Goal: Task Accomplishment & Management: Use online tool/utility

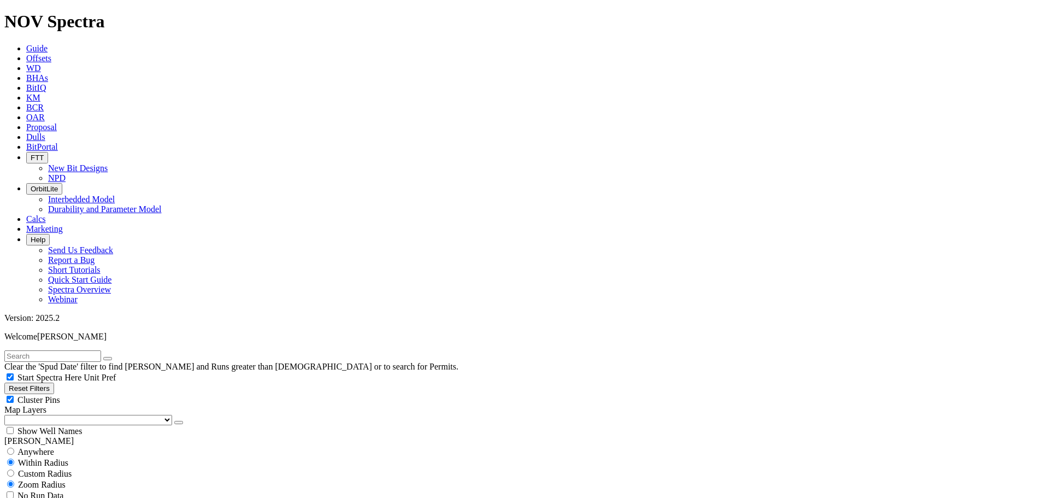
scroll to position [98, 0]
click at [54, 383] on button "Reset Filters" at bounding box center [29, 388] width 50 height 11
checkbox input "true"
type input "[DATE]"
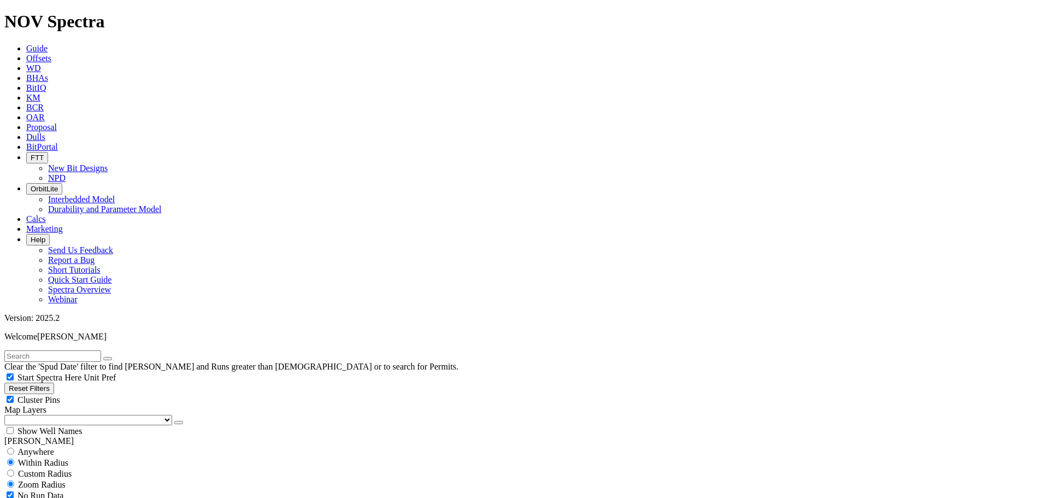
select select
click at [174, 421] on button "button" at bounding box center [178, 422] width 9 height 3
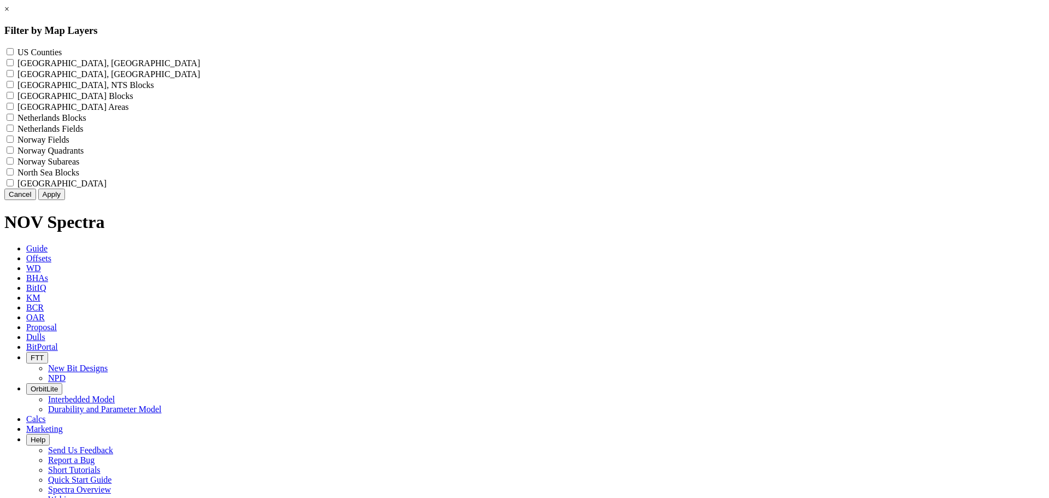
click at [62, 52] on label "US Counties - ()" at bounding box center [39, 52] width 44 height 9
click at [14, 52] on Counties "US Counties - ()" at bounding box center [10, 51] width 7 height 7
checkbox Counties "true"
click at [65, 200] on button "Apply" at bounding box center [51, 194] width 27 height 11
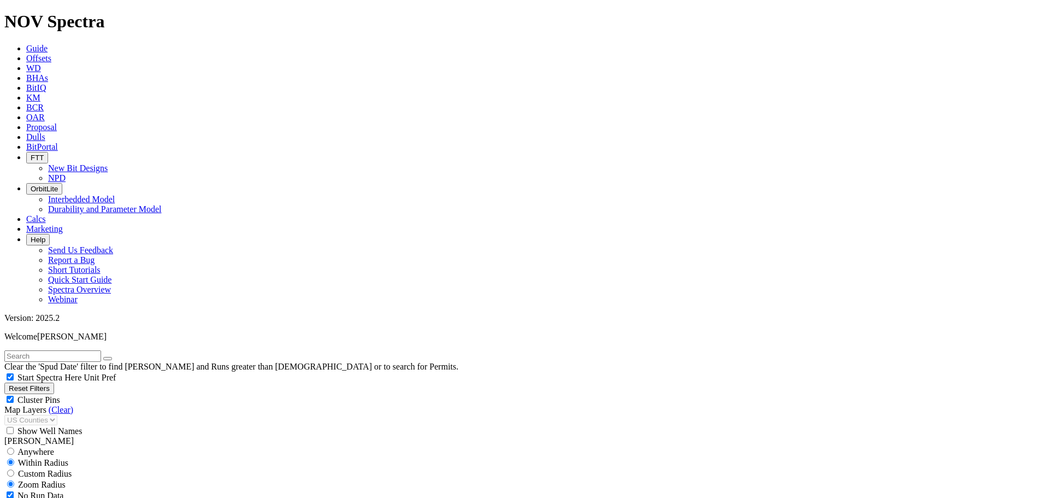
scroll to position [426, 0]
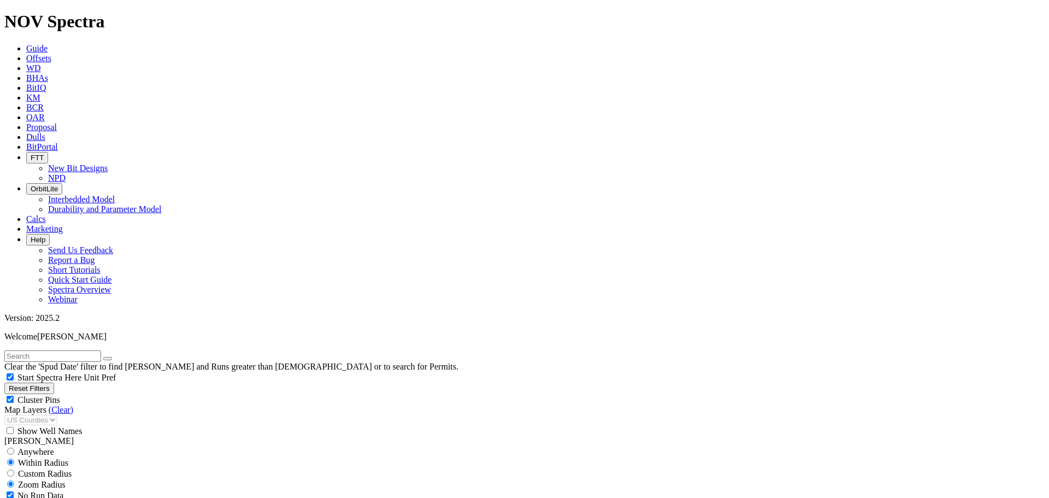
select select "6.75"
checkbox input "false"
select select "? number:6.75 ?"
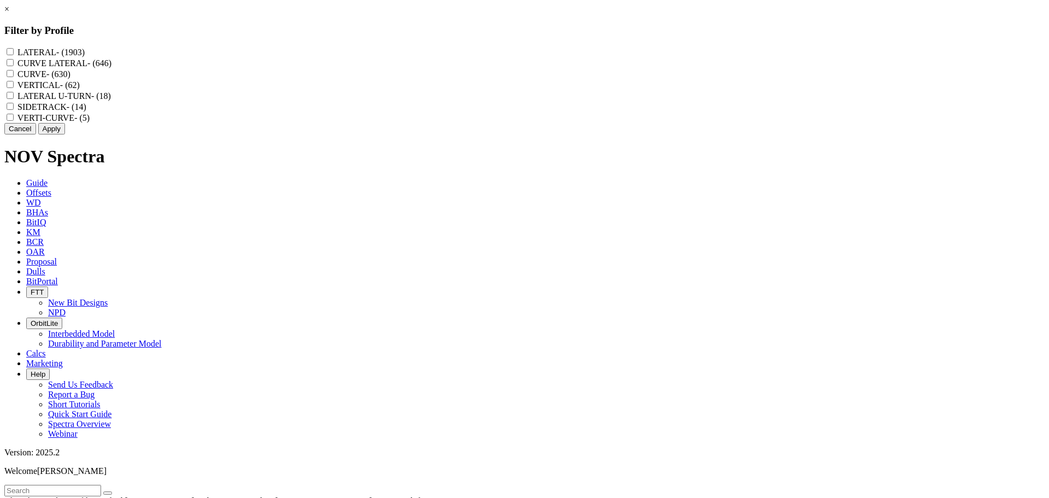
click at [92, 134] on div "× Filter by Profile LATERAL - (1903) CURVE LATERAL - (646) CURVE - (630) VERTIC…" at bounding box center [524, 69] width 1041 height 130
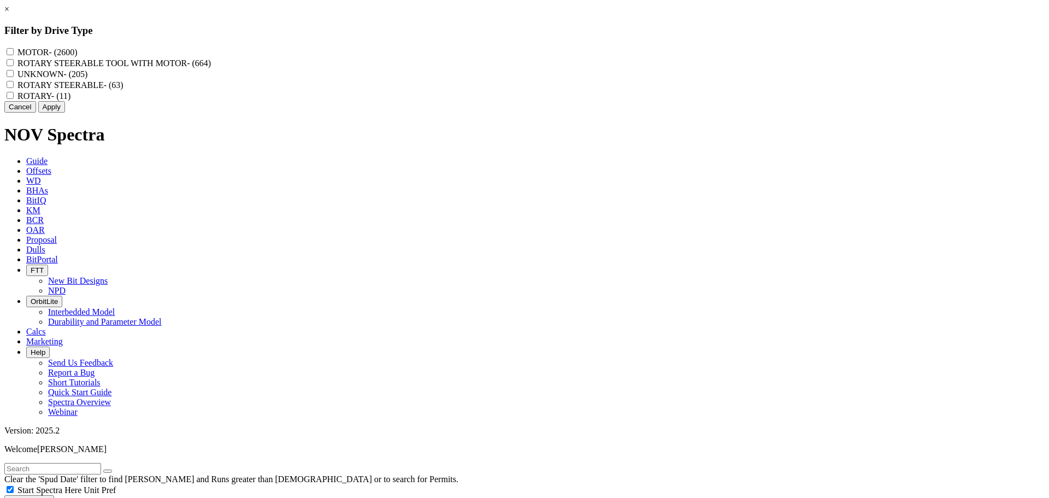
click at [211, 68] on label "ROTARY STEERABLE TOOL WITH MOTOR - (664)" at bounding box center [113, 62] width 193 height 9
click at [14, 66] on MOTOR "ROTARY STEERABLE TOOL WITH MOTOR - (664)" at bounding box center [10, 62] width 7 height 7
checkbox MOTOR "true"
click at [124, 90] on label "ROTARY STEERABLE - (63)" at bounding box center [70, 84] width 106 height 9
click at [14, 88] on STEERABLE "ROTARY STEERABLE - (63)" at bounding box center [10, 84] width 7 height 7
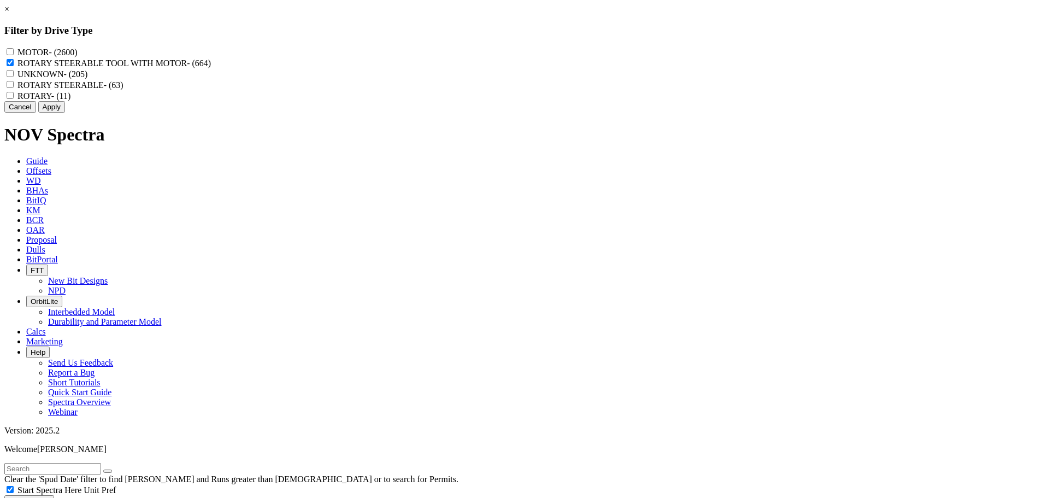
checkbox STEERABLE "true"
click at [71, 101] on label "ROTARY - (11)" at bounding box center [43, 95] width 53 height 9
click at [14, 99] on input "ROTARY - (11)" at bounding box center [10, 95] width 7 height 7
checkbox input "true"
click at [65, 113] on button "Apply" at bounding box center [51, 106] width 27 height 11
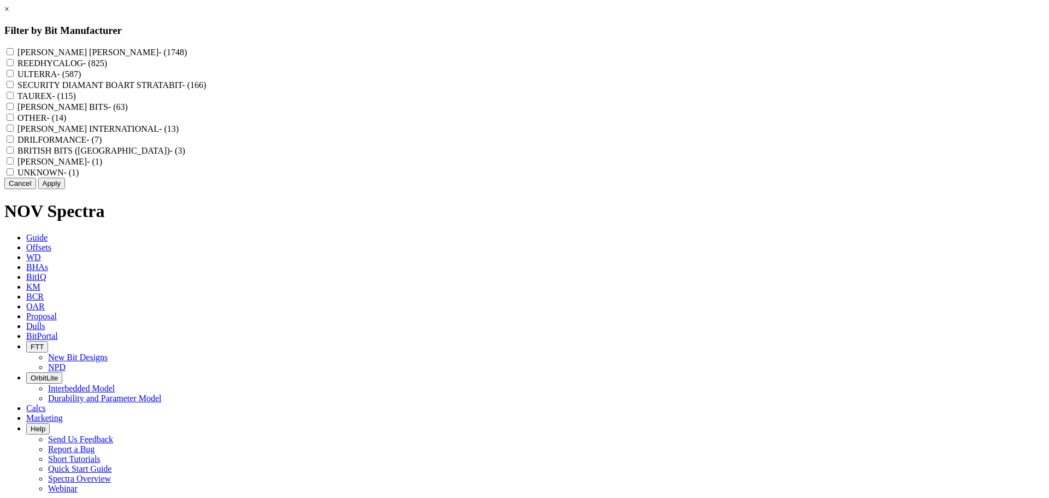
click at [14, 66] on input "REEDHYCALOG - (825)" at bounding box center [10, 62] width 7 height 7
checkbox input "true"
click at [65, 189] on button "Apply" at bounding box center [51, 183] width 27 height 11
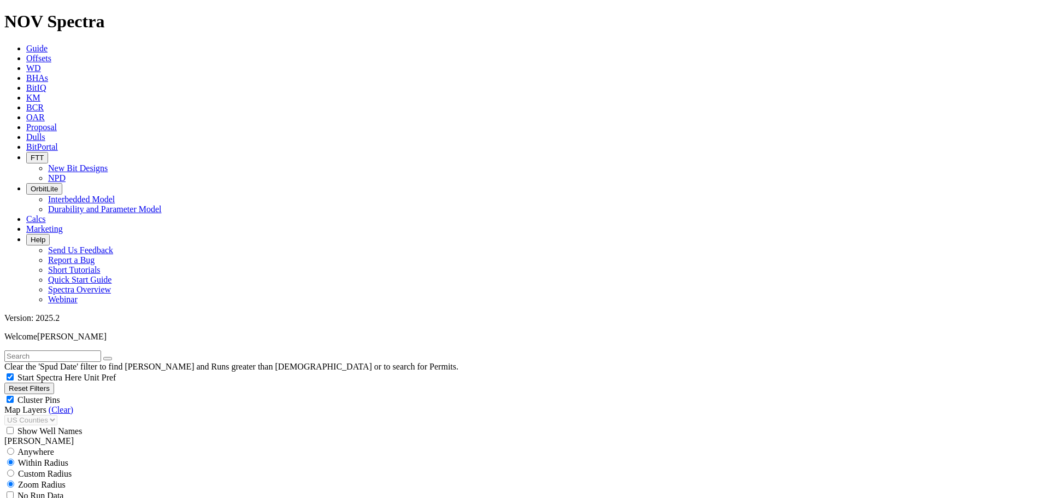
scroll to position [481, 0]
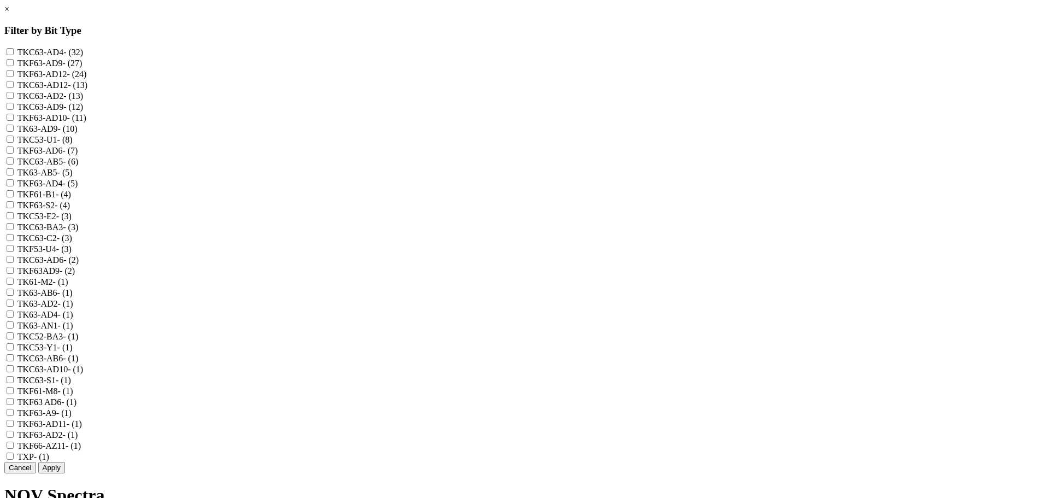
click at [73, 144] on label "TKC53-U1 - (8)" at bounding box center [44, 139] width 55 height 9
click at [14, 143] on input "TKC53-U1 - (8)" at bounding box center [10, 139] width 7 height 7
checkbox input "true"
click at [72, 254] on span "- (3)" at bounding box center [63, 248] width 15 height 9
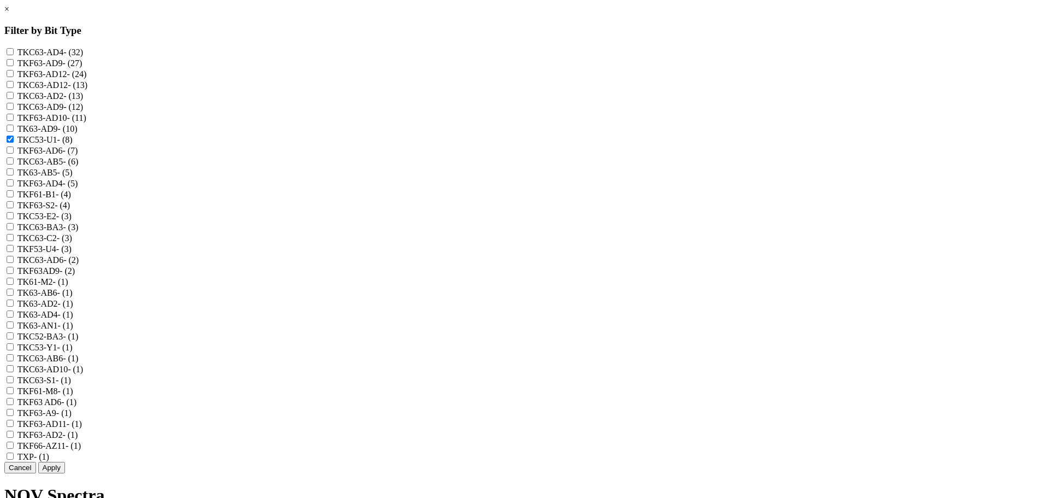
click at [14, 252] on input "TKF53-U4 - (3)" at bounding box center [10, 248] width 7 height 7
checkbox input "true"
click at [65, 462] on button "Apply" at bounding box center [51, 467] width 27 height 11
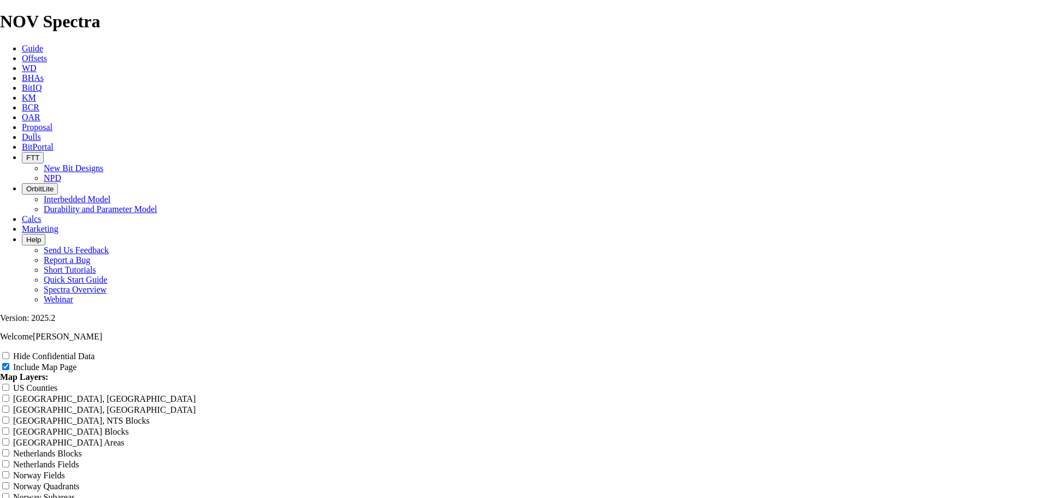
scroll to position [1119, 0]
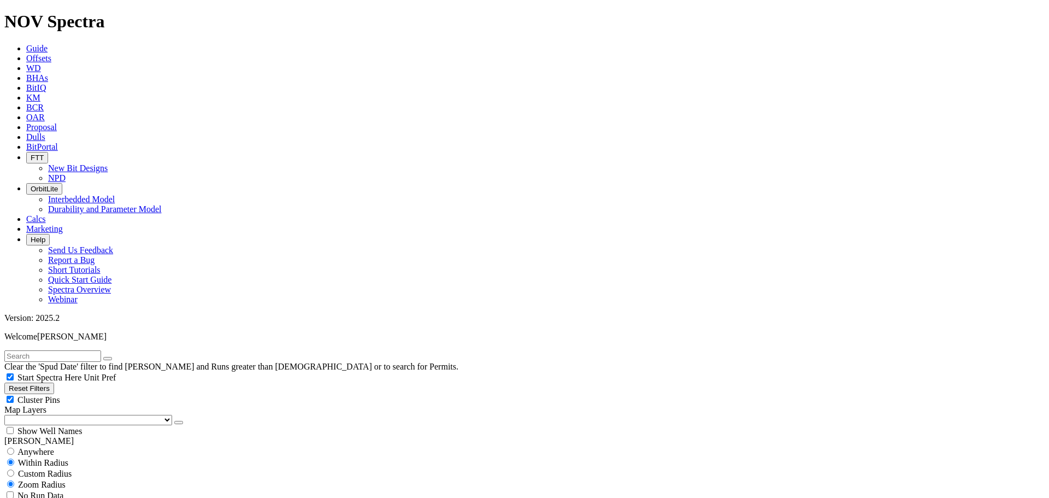
scroll to position [109, 0]
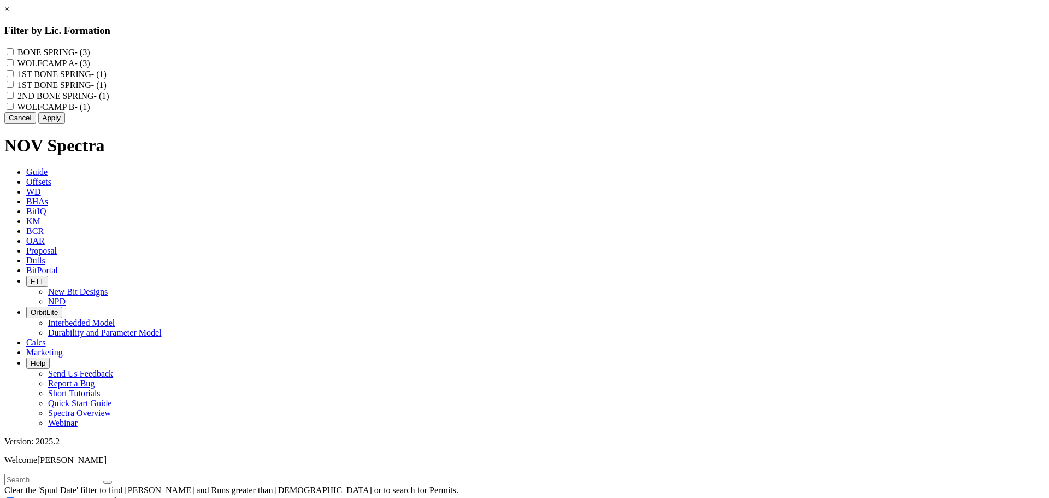
click at [90, 64] on label "WOLFCAMP A - (3)" at bounding box center [53, 62] width 73 height 9
click at [14, 64] on A "WOLFCAMP A - (3)" at bounding box center [10, 62] width 7 height 7
checkbox A "true"
click at [90, 111] on label "WOLFCAMP B - (1)" at bounding box center [53, 106] width 73 height 9
click at [14, 110] on B "WOLFCAMP B - (1)" at bounding box center [10, 106] width 7 height 7
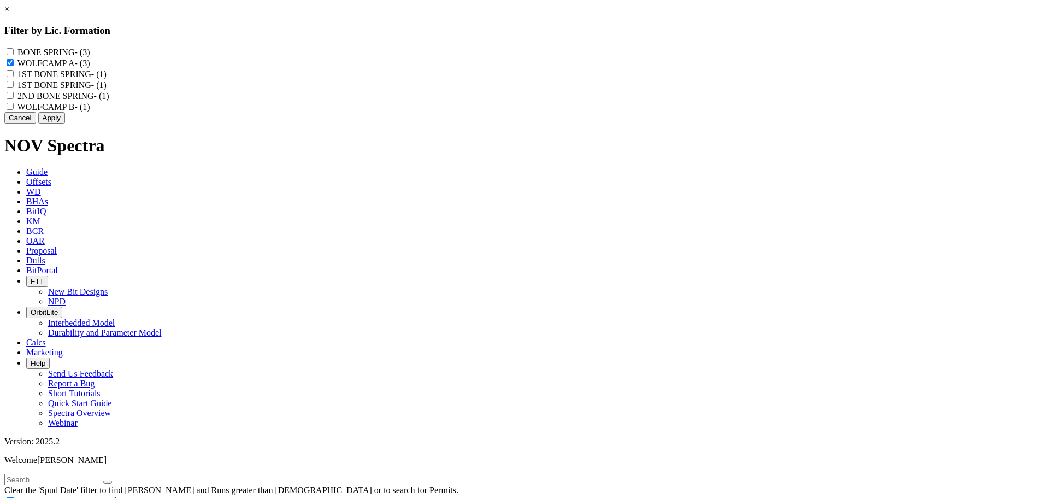
checkbox B "true"
click at [65, 124] on button "Apply" at bounding box center [51, 117] width 27 height 11
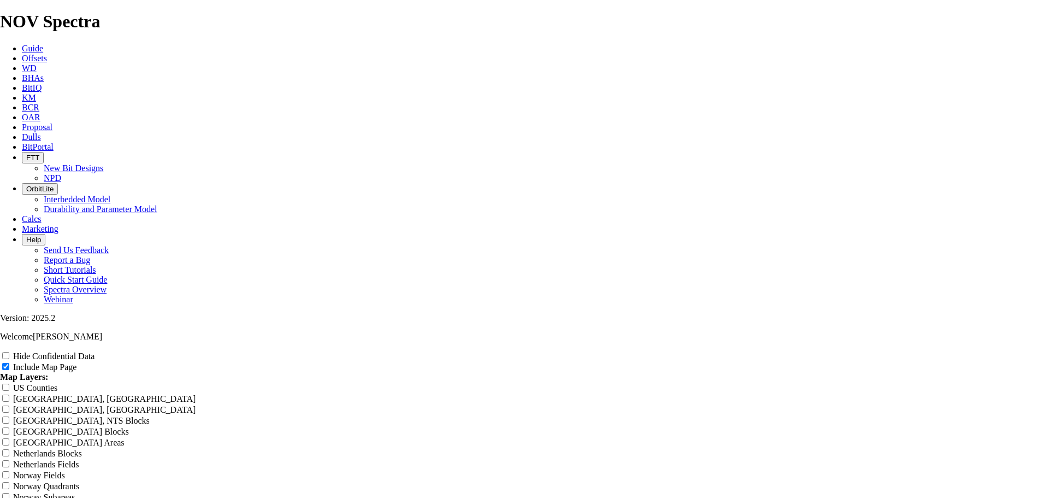
type input "6"
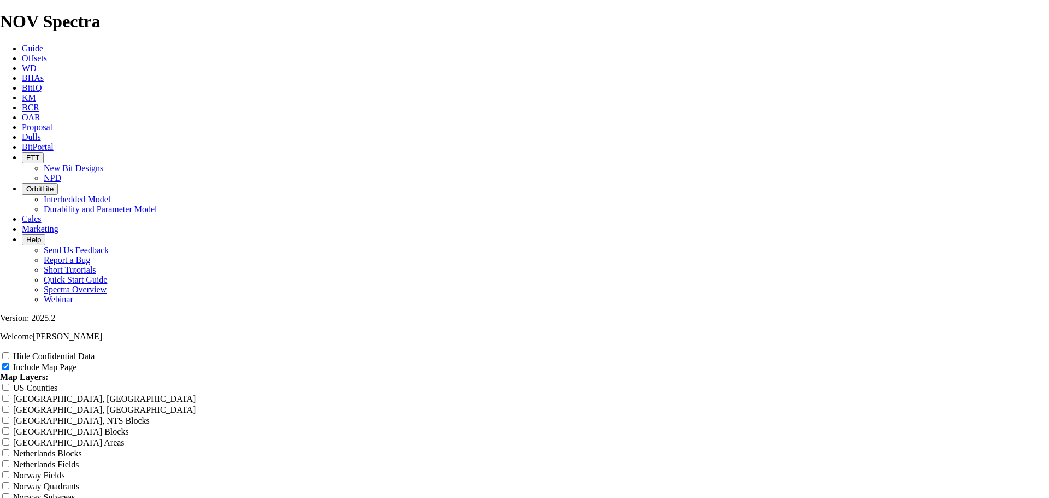
type input "6"
type input "6."
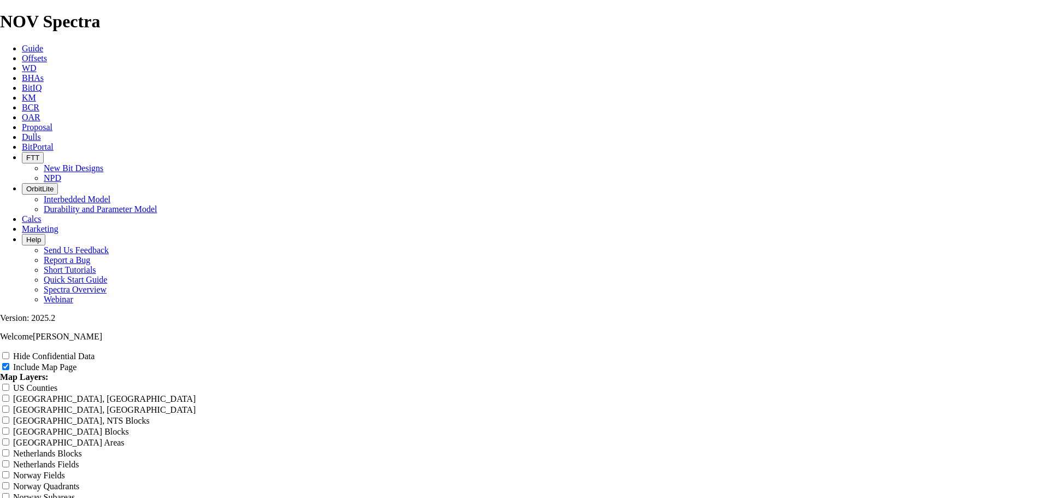
type input "6."
type input "6.7"
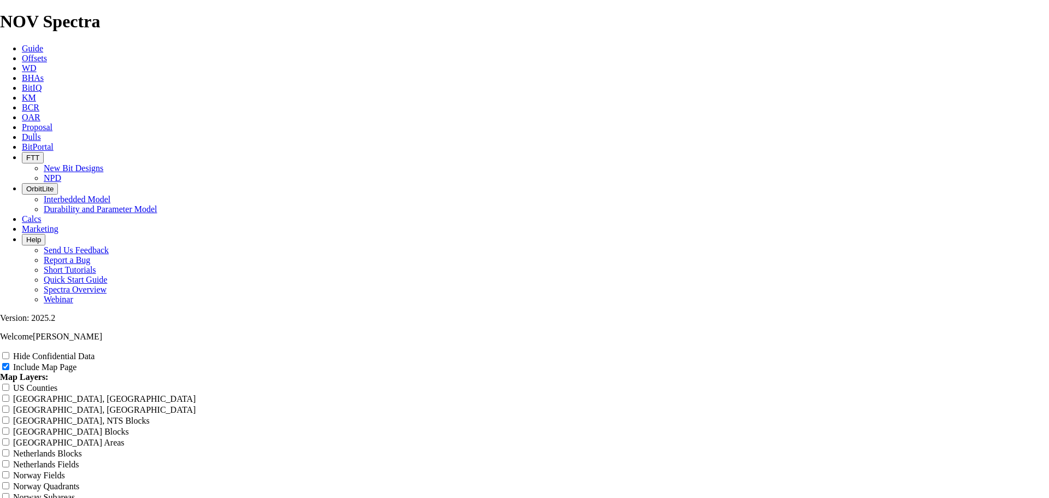
type input "6.7"
type input "6.75"
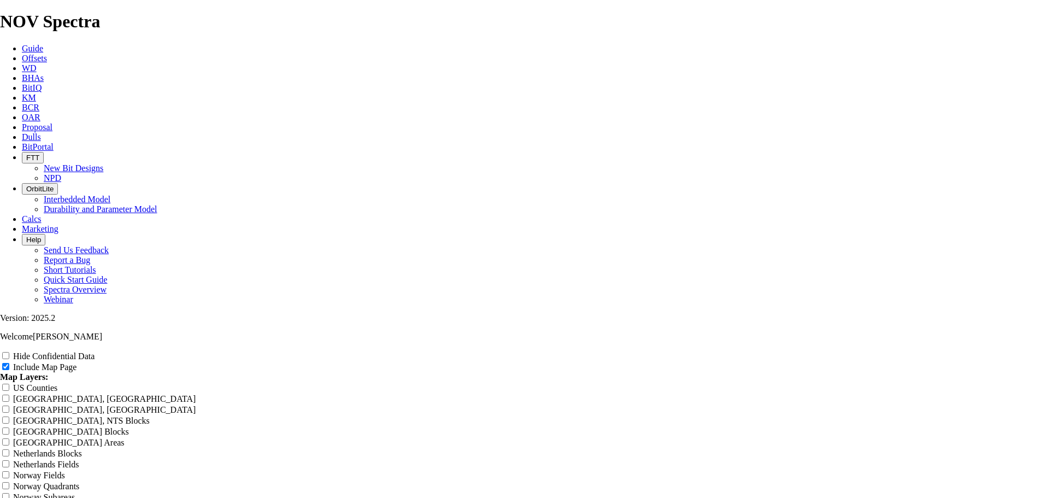
type input "6.75"
type input "6.75 T"
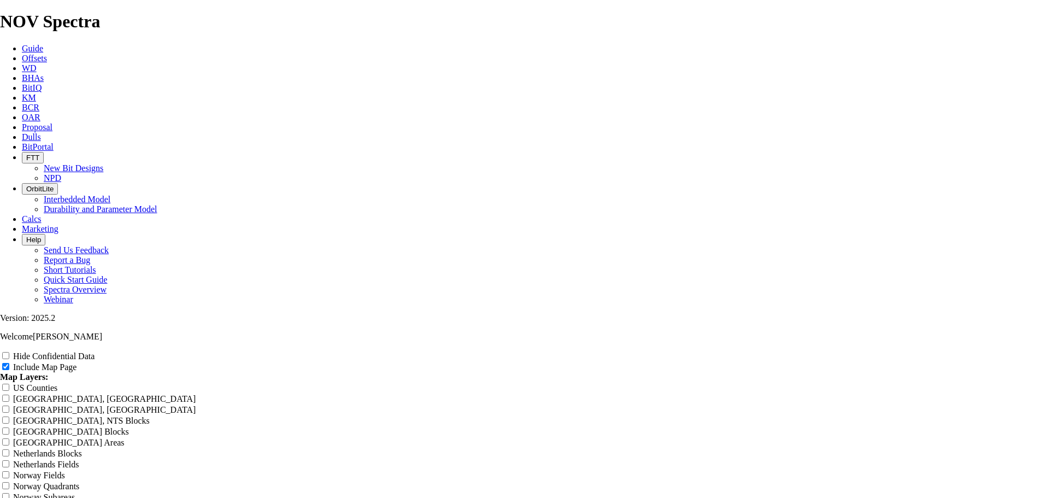
type input "6.75 T"
type input "6.75 TK"
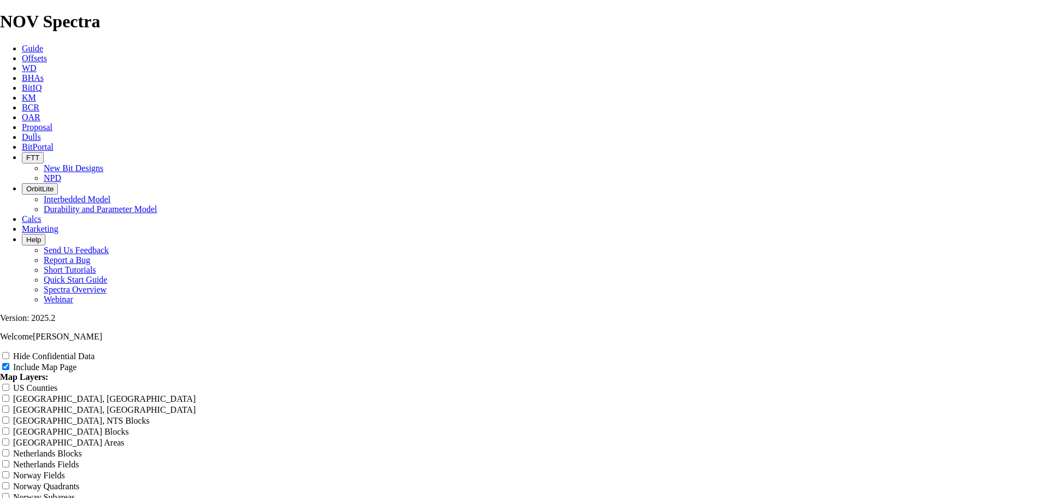
type input "6.75 TK"
type input "6.75 TK5"
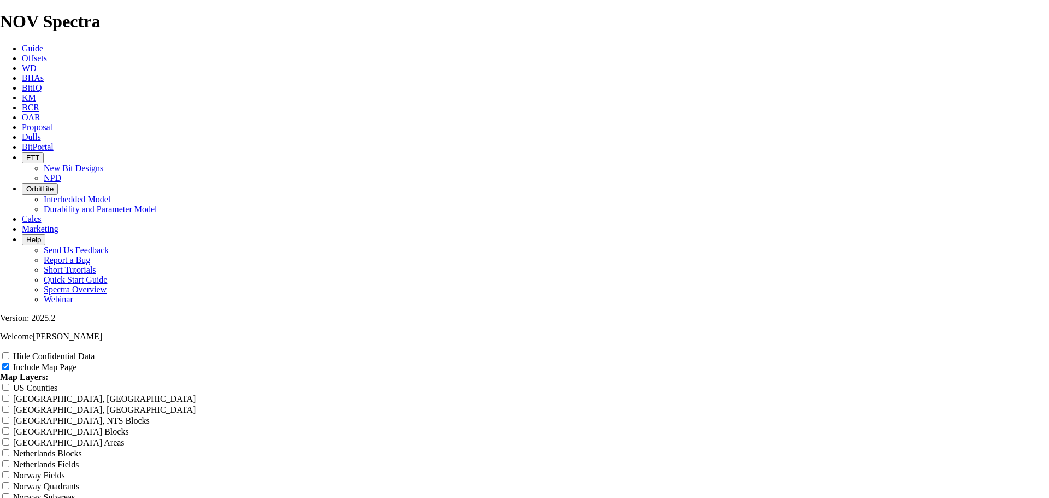
type input "6.75 TK5"
type input "6.75 TK53"
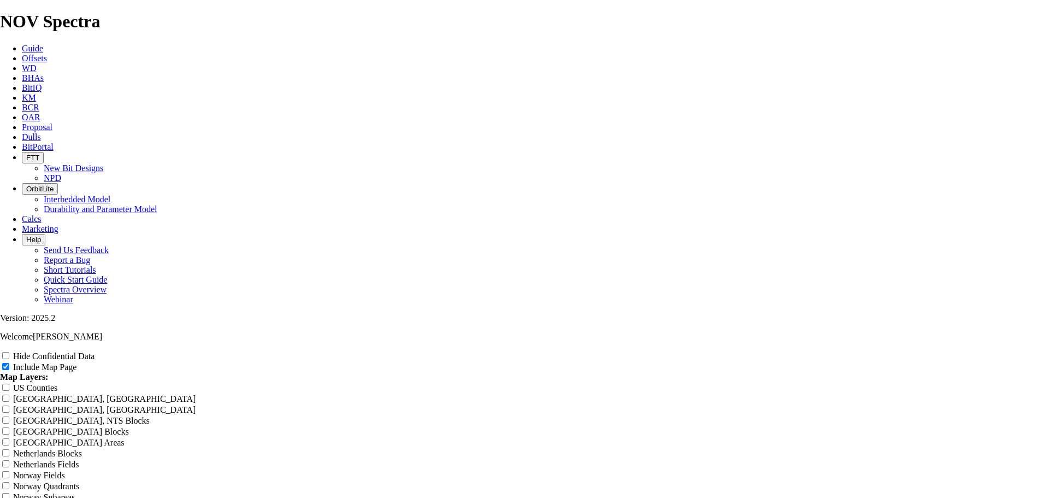
type input "6.75 TK53"
type input "6.75 TK53-"
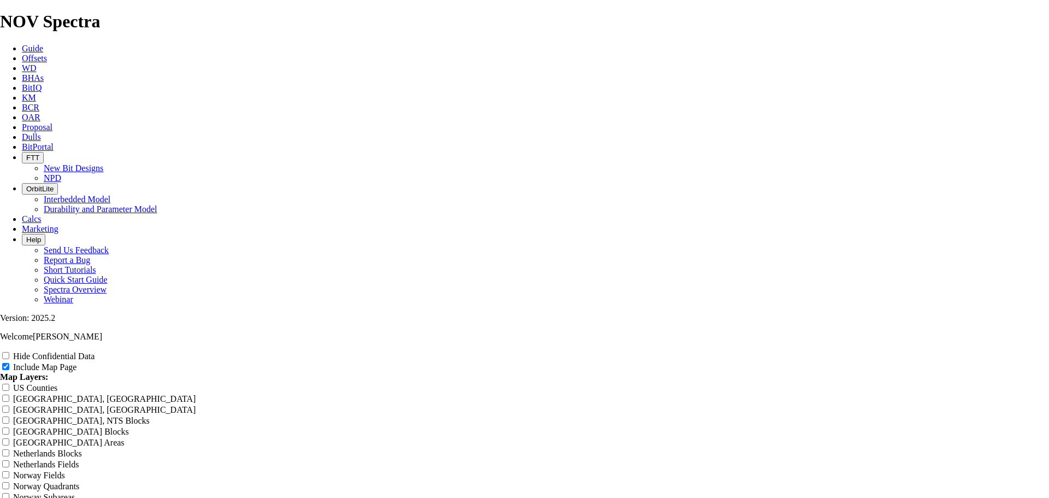
type input "6.75 TK53-"
type input "6.75 TK53-U"
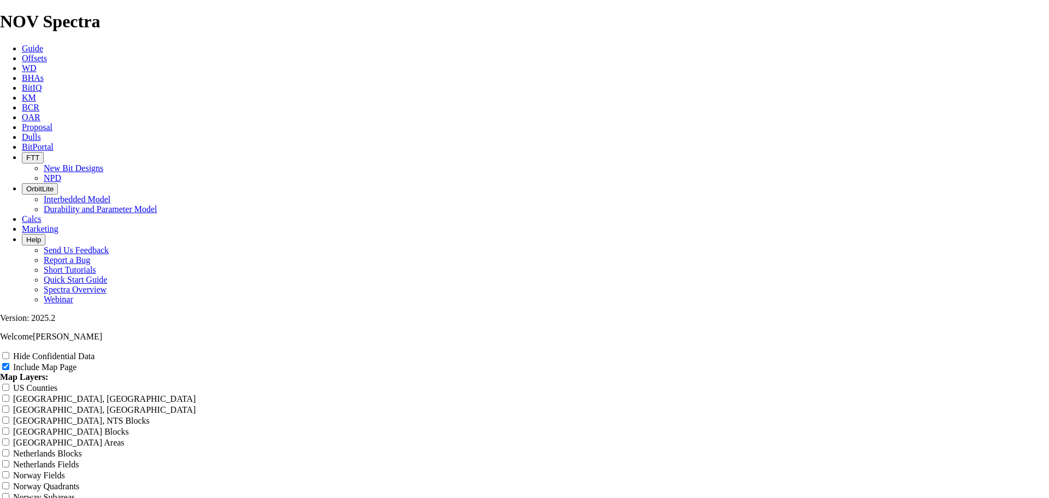
type input "6.75 TK53-U"
type input "6.75 TK53-U o"
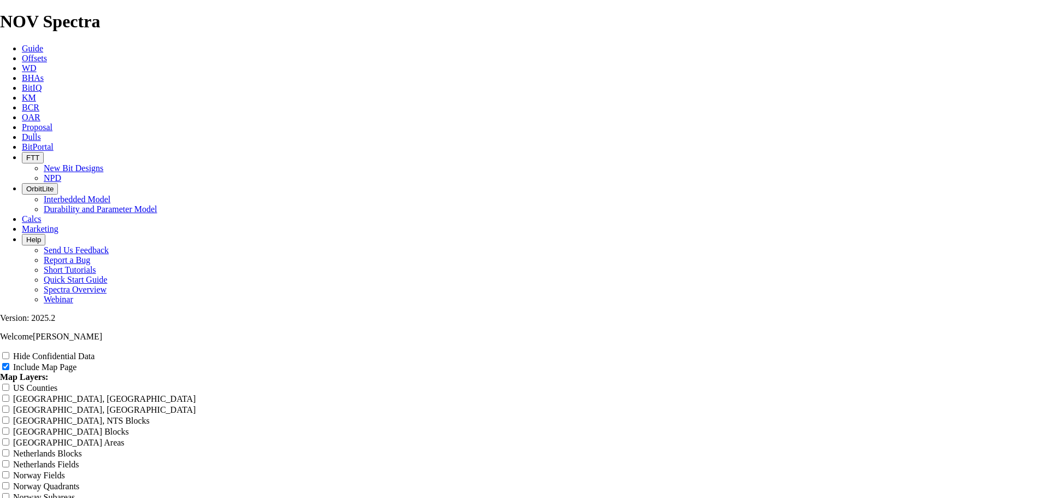
type input "6.75 TK53-U o"
type input "6.75 TK53-U of"
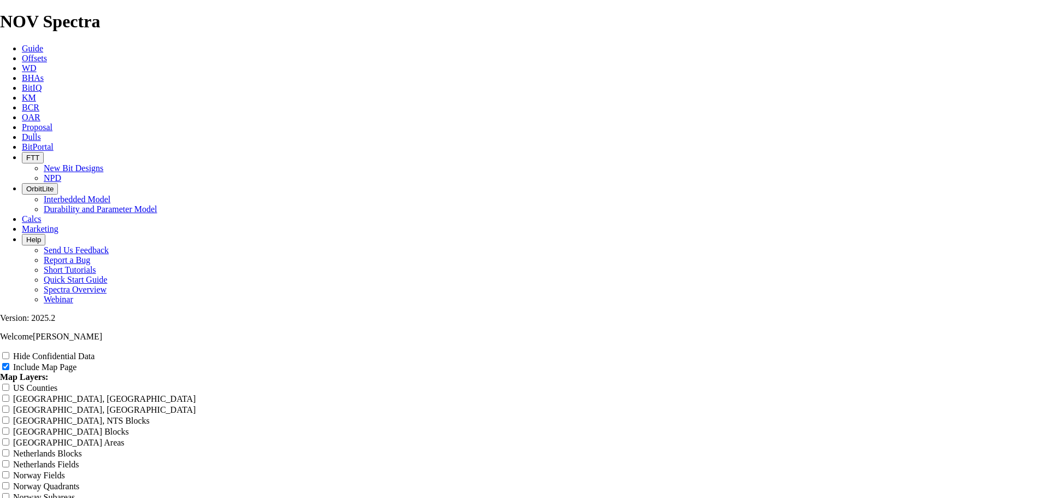
type input "6.75 TK53-U of"
type input "6.75 TK53-U off"
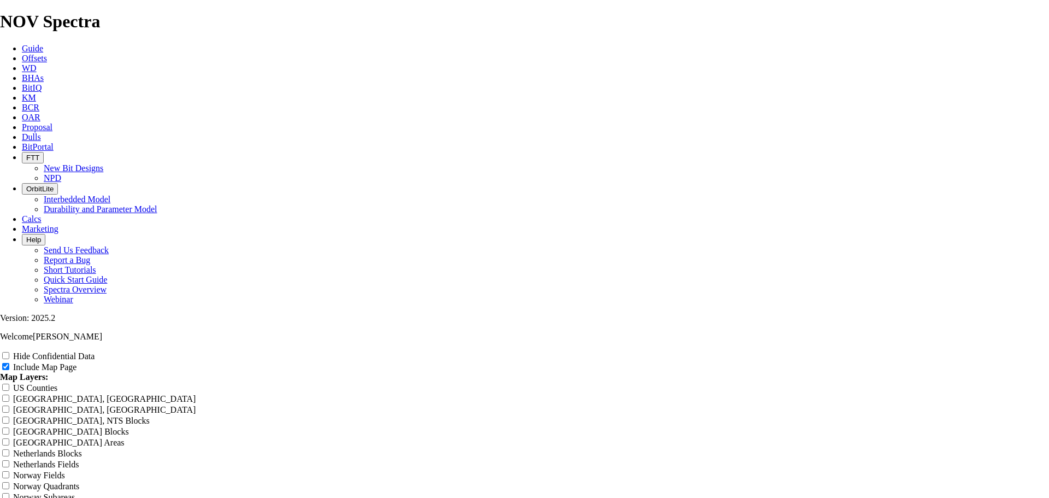
type input "6.75 TK53-U off"
type input "6.75 TK53-U offs"
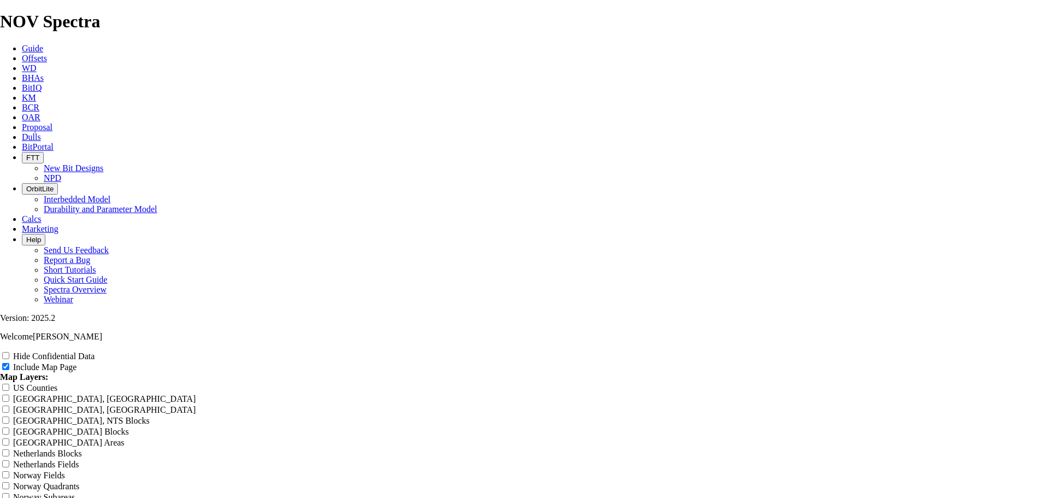
type input "6.75 TK53-U offs"
type input "6.75 TK53-U offse"
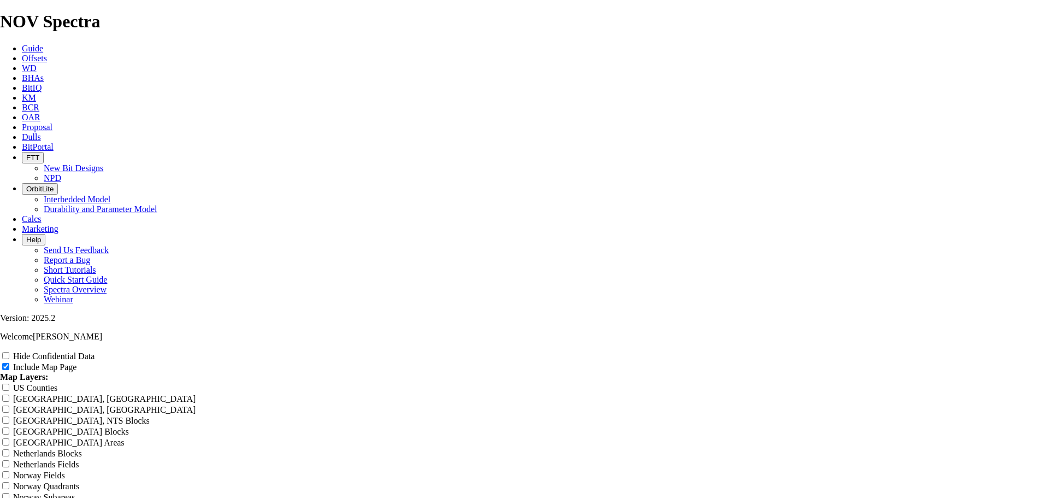
type input "6.75 TK53-U offse"
type input "6.75 TK53-U offset"
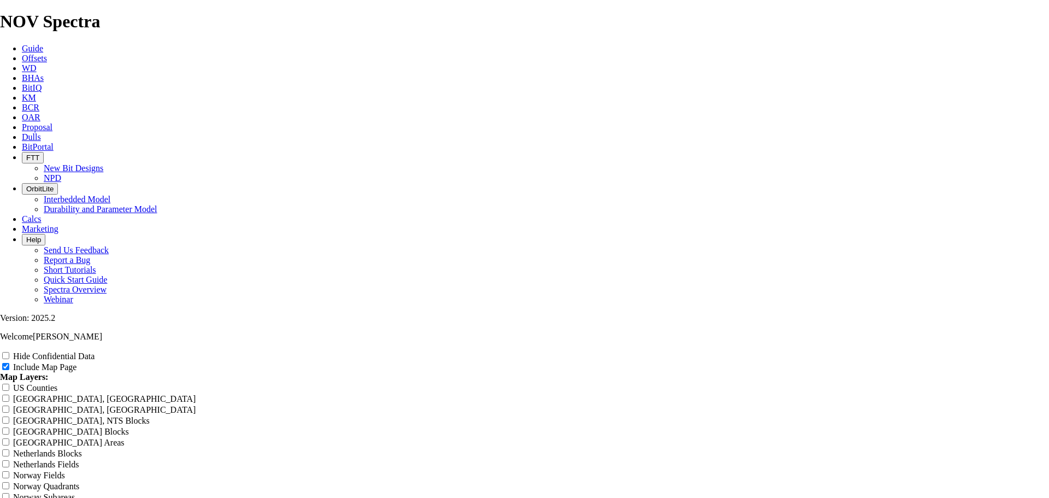
type input "6.75 TK53-U offset"
type input "6.75 TK53-U offse"
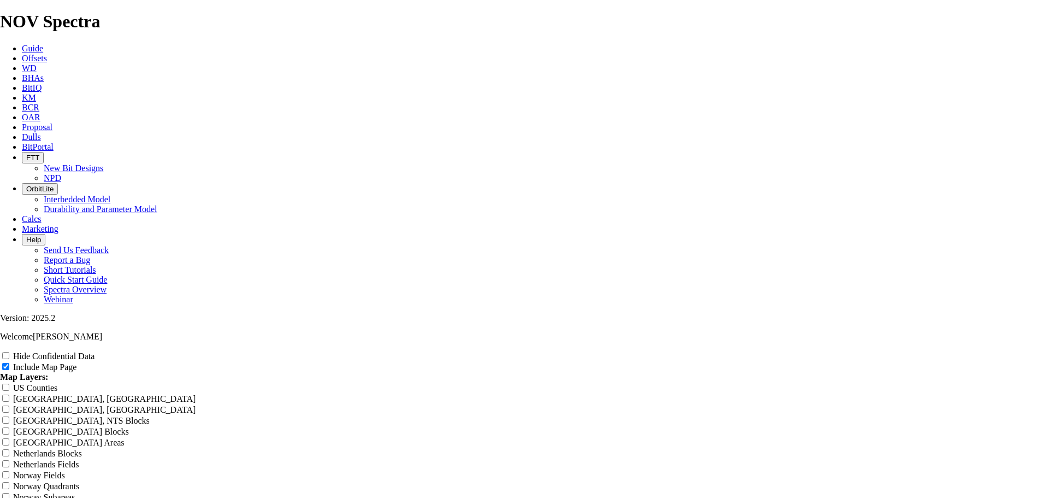
type input "6.75 TK53-U offse"
type input "6.75 TK53-U offs"
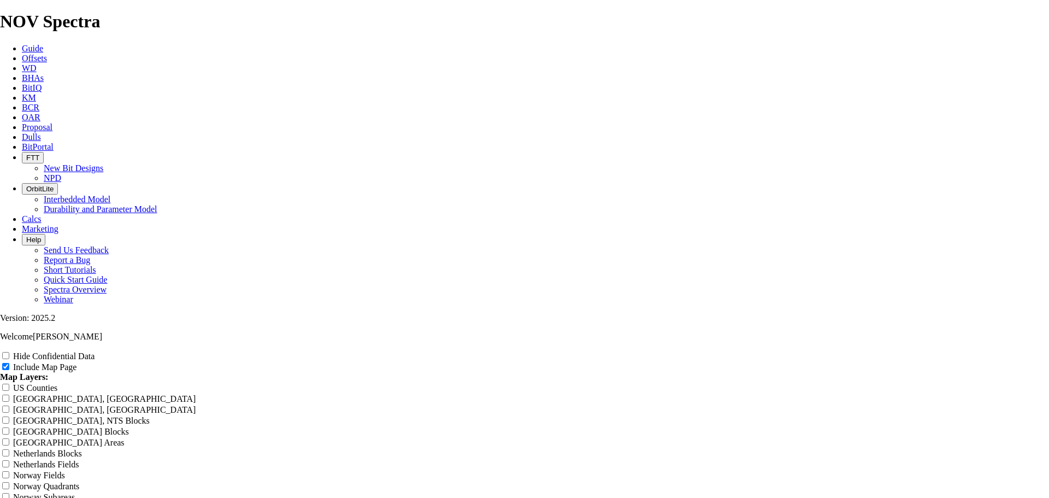
type input "6.75 TK53-U offs"
type input "6.75 TK53-U off"
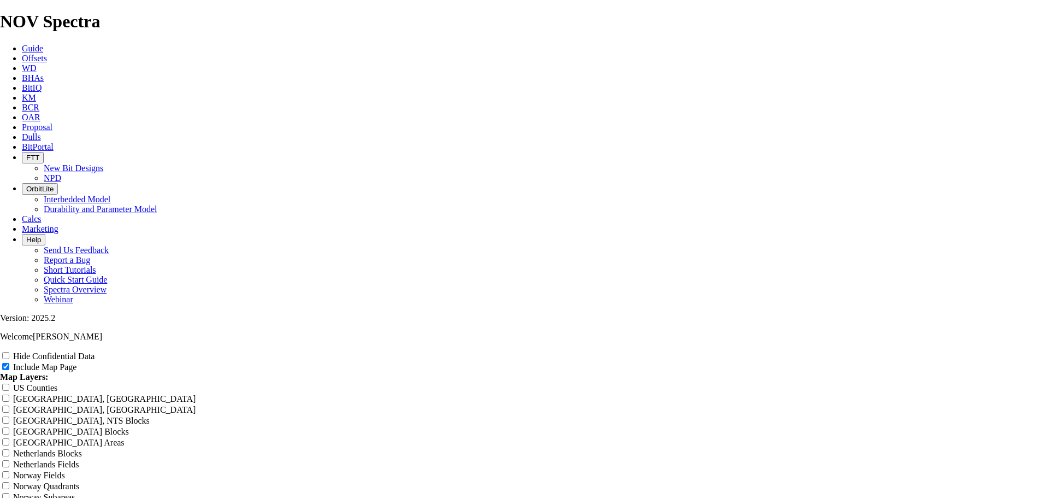
type input "6.75 TK53-U off"
type input "6.75 TK53-U of"
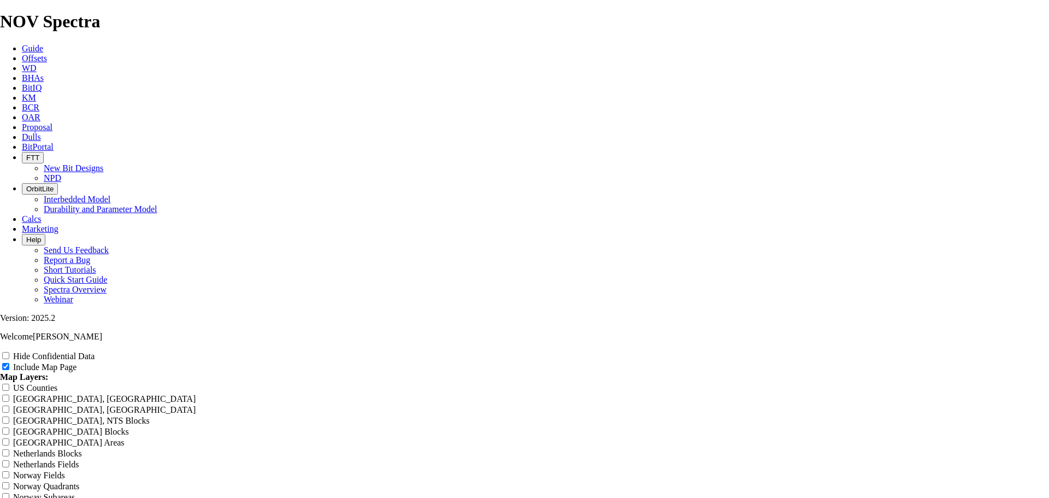
type input "6.75 TK53-U of"
type input "6.75 TK53-U o"
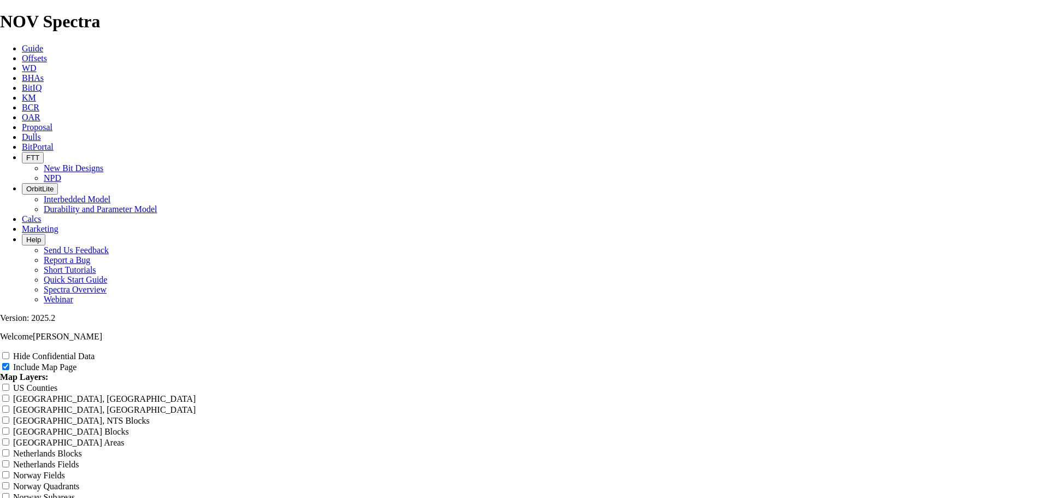
type input "6.75 TK53-U o"
type input "6.75 TK53-U"
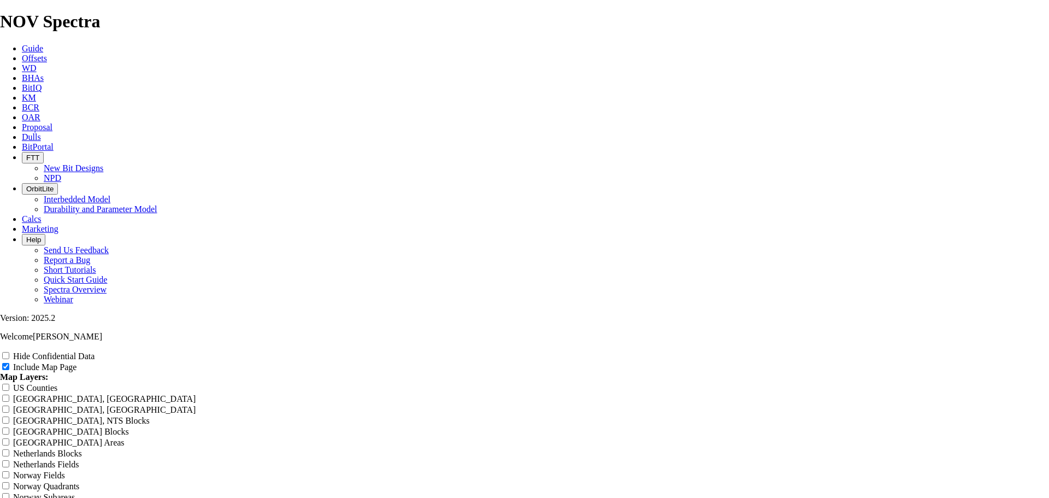
type input "6.75 TK53-U"
type input "6.75 TK53-U W"
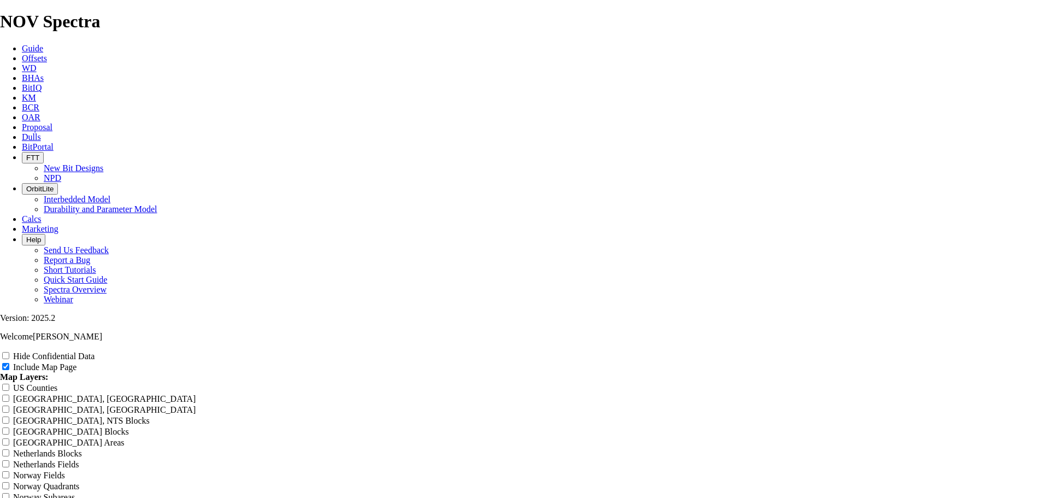
type input "6.75 TK53-U W"
type input "6.75 TK53-U Wo"
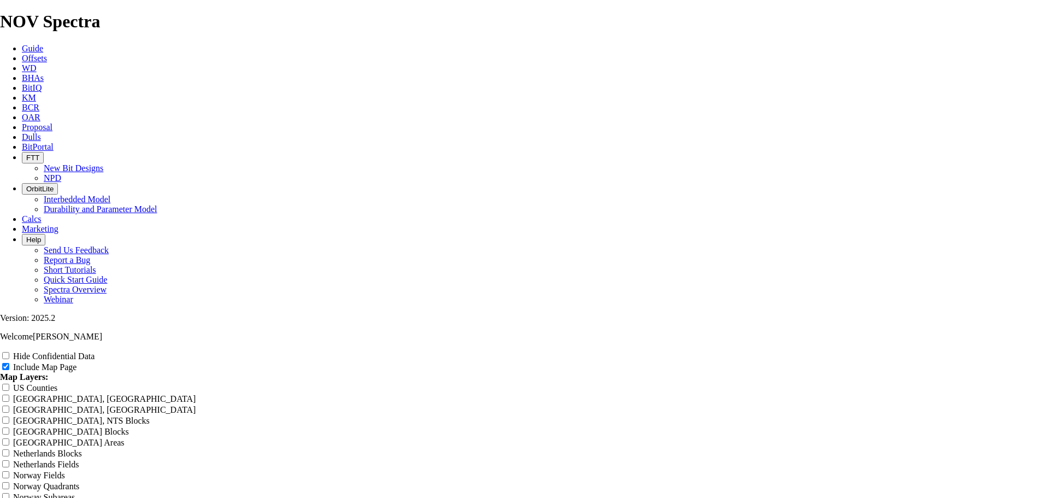
type input "6.75 TK53-U Wo"
type input "6.75 TK53-U Wolf"
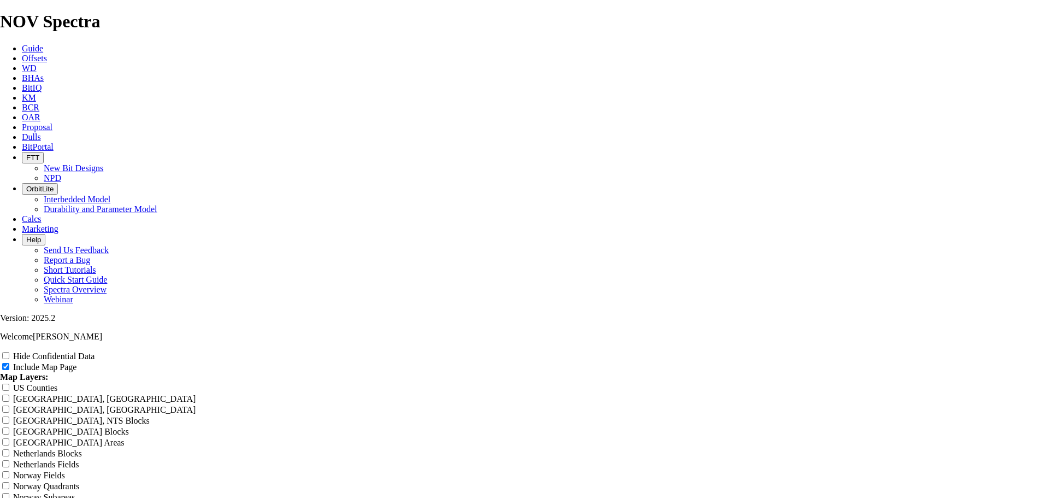
type input "6.75 TK53-U Wolf"
type input "6.75 TK53-U Wolfc"
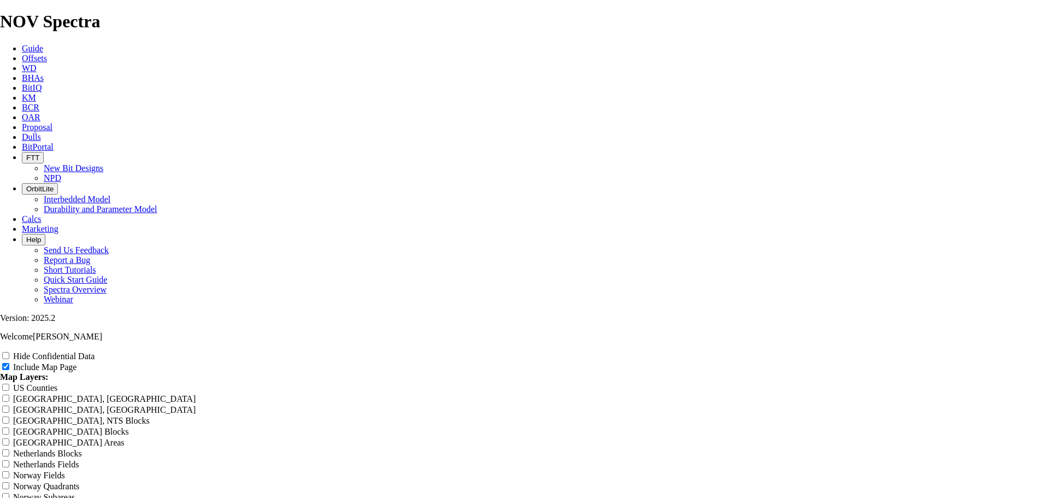
type input "6.75 TK53-U Wolfc"
type input "6.75 TK53-U Wolfca"
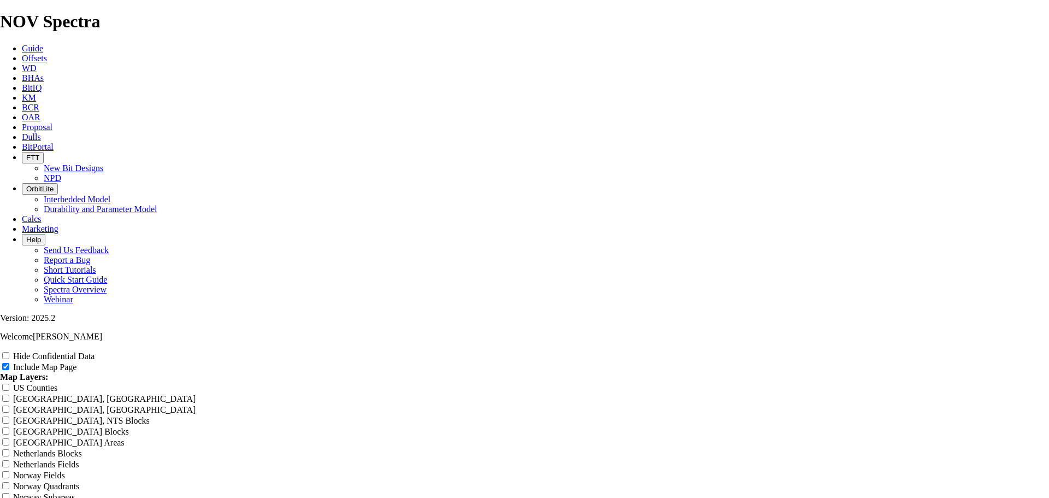
type input "6.75 TK53-U Wolfca"
type input "6.75 TK53-U Wolfcam"
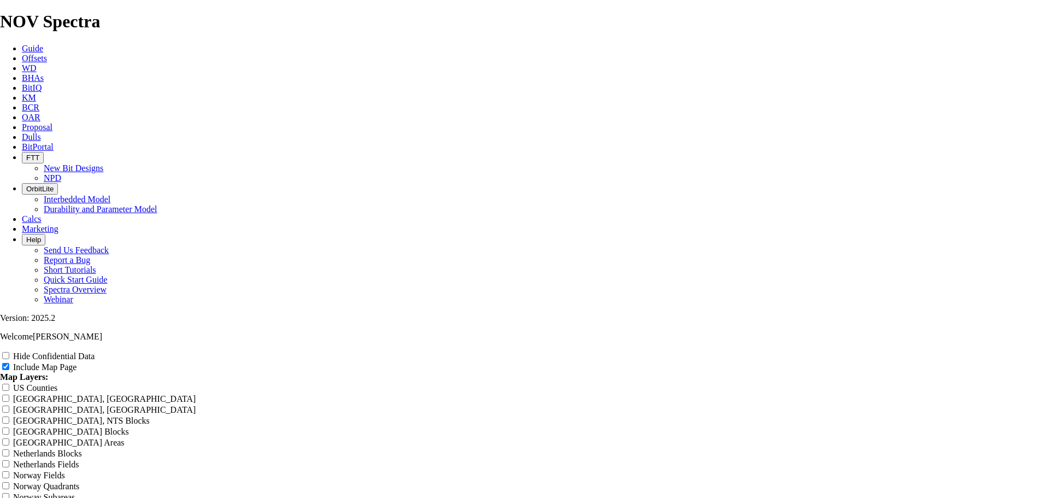
type input "6.75 TK53-U Wolfcam"
type input "6.75 TK53-U Wolfcamp"
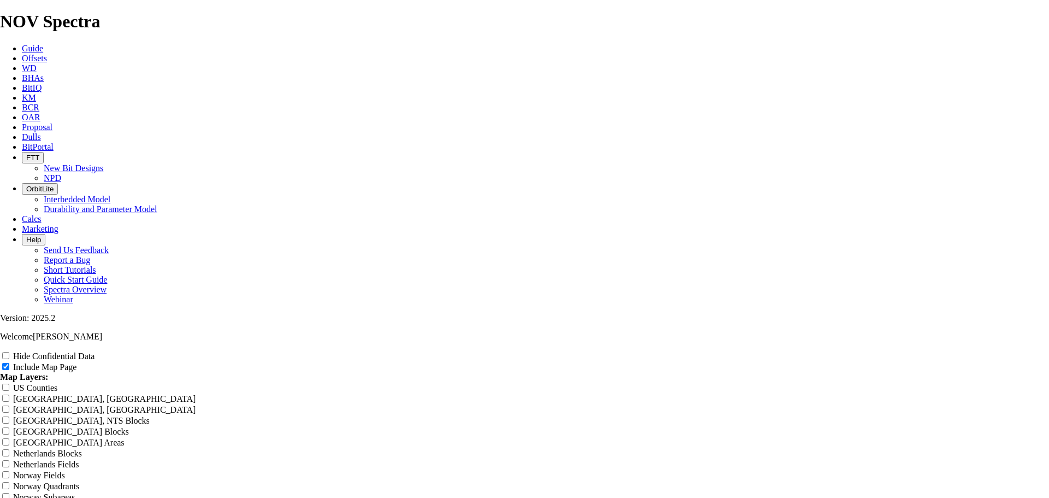
type input "6.75 TK53-U Wolfcamp"
type input "6.75 TK53-U Wolfcamp o"
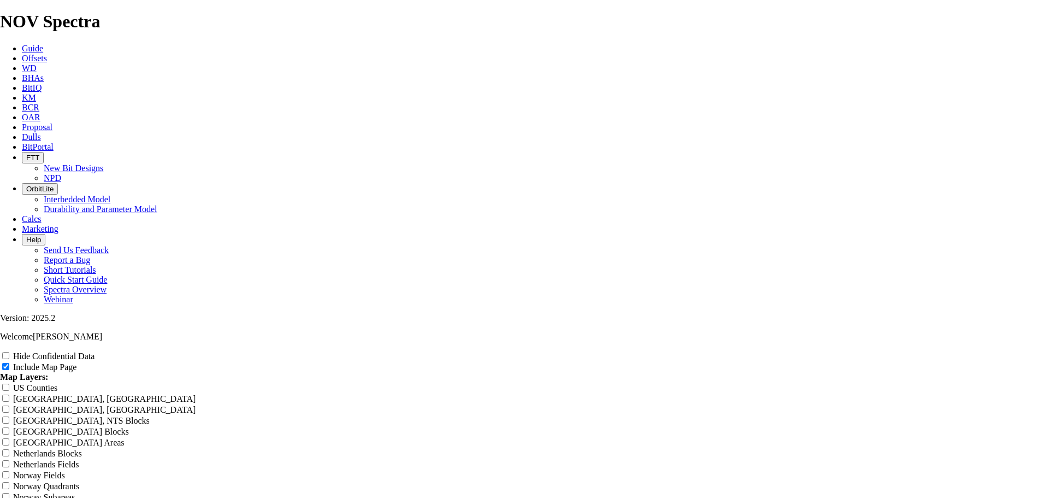
type input "6.75 TK53-U Wolfcamp o"
type input "6.75 TK53-U Wolfcamp of"
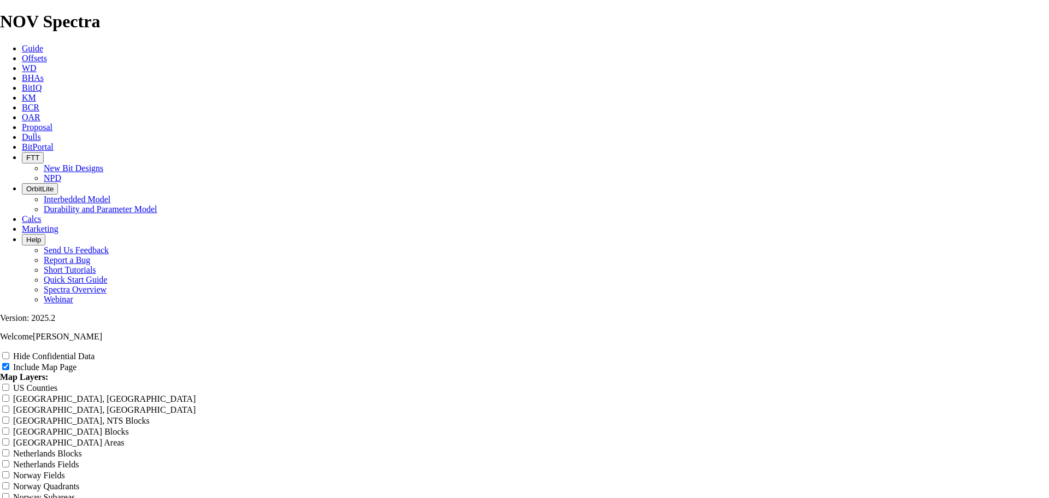
type input "6.75 TK53-U Wolfcamp of"
type input "6.75 TK53-U Wolfcamp off"
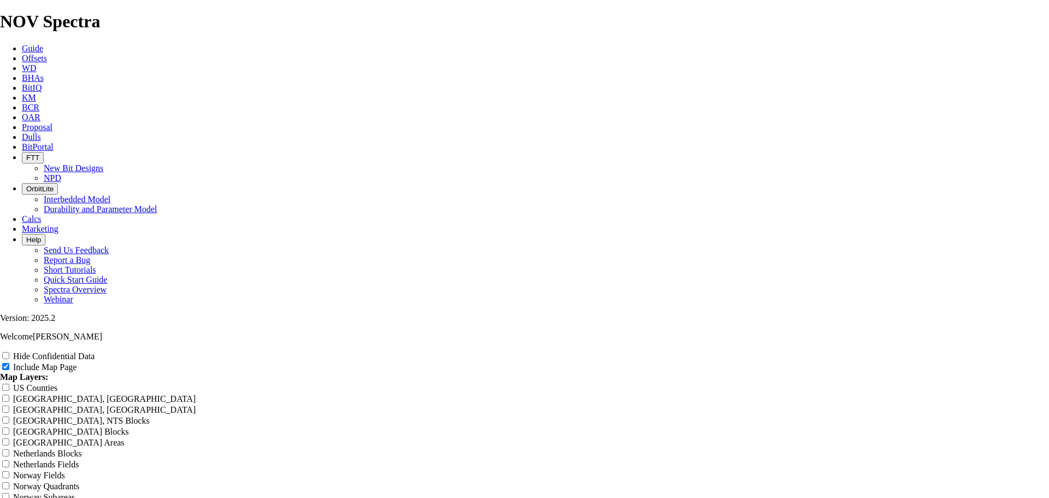
type input "6.75 TK53-U Wolfcamp off"
type input "6.75 TK53-U Wolfcamp offs"
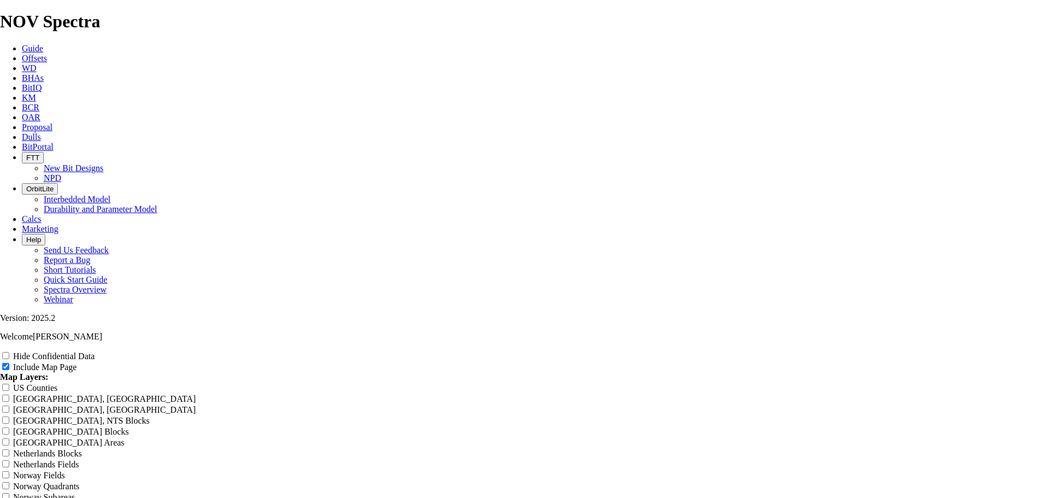
type input "6.75 TK53-U Wolfcamp offs"
type input "6.75 TK53-U Wolfcamp offse"
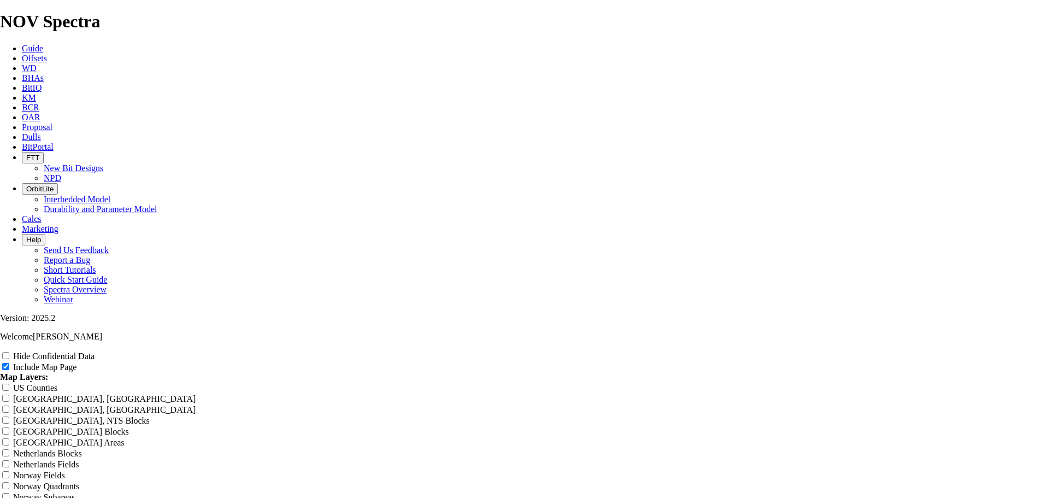
type input "6.75 TK53-U Wolfcamp offse"
type input "6.75 TK53-U Wolfcamp offset"
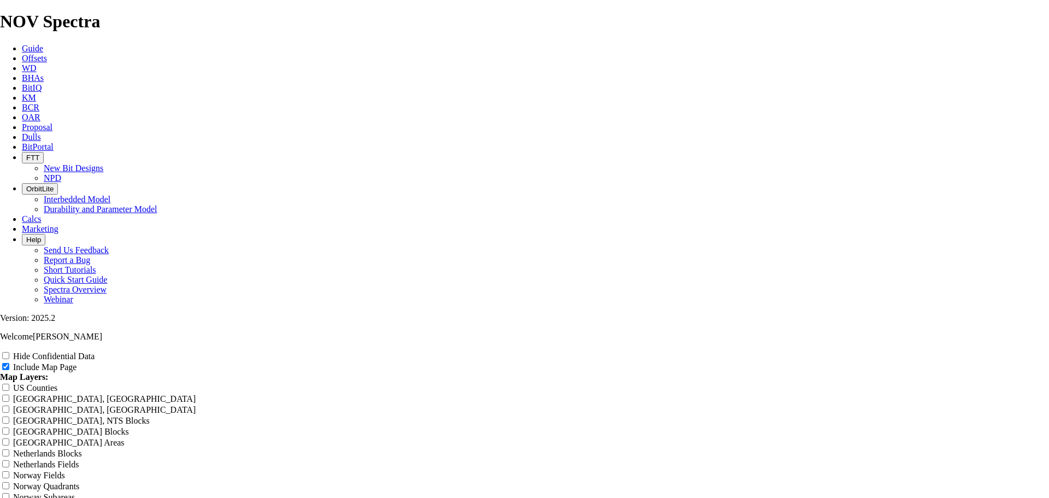
type input "6.75 TK53-U Wolfcamp offset"
type input "6.75 TK53-U Wolfcamp offsets"
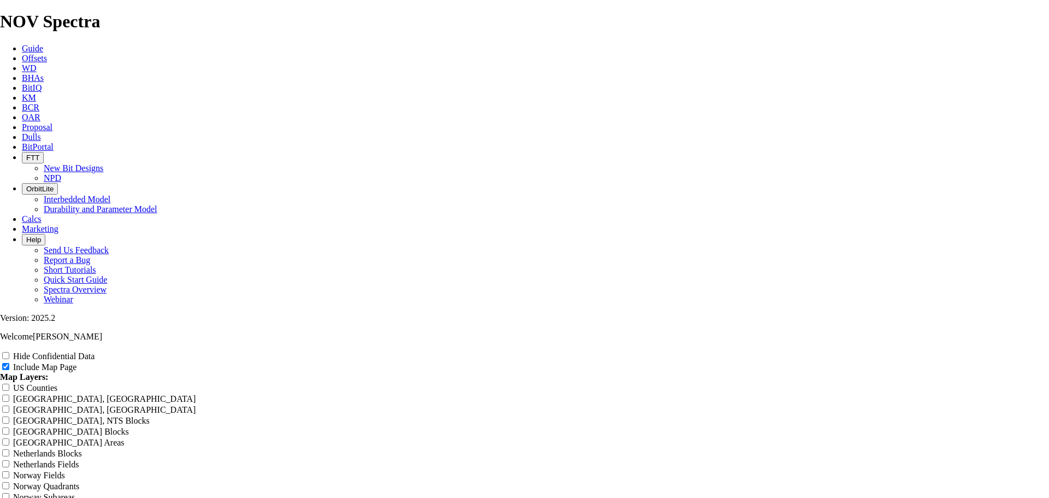
type input "6.75 TK53-U Wolfcamp offsets"
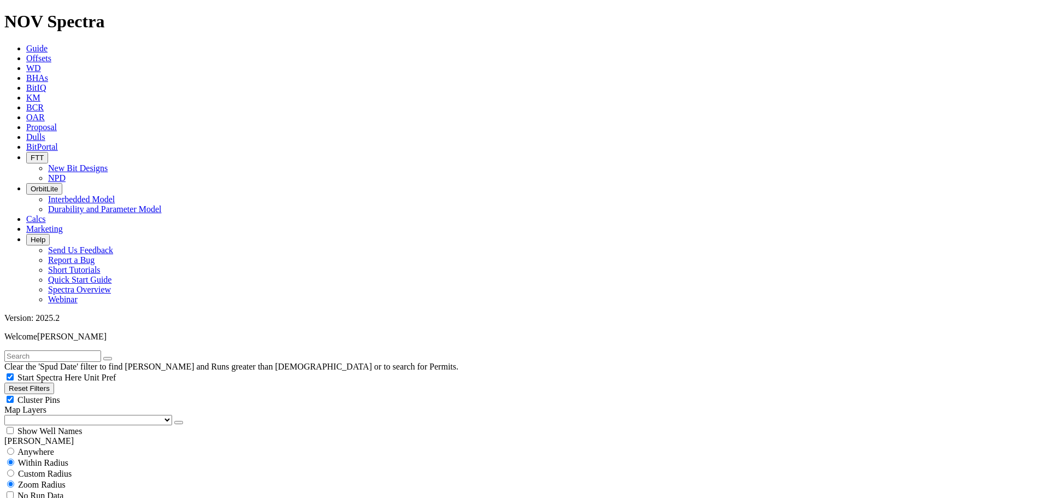
scroll to position [492, 0]
select select
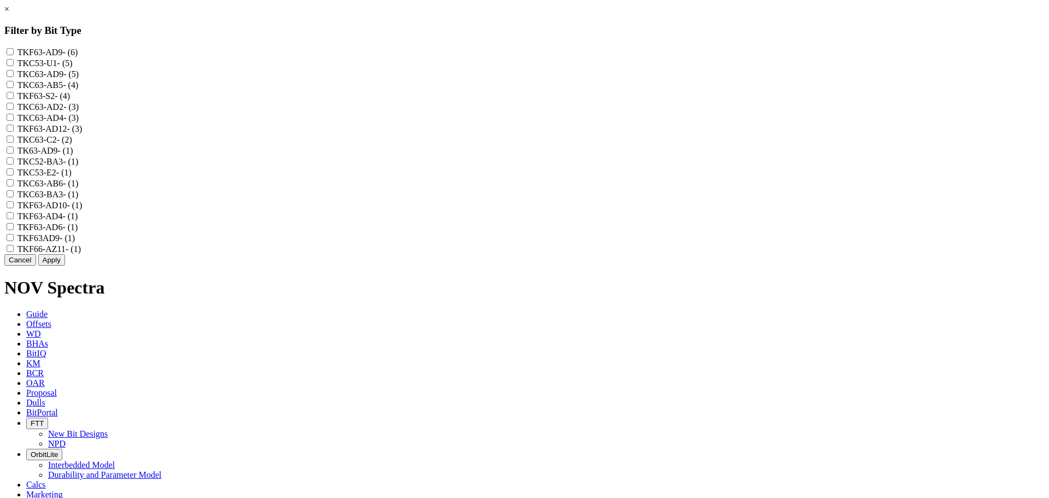
click at [79, 90] on label "TKC63-AB5 - (4)" at bounding box center [47, 84] width 61 height 9
click at [14, 88] on input "TKC63-AB5 - (4)" at bounding box center [10, 84] width 7 height 7
click at [79, 188] on label "TKC63-AB6 - (1)" at bounding box center [47, 183] width 61 height 9
click at [14, 186] on input "TKC63-AB6 - (1)" at bounding box center [10, 182] width 7 height 7
click at [65, 266] on button "Apply" at bounding box center [51, 259] width 27 height 11
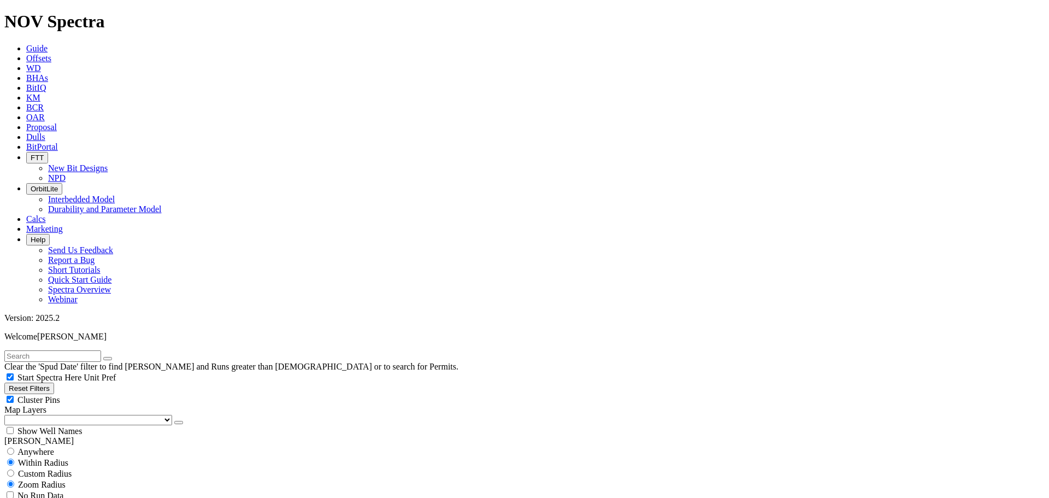
scroll to position [273, 0]
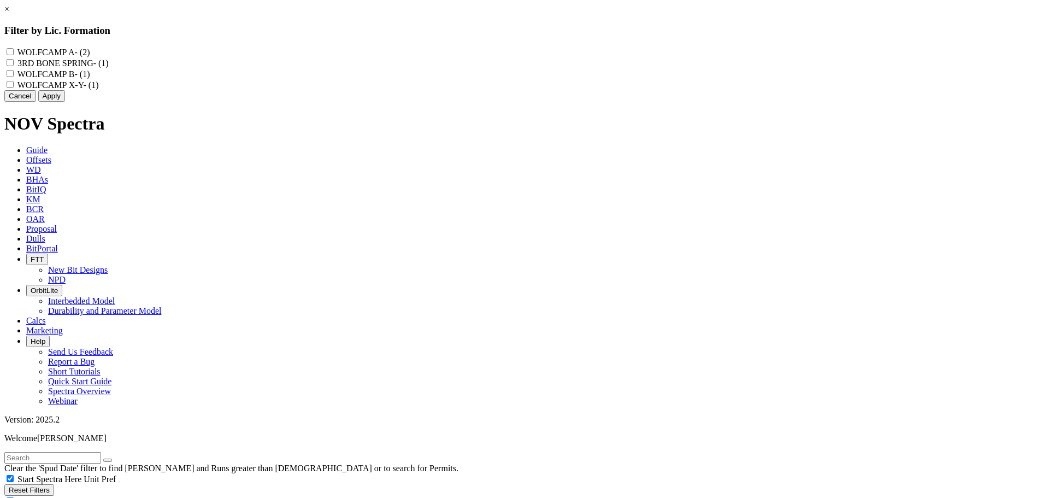
click at [90, 79] on label "WOLFCAMP B - (1)" at bounding box center [53, 73] width 73 height 9
click at [14, 77] on B "WOLFCAMP B - (1)" at bounding box center [10, 73] width 7 height 7
click at [520, 46] on div "WOLFCAMP A - (2) 3RD BONE SPRING - (1) WOLFCAMP B - (1) WOLFCAMP X-Y - (1)" at bounding box center [524, 68] width 1041 height 44
click at [90, 57] on span "- (2)" at bounding box center [81, 52] width 15 height 9
click at [14, 55] on A "WOLFCAMP A - (2)" at bounding box center [10, 51] width 7 height 7
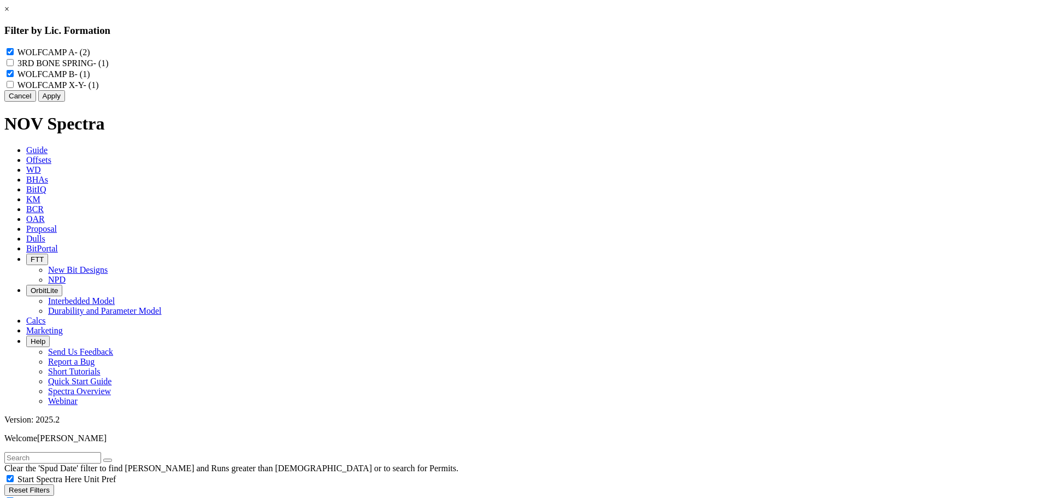
click at [90, 57] on label "WOLFCAMP A - (2)" at bounding box center [53, 52] width 73 height 9
click at [14, 55] on A "WOLFCAMP A - (2)" at bounding box center [10, 51] width 7 height 7
click at [90, 48] on label "WOLFCAMP A - (2)" at bounding box center [53, 52] width 73 height 9
click at [14, 48] on A "WOLFCAMP A - (2)" at bounding box center [10, 51] width 7 height 7
click at [99, 90] on label "WOLFCAMP X-Y - (1)" at bounding box center [57, 84] width 81 height 9
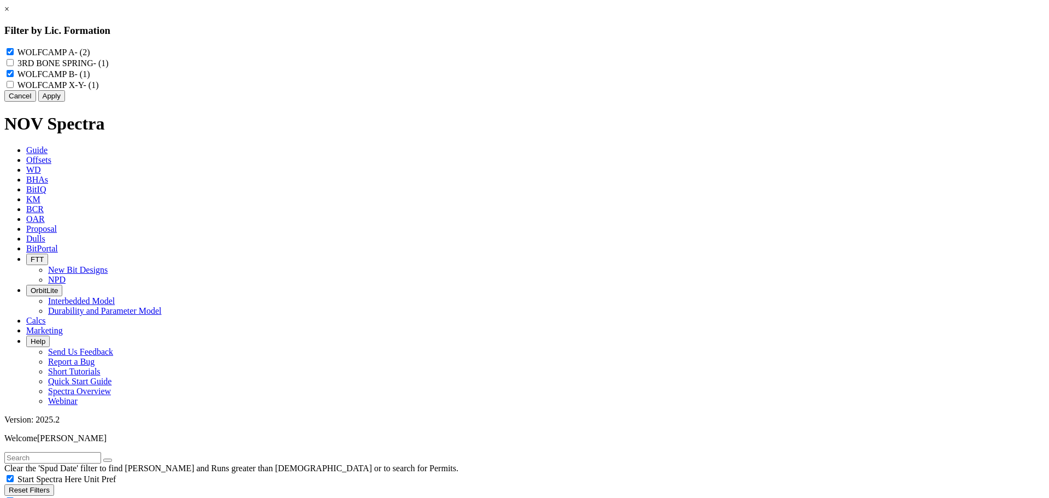
click at [14, 88] on X-Y "WOLFCAMP X-Y - (1)" at bounding box center [10, 84] width 7 height 7
click at [65, 102] on button "Apply" at bounding box center [51, 95] width 27 height 11
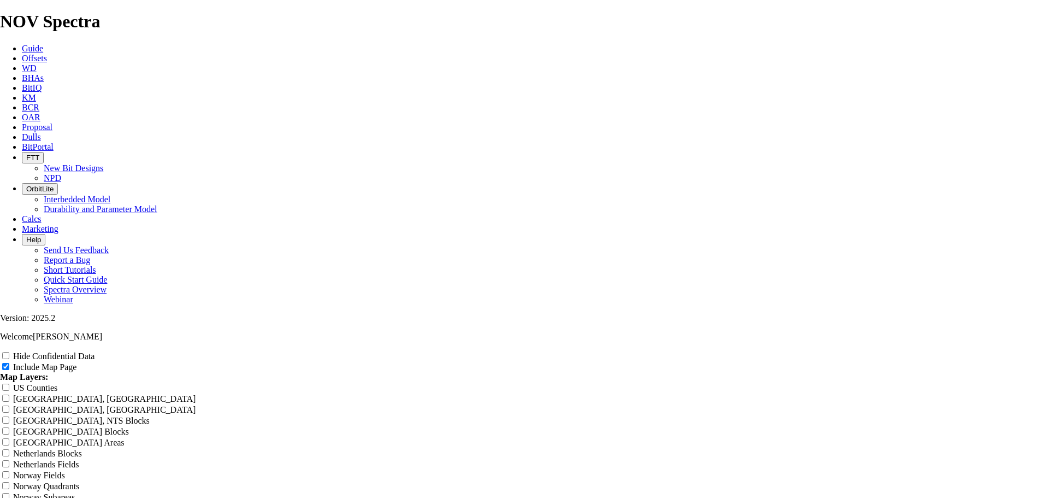
scroll to position [1366, 0]
click at [992, 382] on div "US Counties" at bounding box center [524, 387] width 1049 height 11
click at [9, 384] on input "US Counties" at bounding box center [5, 387] width 7 height 7
click at [9, 352] on input "Hide Confidential Data" at bounding box center [5, 355] width 7 height 7
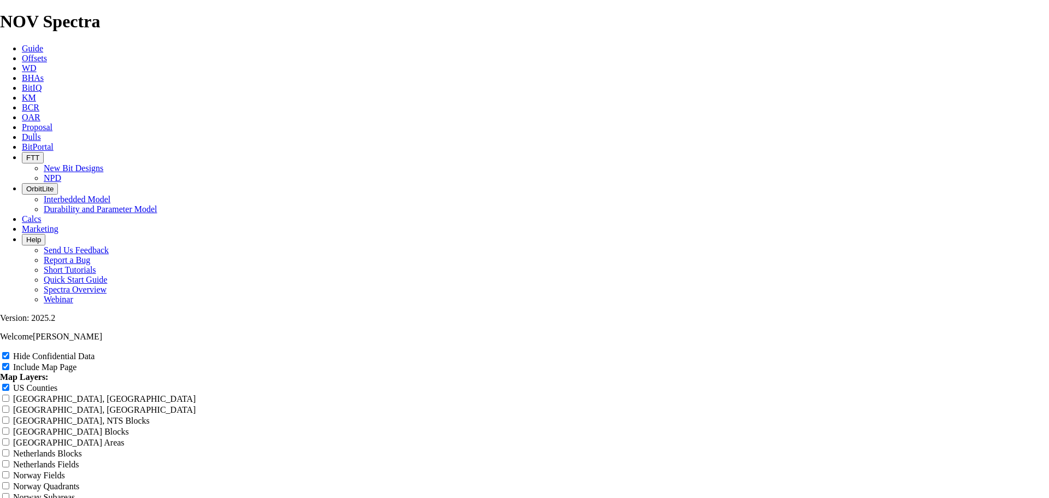
drag, startPoint x: 1027, startPoint y: 355, endPoint x: 796, endPoint y: 426, distance: 242.0
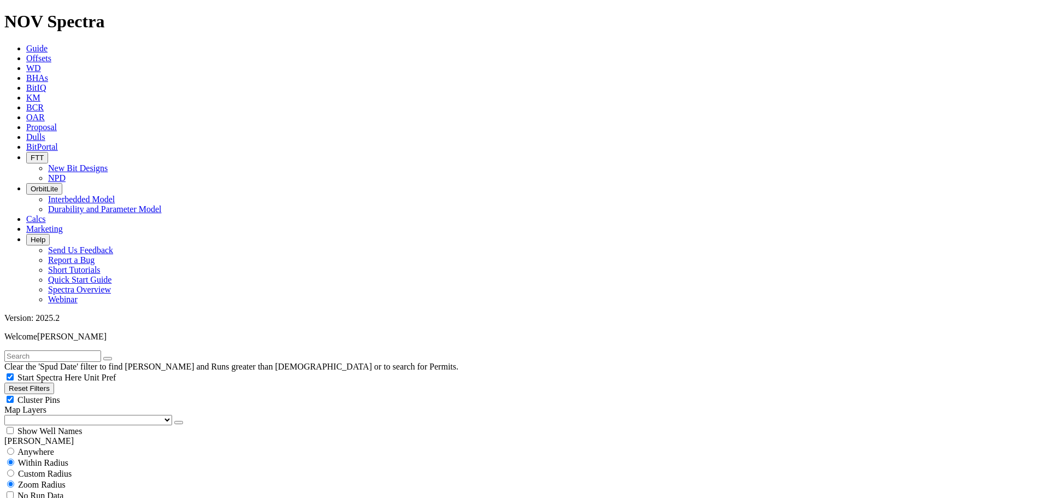
scroll to position [219, 0]
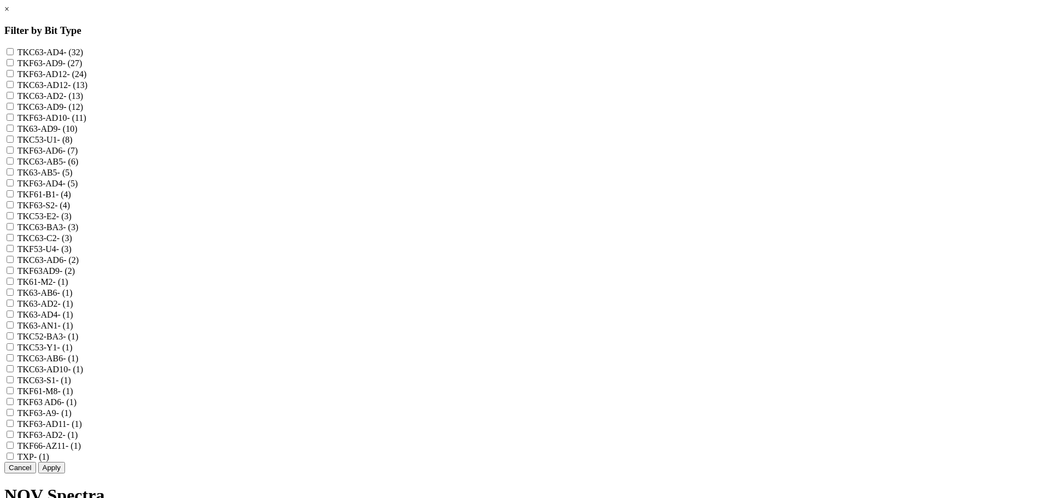
scroll to position [55, 0]
click at [68, 286] on span "- (1)" at bounding box center [60, 281] width 15 height 9
click at [14, 285] on input "TK61-M2 - (1)" at bounding box center [10, 281] width 7 height 7
click at [73, 386] on label "TKF61-M8 - (1)" at bounding box center [45, 390] width 56 height 9
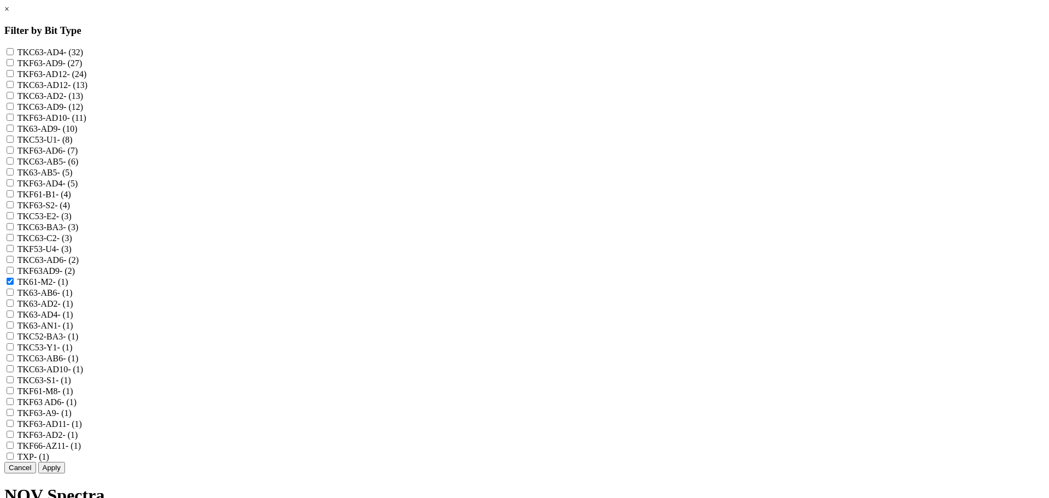
click at [14, 387] on input "TKF61-M8 - (1)" at bounding box center [10, 390] width 7 height 7
click at [65, 463] on button "Apply" at bounding box center [51, 467] width 27 height 11
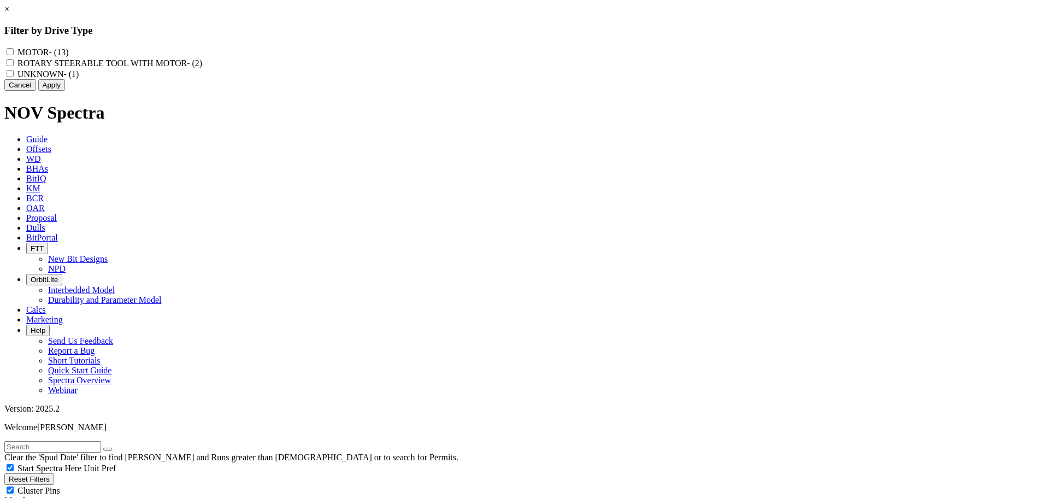
click at [202, 68] on label "ROTARY STEERABLE TOOL WITH MOTOR - (2)" at bounding box center [109, 62] width 185 height 9
click at [14, 66] on MOTOR "ROTARY STEERABLE TOOL WITH MOTOR - (2)" at bounding box center [10, 62] width 7 height 7
click at [65, 91] on button "Apply" at bounding box center [51, 84] width 27 height 11
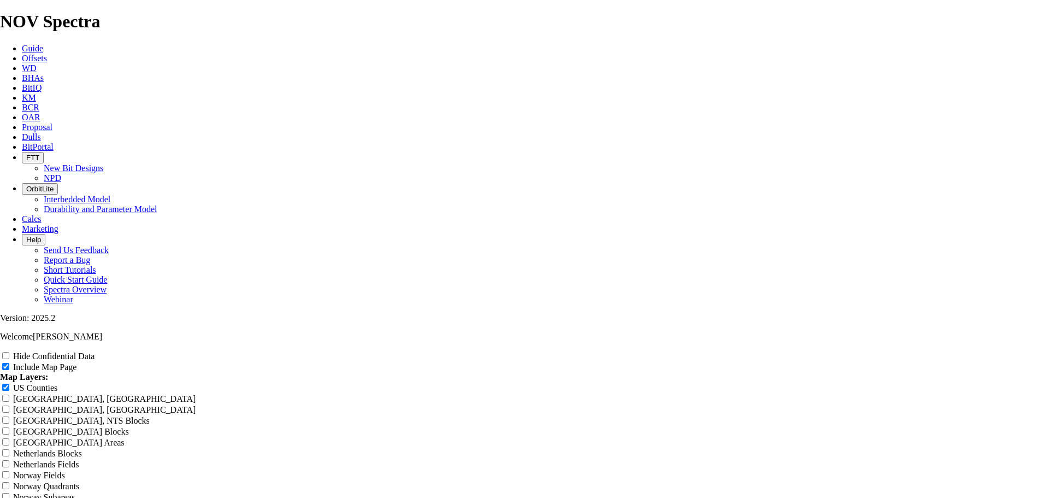
scroll to position [547, 0]
click at [13, 383] on span at bounding box center [6, 387] width 13 height 9
click at [9, 384] on input "US Counties" at bounding box center [5, 387] width 7 height 7
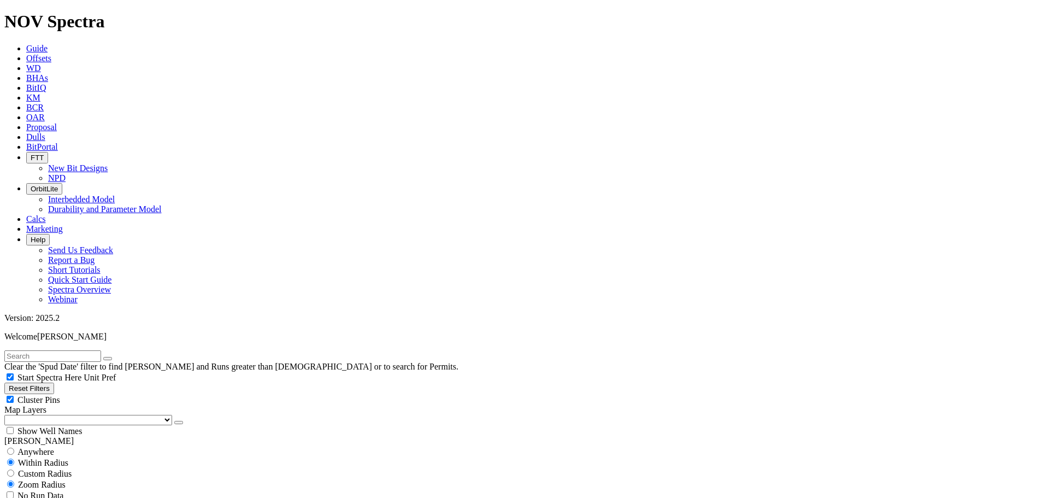
scroll to position [383, 0]
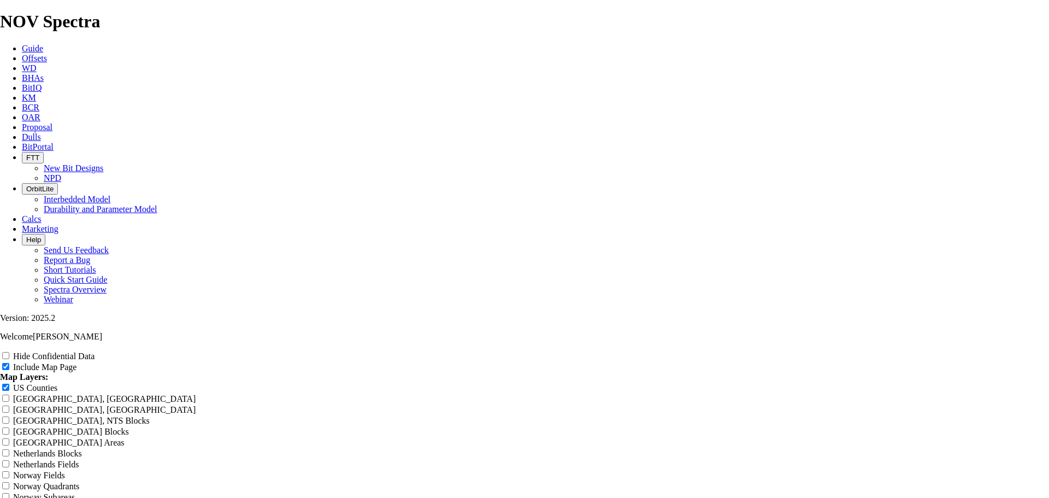
scroll to position [1202, 0]
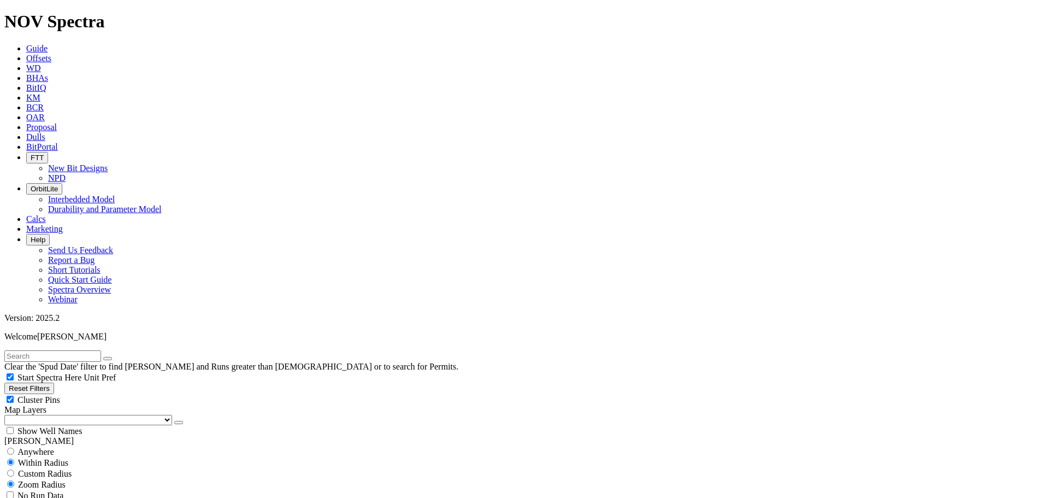
scroll to position [492, 0]
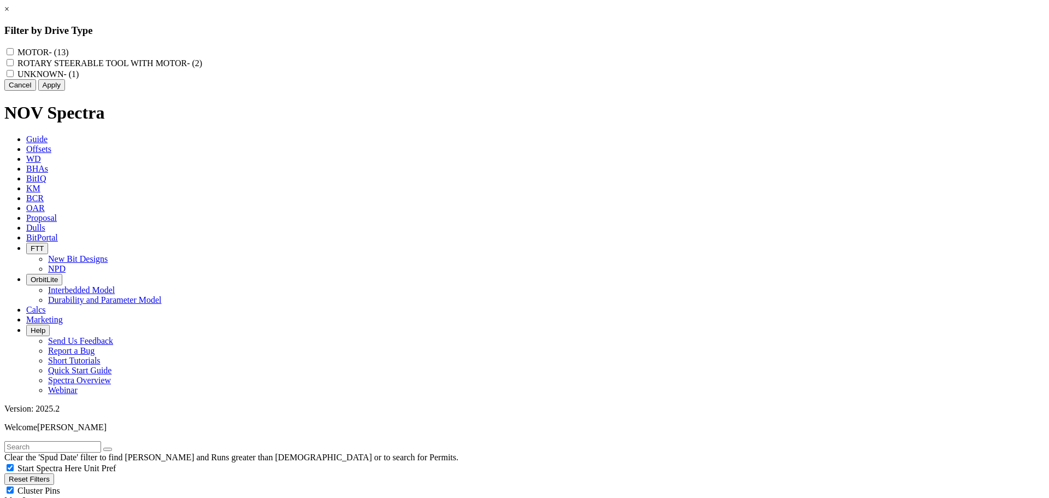
click at [9, 14] on link "×" at bounding box center [6, 8] width 5 height 9
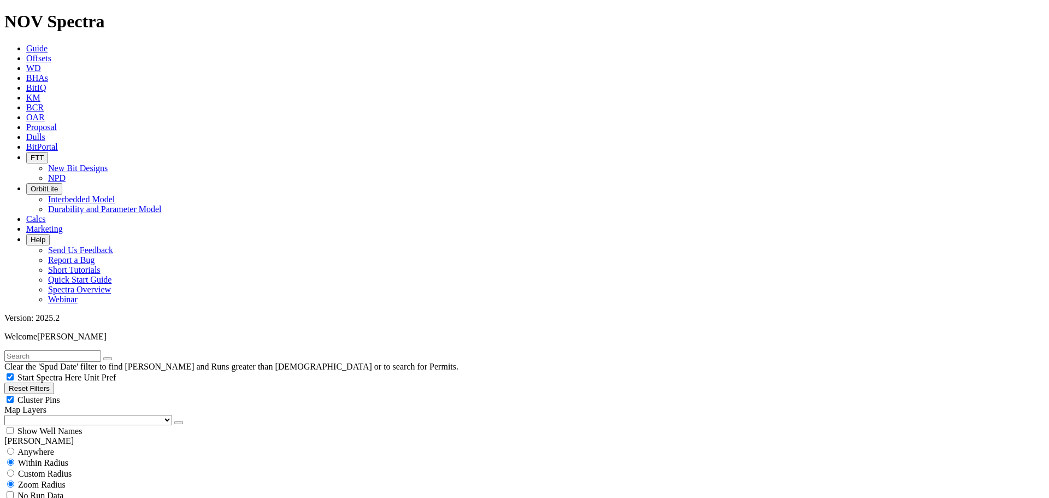
scroll to position [437, 0]
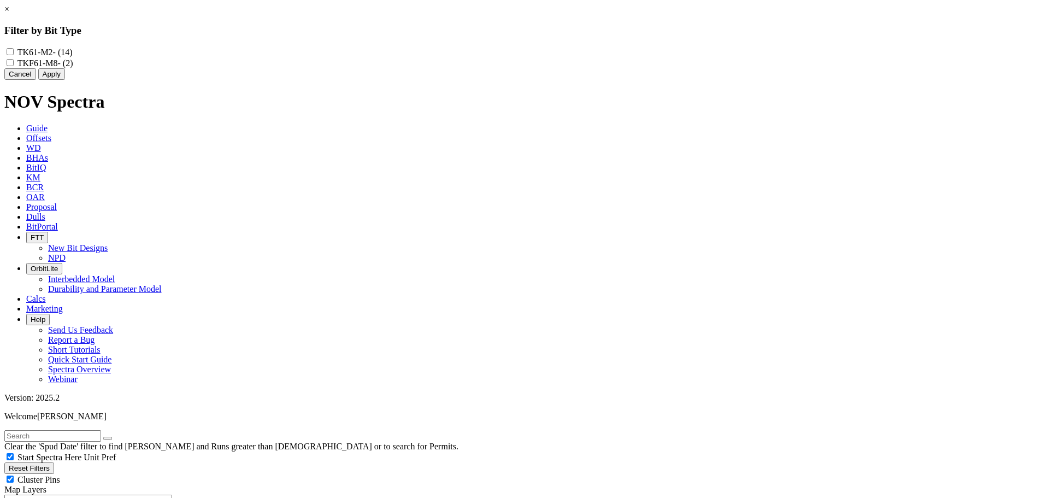
click at [36, 80] on button "Cancel" at bounding box center [20, 73] width 32 height 11
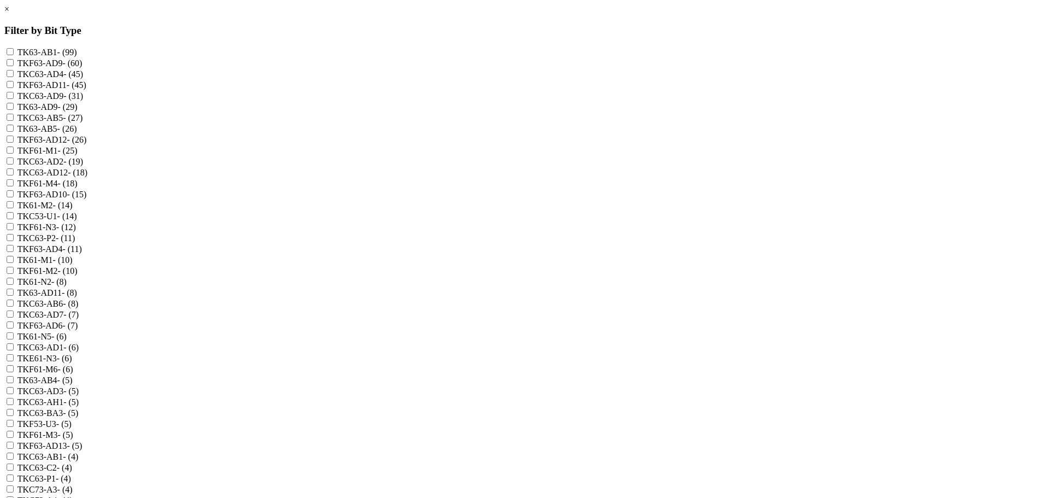
click at [77, 51] on label "TK63-AB1 - (99)" at bounding box center [47, 52] width 60 height 9
click at [14, 51] on input "TK63-AB1 - (99)" at bounding box center [10, 51] width 7 height 7
click at [83, 122] on label "TKC63-AB5 - (27)" at bounding box center [50, 117] width 66 height 9
click at [14, 121] on input "TKC63-AB5 - (27)" at bounding box center [10, 117] width 7 height 7
click at [77, 51] on label "TK63-AB1 - (99)" at bounding box center [47, 52] width 60 height 9
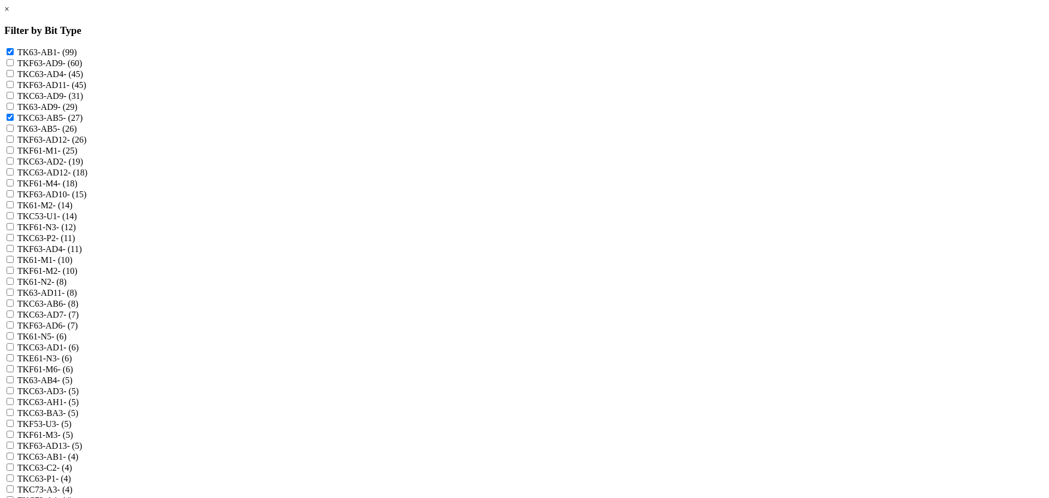
click at [14, 51] on input "TK63-AB1 - (99)" at bounding box center [10, 51] width 7 height 7
click at [77, 133] on label "TK63-AB5 - (26)" at bounding box center [47, 128] width 60 height 9
click at [14, 132] on input "TK63-AB5 - (26)" at bounding box center [10, 128] width 7 height 7
click at [79, 299] on label "TKC63-AB6 - (8)" at bounding box center [47, 303] width 61 height 9
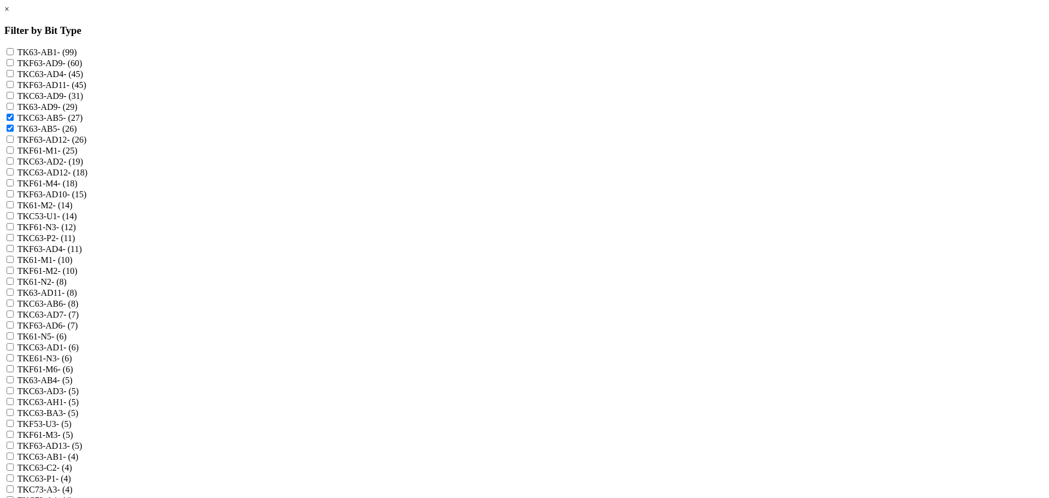
click at [14, 299] on input "TKC63-AB6 - (8)" at bounding box center [10, 302] width 7 height 7
click at [73, 375] on label "TK63-AB4 - (5)" at bounding box center [44, 379] width 55 height 9
click at [14, 376] on input "TK63-AB4 - (5)" at bounding box center [10, 379] width 7 height 7
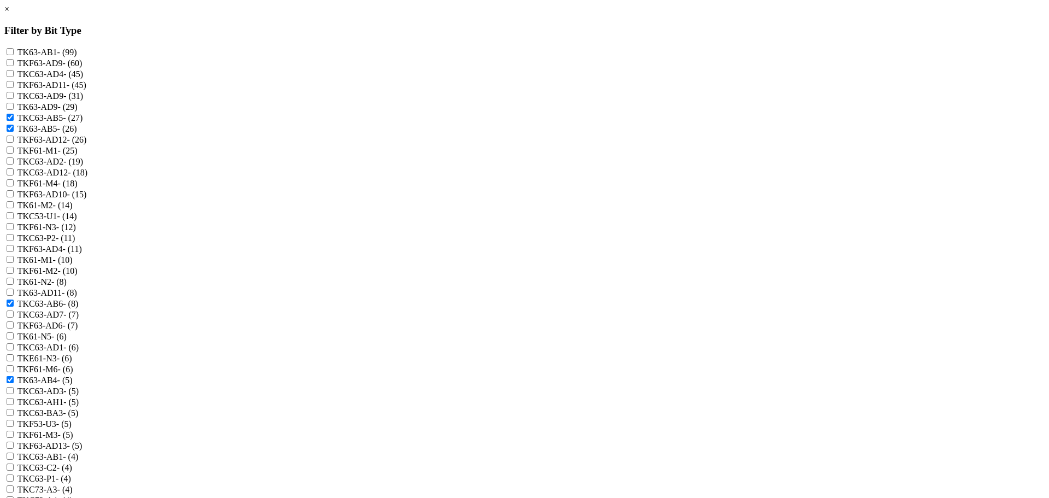
scroll to position [1038, 0]
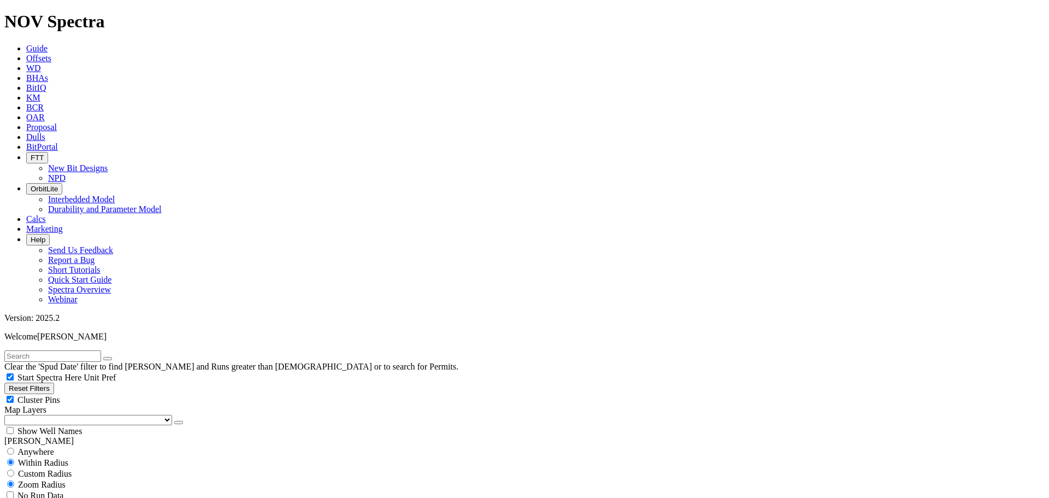
scroll to position [765, 0]
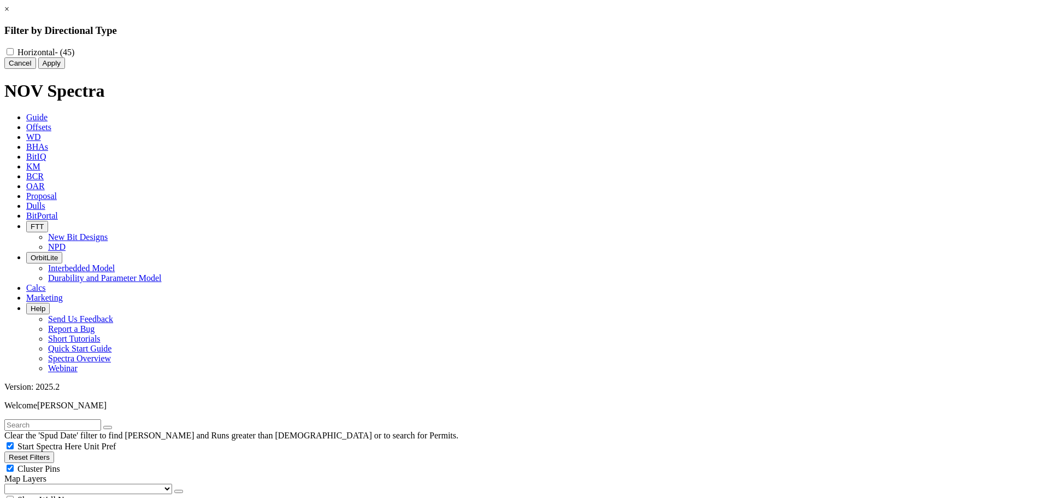
click at [92, 69] on div "× Filter by Directional Type Horizontal - (45) Cancel Apply" at bounding box center [524, 36] width 1041 height 64
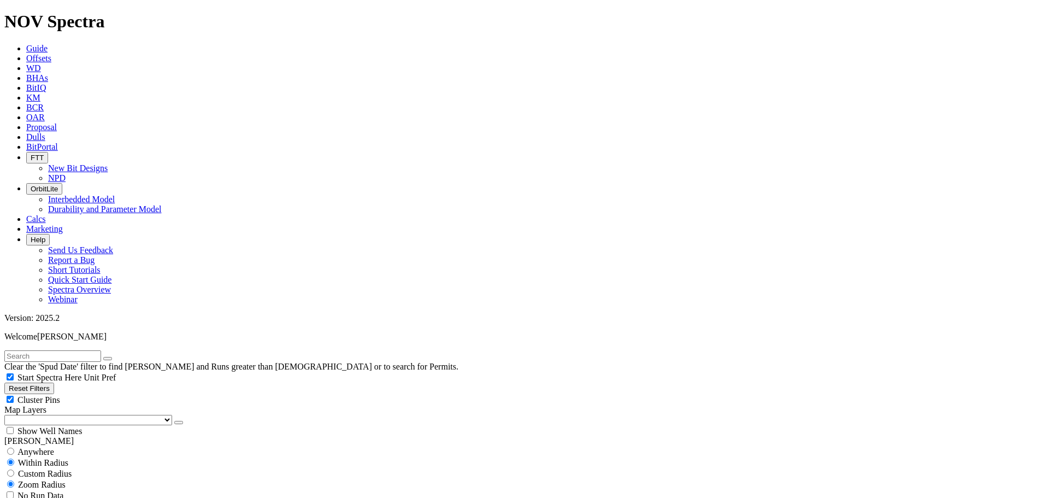
scroll to position [492, 0]
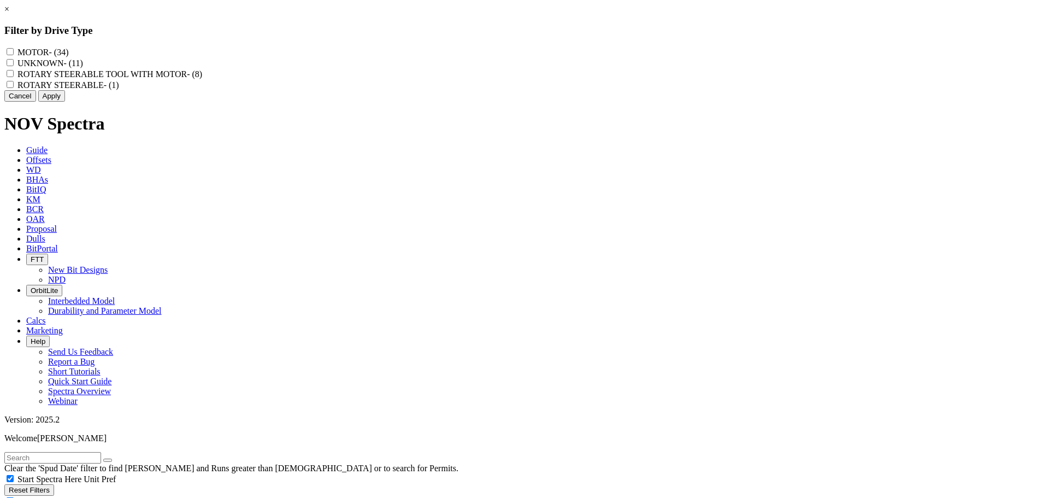
click at [202, 79] on label "ROTARY STEERABLE TOOL WITH MOTOR - (8)" at bounding box center [109, 73] width 185 height 9
click at [14, 77] on MOTOR "ROTARY STEERABLE TOOL WITH MOTOR - (8)" at bounding box center [10, 73] width 7 height 7
click at [119, 90] on label "ROTARY STEERABLE - (1)" at bounding box center [68, 84] width 102 height 9
click at [14, 88] on STEERABLE "ROTARY STEERABLE - (1)" at bounding box center [10, 84] width 7 height 7
click at [83, 68] on label "UNKNOWN - (11)" at bounding box center [50, 62] width 66 height 9
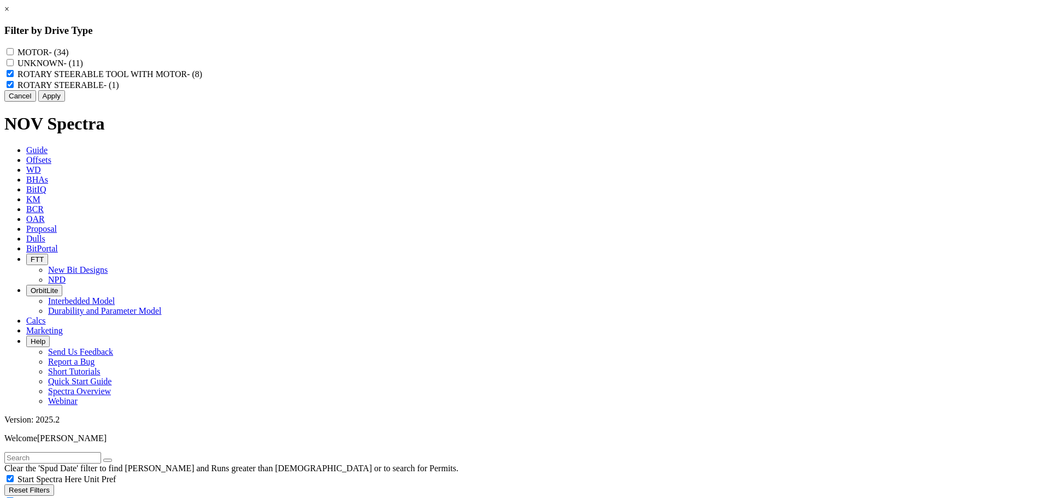
click at [14, 66] on input "UNKNOWN - (11)" at bounding box center [10, 62] width 7 height 7
click at [65, 102] on button "Apply" at bounding box center [51, 95] width 27 height 11
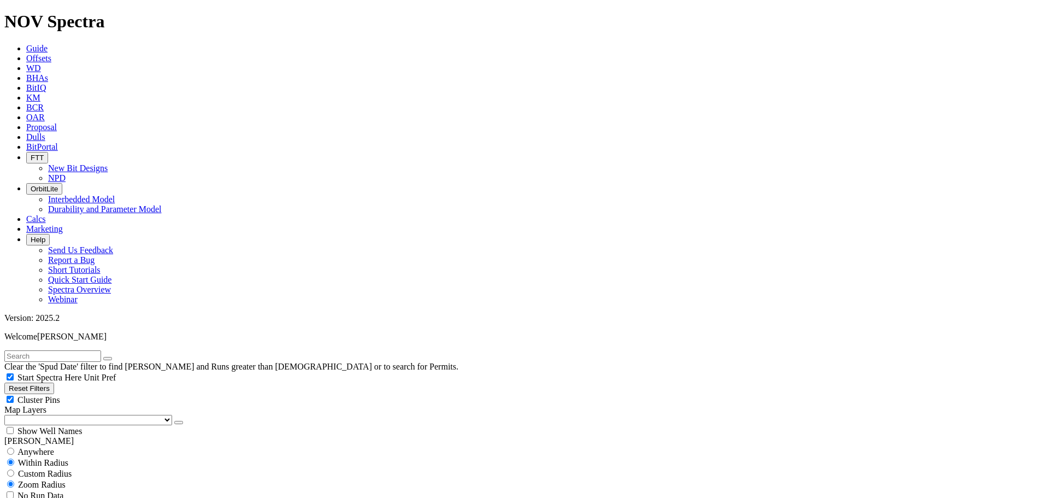
drag, startPoint x: 1006, startPoint y: 82, endPoint x: 948, endPoint y: 130, distance: 75.7
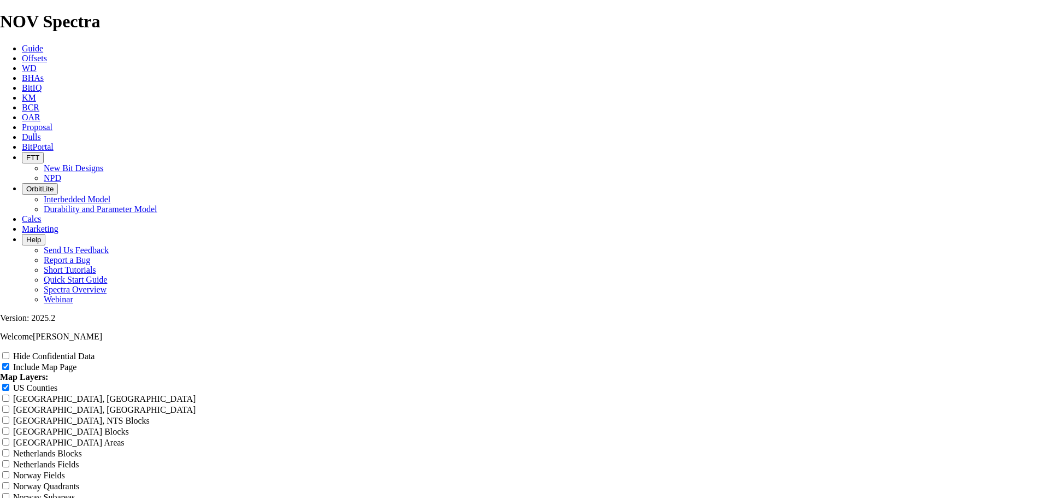
scroll to position [492, 0]
click at [982, 382] on div "US Counties" at bounding box center [524, 387] width 1049 height 11
click at [9, 384] on input "US Counties" at bounding box center [5, 387] width 7 height 7
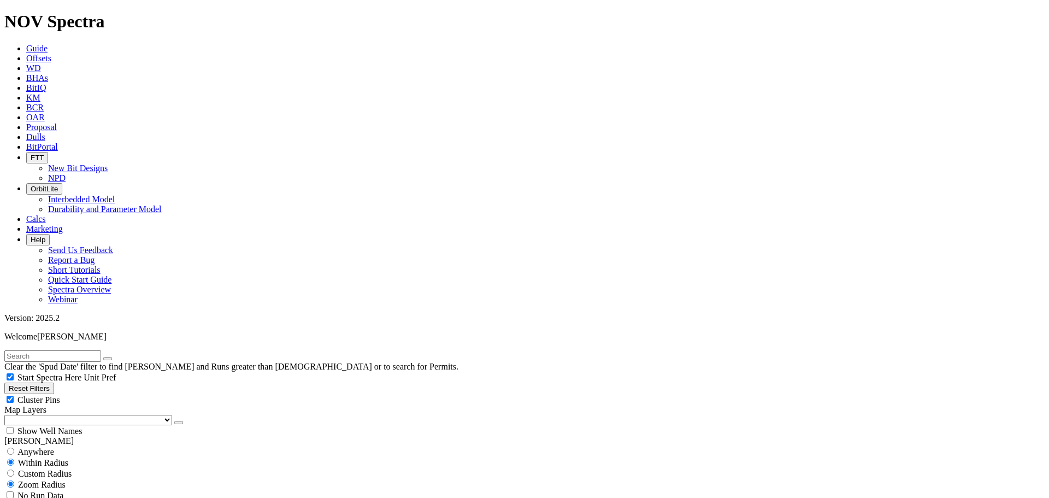
scroll to position [219, 0]
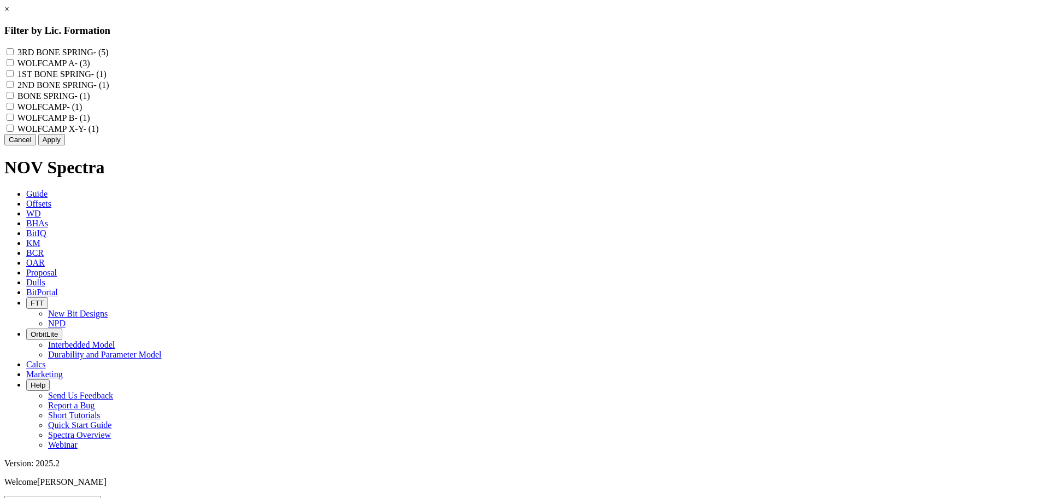
click at [90, 122] on label "WOLFCAMP B - (1)" at bounding box center [53, 117] width 73 height 9
click at [14, 121] on B "WOLFCAMP B - (1)" at bounding box center [10, 117] width 7 height 7
click at [83, 111] on label "WOLFCAMP - (1)" at bounding box center [49, 106] width 65 height 9
click at [14, 110] on input "WOLFCAMP - (1)" at bounding box center [10, 106] width 7 height 7
click at [99, 133] on label "WOLFCAMP X-Y - (1)" at bounding box center [57, 128] width 81 height 9
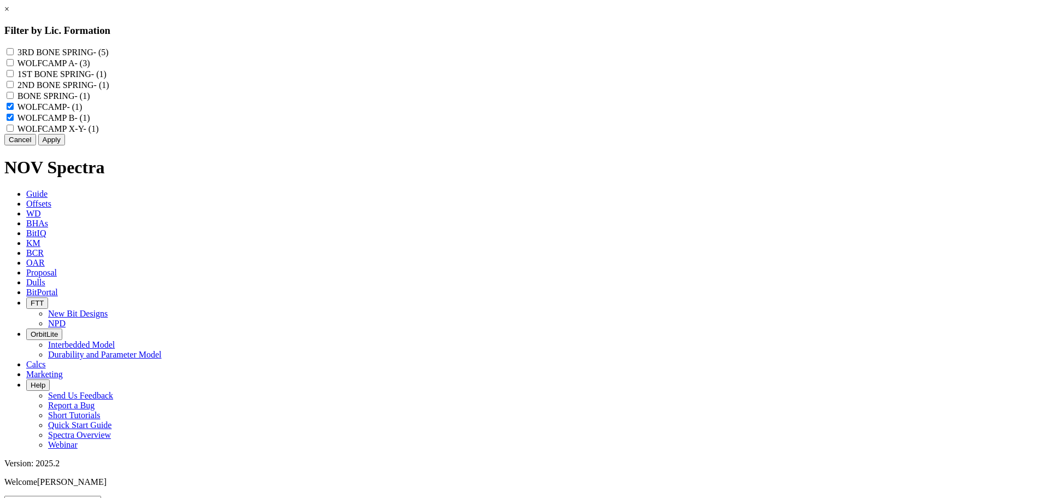
click at [14, 132] on X-Y "WOLFCAMP X-Y - (1)" at bounding box center [10, 128] width 7 height 7
click at [90, 65] on label "WOLFCAMP A - (3)" at bounding box center [53, 62] width 73 height 9
click at [14, 65] on A "WOLFCAMP A - (3)" at bounding box center [10, 62] width 7 height 7
click at [65, 145] on button "Apply" at bounding box center [51, 139] width 27 height 11
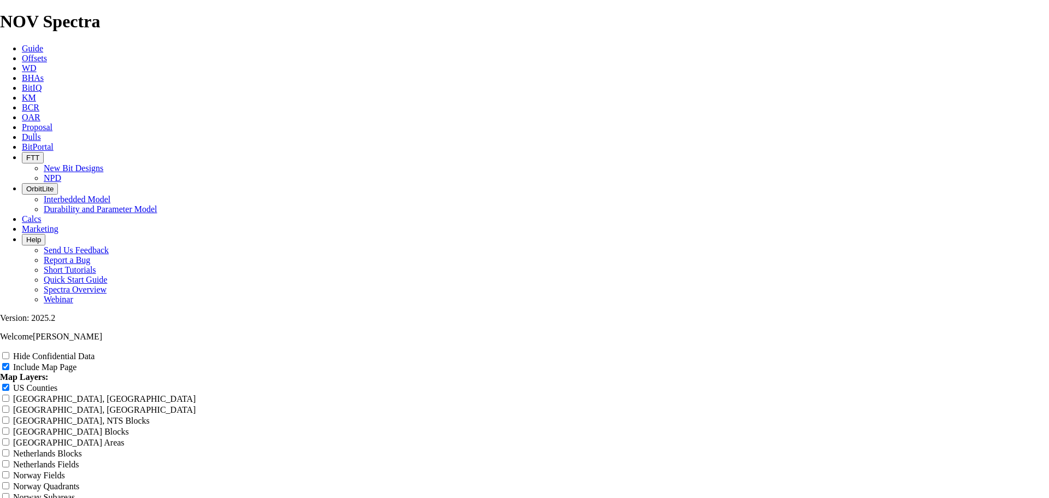
scroll to position [1148, 0]
click at [57, 383] on label "US Counties" at bounding box center [35, 387] width 44 height 9
click at [9, 384] on input "US Counties" at bounding box center [5, 387] width 7 height 7
click at [991, 382] on div "US Counties" at bounding box center [524, 387] width 1049 height 11
click at [9, 384] on input "US Counties" at bounding box center [5, 387] width 7 height 7
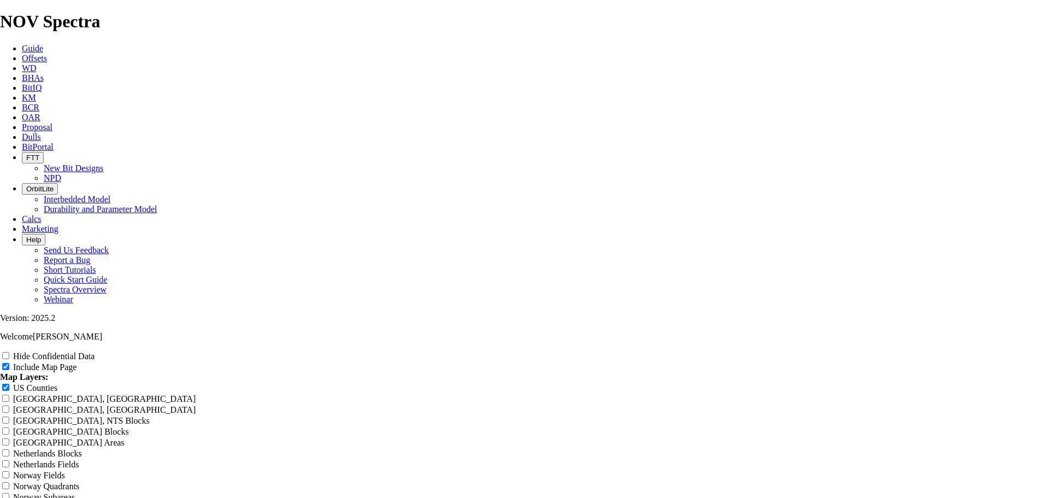
scroll to position [0, 0]
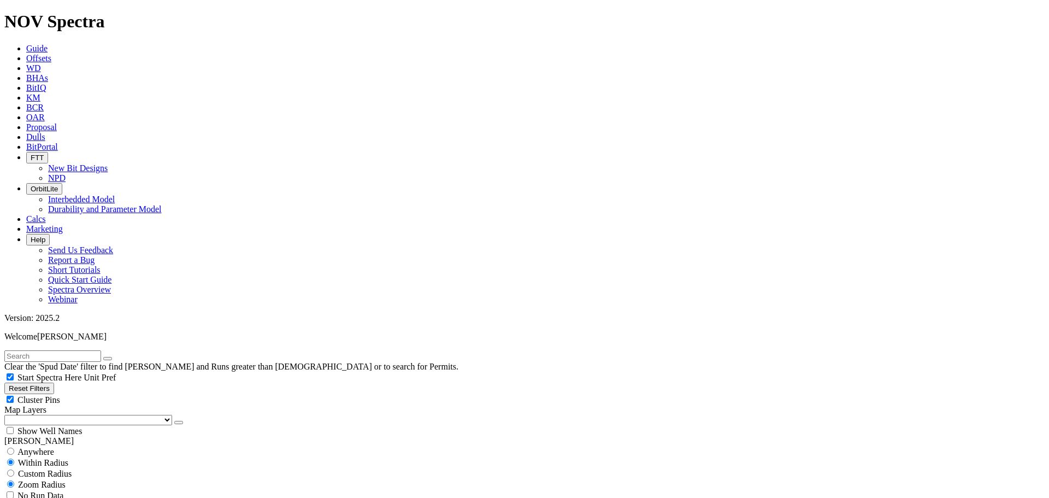
scroll to position [164, 0]
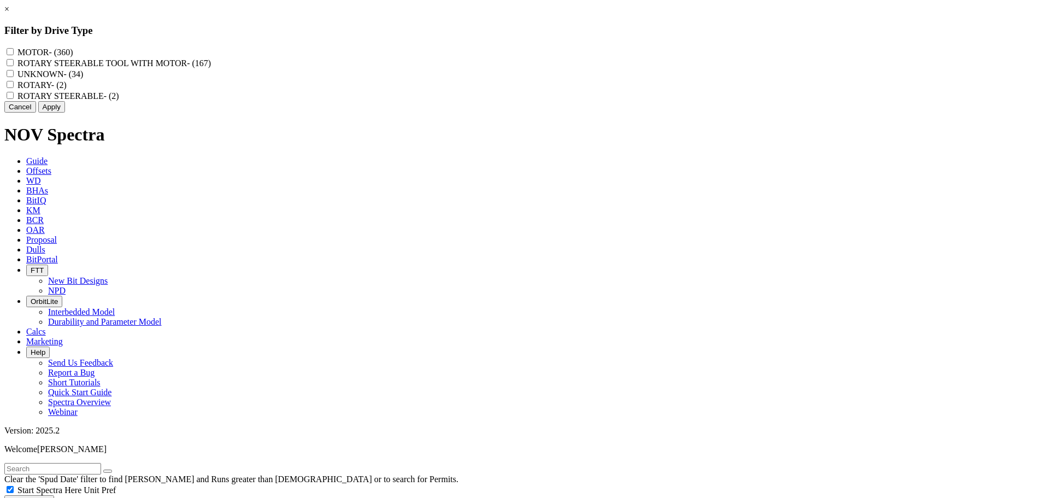
click at [211, 68] on label "ROTARY STEERABLE TOOL WITH MOTOR - (167)" at bounding box center [113, 62] width 193 height 9
click at [14, 66] on MOTOR "ROTARY STEERABLE TOOL WITH MOTOR - (167)" at bounding box center [10, 62] width 7 height 7
click at [36, 113] on button "Cancel" at bounding box center [20, 106] width 32 height 11
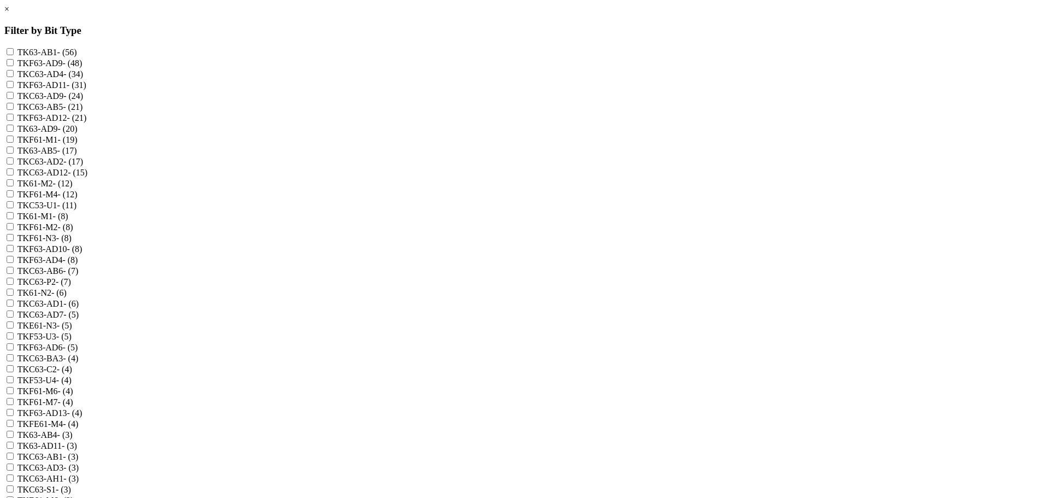
scroll to position [109, 0]
click at [77, 201] on label "TKC53-U1 - (11)" at bounding box center [46, 205] width 59 height 9
click at [14, 201] on input "TKC53-U1 - (11)" at bounding box center [10, 204] width 7 height 7
click at [72, 332] on span "- (5)" at bounding box center [63, 336] width 15 height 9
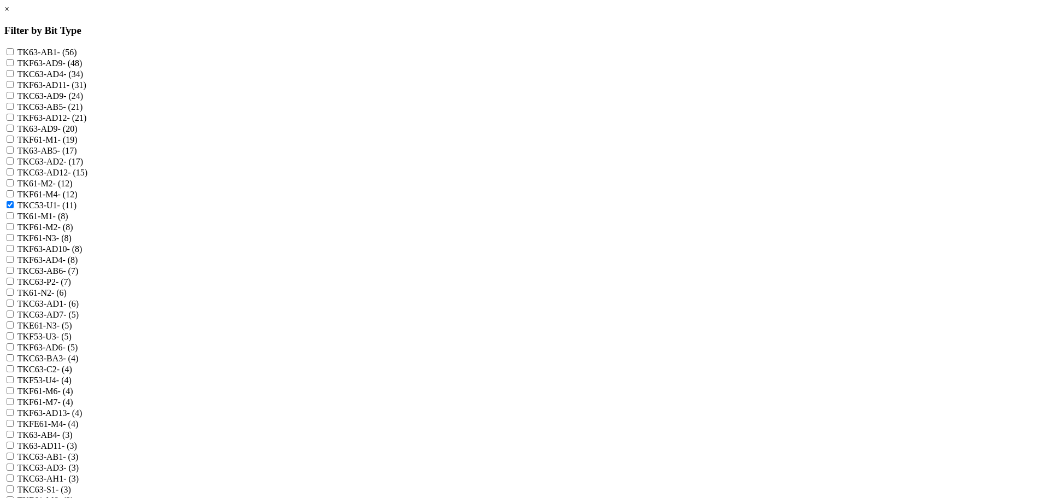
click at [14, 332] on input "TKF53-U3 - (5)" at bounding box center [10, 335] width 7 height 7
click at [72, 375] on span "- (4)" at bounding box center [63, 379] width 15 height 9
click at [14, 376] on input "TKF53-U4 - (4)" at bounding box center [10, 379] width 7 height 7
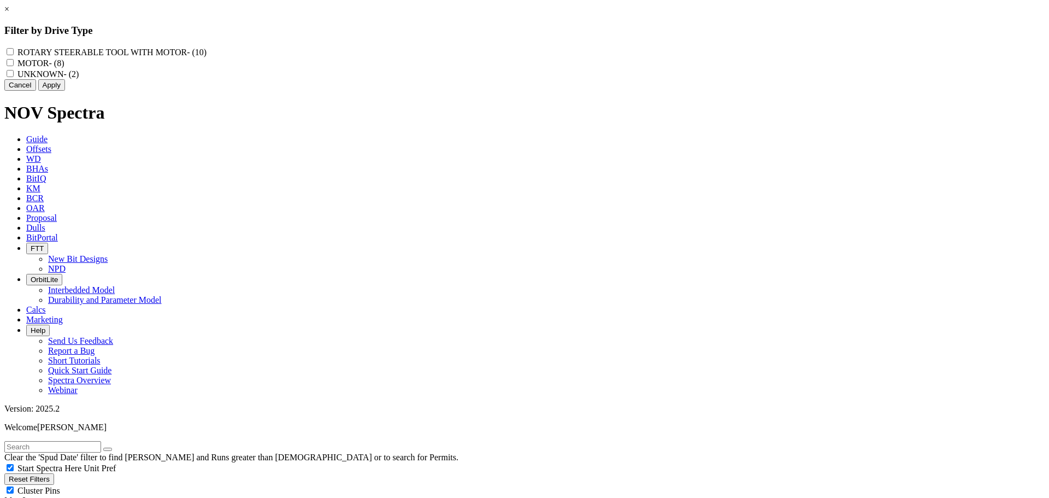
click at [64, 68] on label "MOTOR - (8)" at bounding box center [40, 62] width 46 height 9
click at [14, 66] on input "MOTOR - (8)" at bounding box center [10, 62] width 7 height 7
click at [64, 68] on label "MOTOR - (8)" at bounding box center [40, 62] width 46 height 9
click at [14, 66] on input "MOTOR - (8)" at bounding box center [10, 62] width 7 height 7
click at [492, 52] on div "ROTARY STEERABLE TOOL WITH MOTOR - (10)" at bounding box center [524, 51] width 1041 height 11
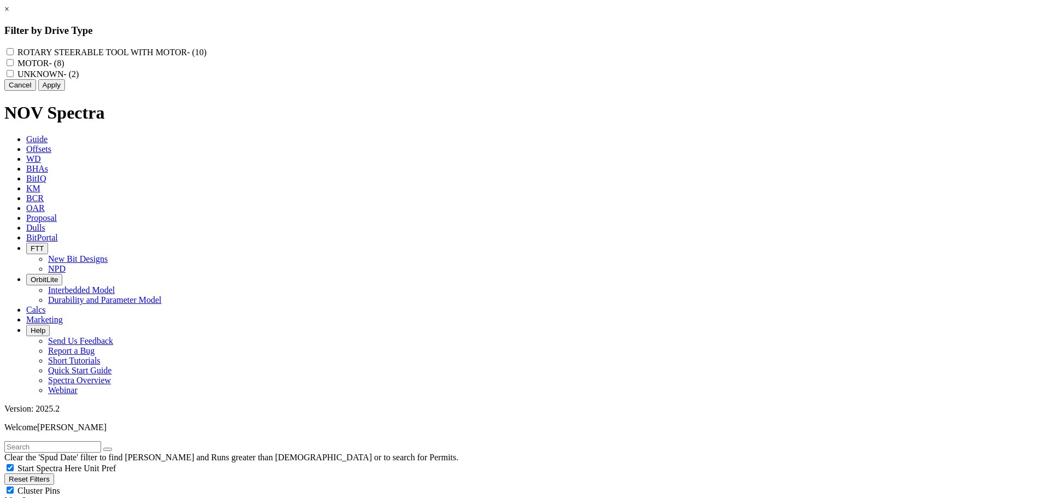
drag, startPoint x: 493, startPoint y: 62, endPoint x: 486, endPoint y: 105, distance: 43.7
click at [207, 57] on label "ROTARY STEERABLE TOOL WITH MOTOR - (10)" at bounding box center [111, 52] width 189 height 9
click at [14, 55] on MOTOR "ROTARY STEERABLE TOOL WITH MOTOR - (10)" at bounding box center [10, 51] width 7 height 7
click at [79, 79] on label "UNKNOWN - (2)" at bounding box center [47, 73] width 61 height 9
click at [14, 77] on input "UNKNOWN - (2)" at bounding box center [10, 73] width 7 height 7
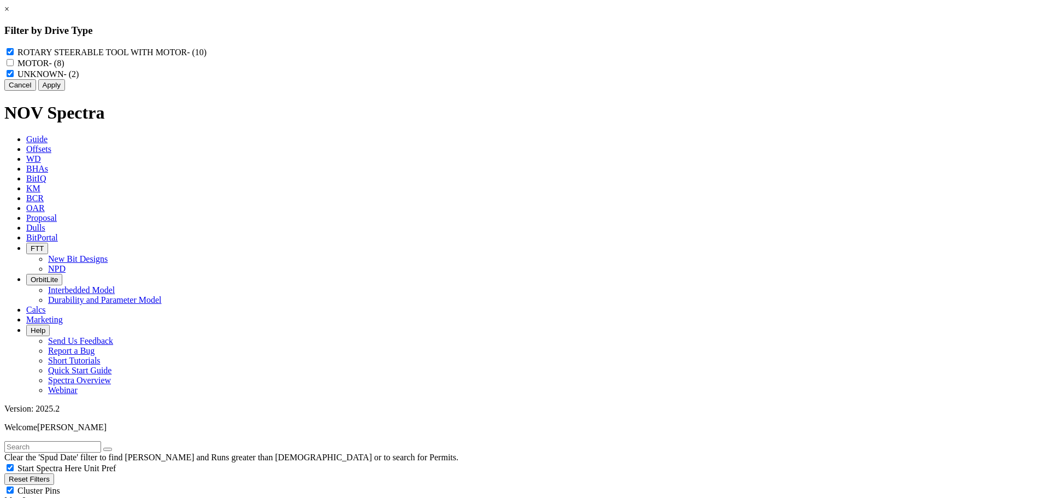
click at [65, 91] on button "Apply" at bounding box center [51, 84] width 27 height 11
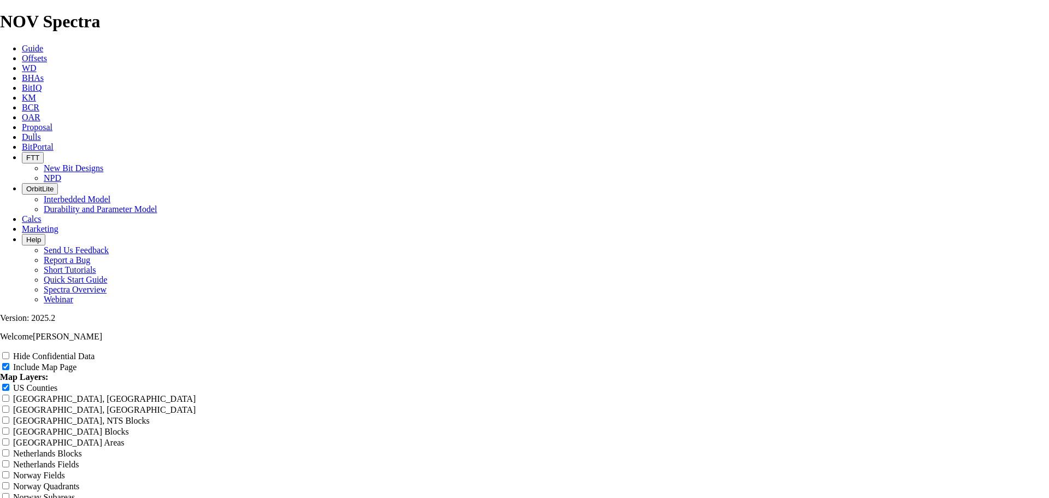
scroll to position [1447, 0]
click at [9, 384] on input "US Counties" at bounding box center [5, 387] width 7 height 7
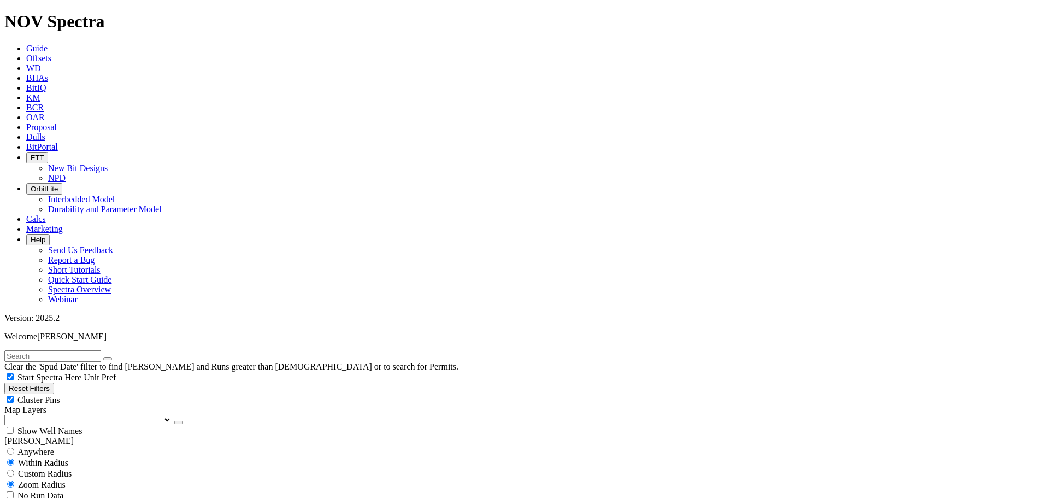
scroll to position [219, 0]
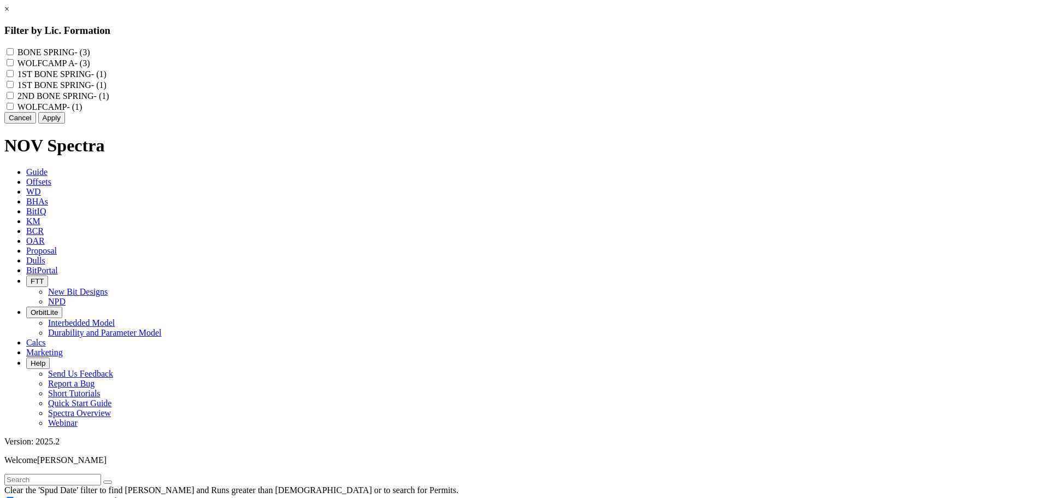
scroll to position [219, 0]
click at [90, 68] on label "WOLFCAMP A - (3)" at bounding box center [53, 62] width 73 height 9
click at [14, 66] on A "WOLFCAMP A - (3)" at bounding box center [10, 62] width 7 height 7
checkbox A "true"
click at [82, 111] on span "- (1)" at bounding box center [74, 106] width 15 height 9
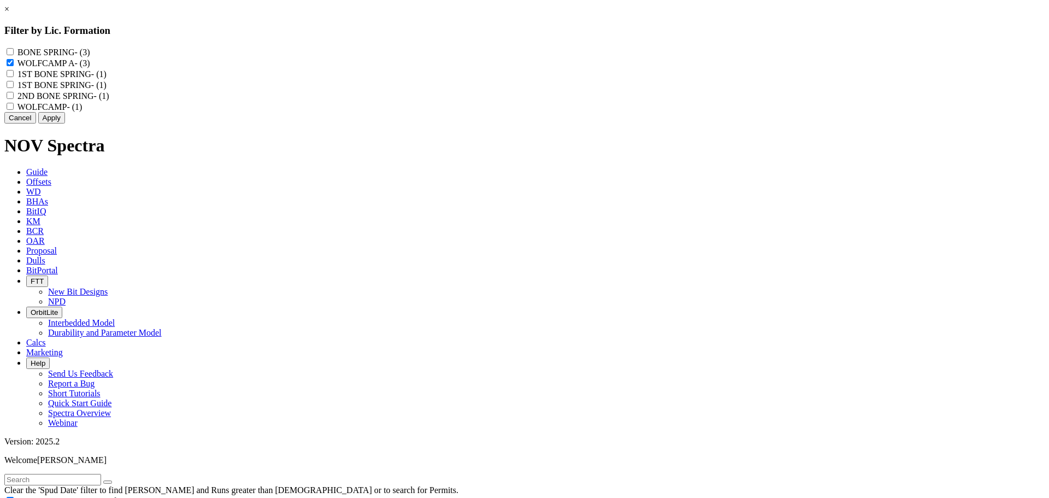
click at [14, 110] on input "WOLFCAMP - (1)" at bounding box center [10, 106] width 7 height 7
checkbox input "true"
click at [65, 124] on button "Apply" at bounding box center [51, 117] width 27 height 11
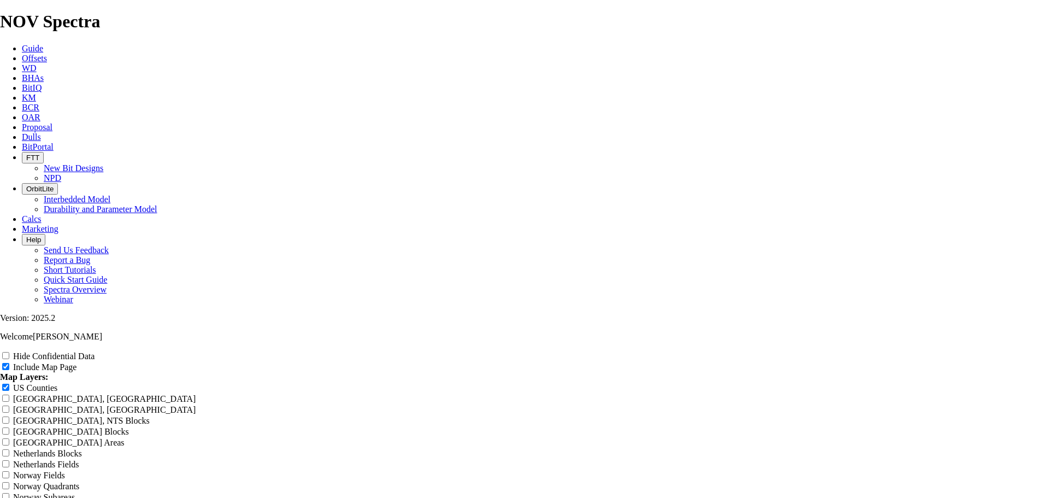
type input "T"
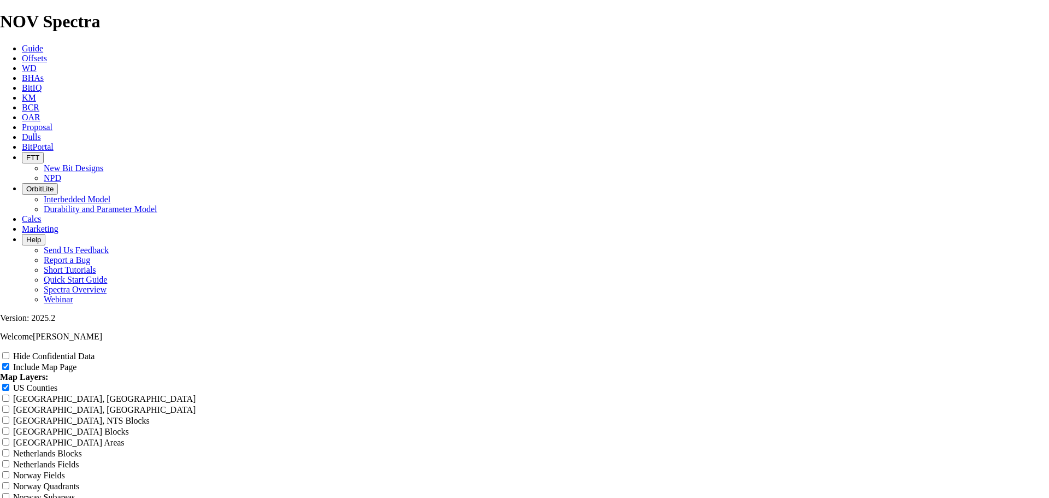
type input "T"
type input "TK"
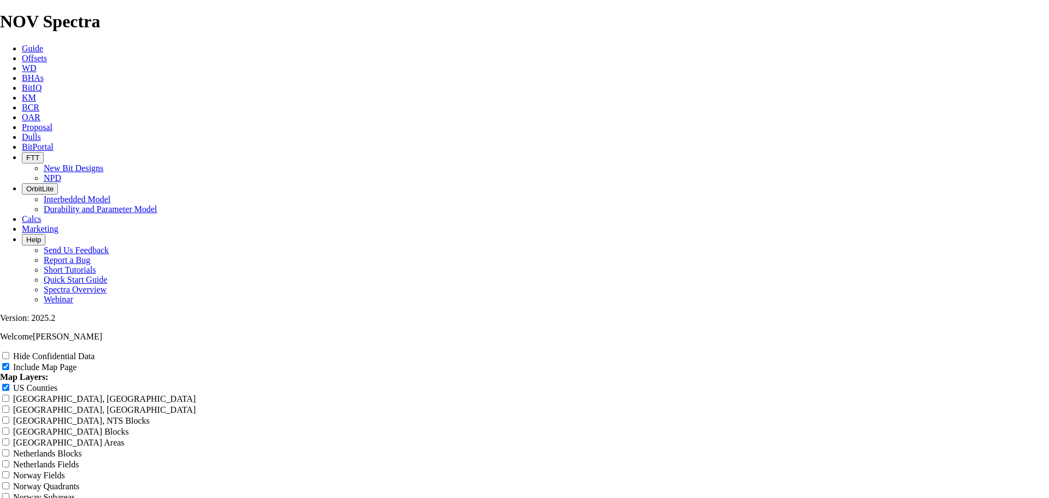
type input "TK"
type input "TK5"
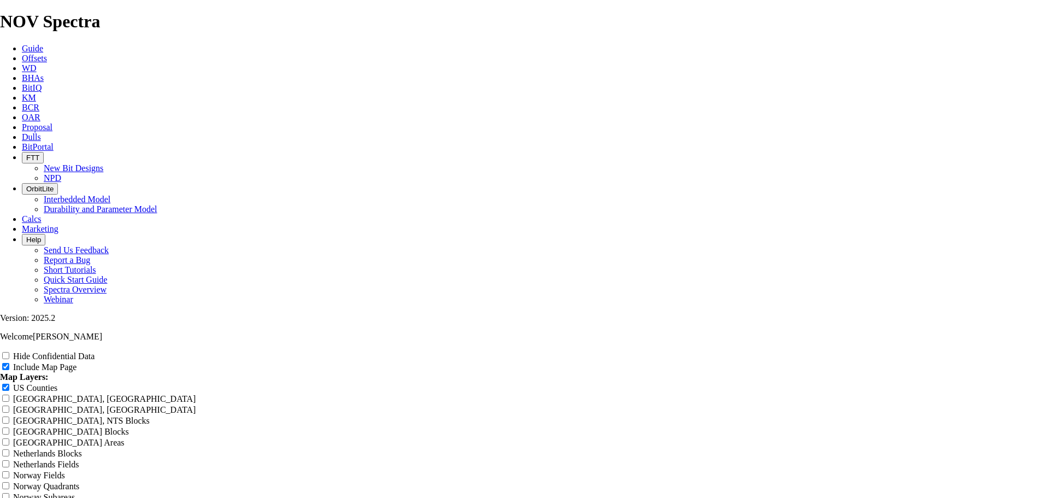
type input "TK5"
type input "TK53"
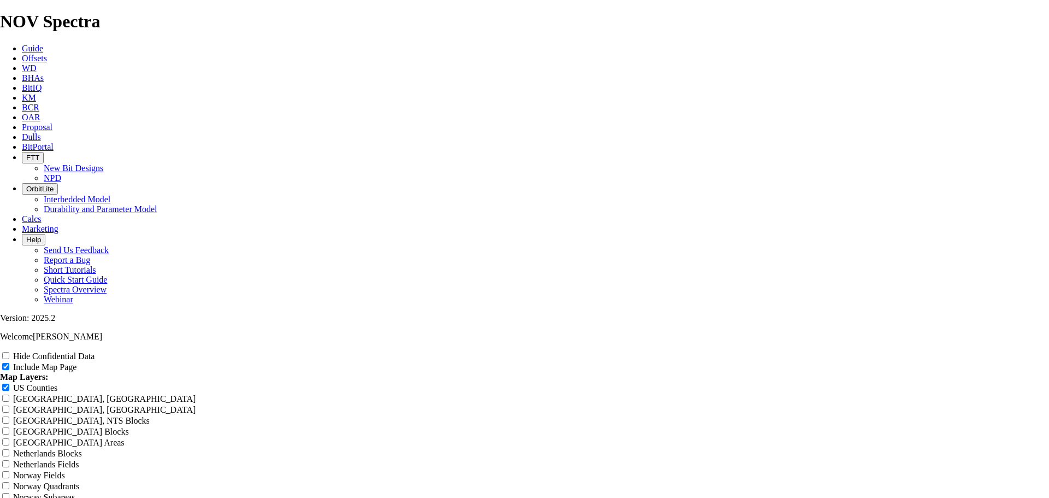
type input "TK53"
type input "TK53-"
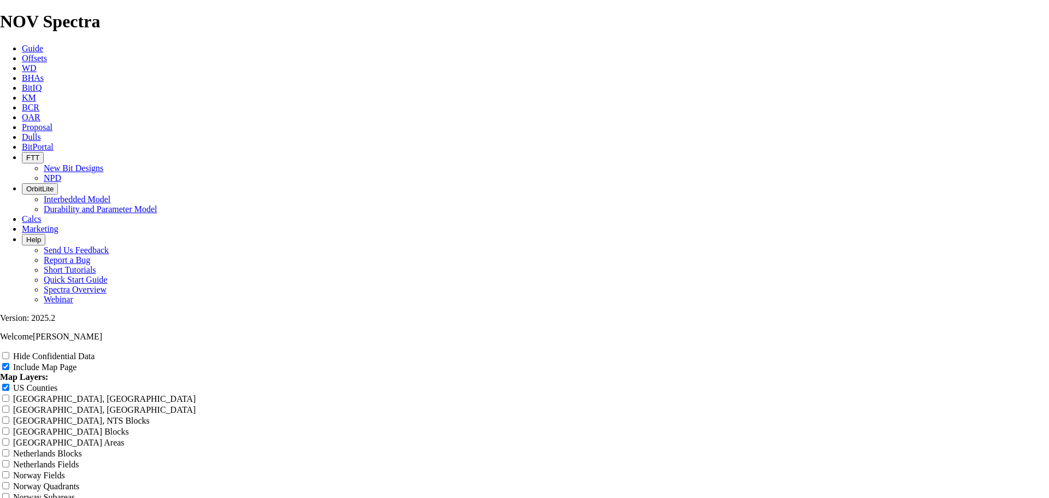
type input "TK53-"
type input "TK53-U"
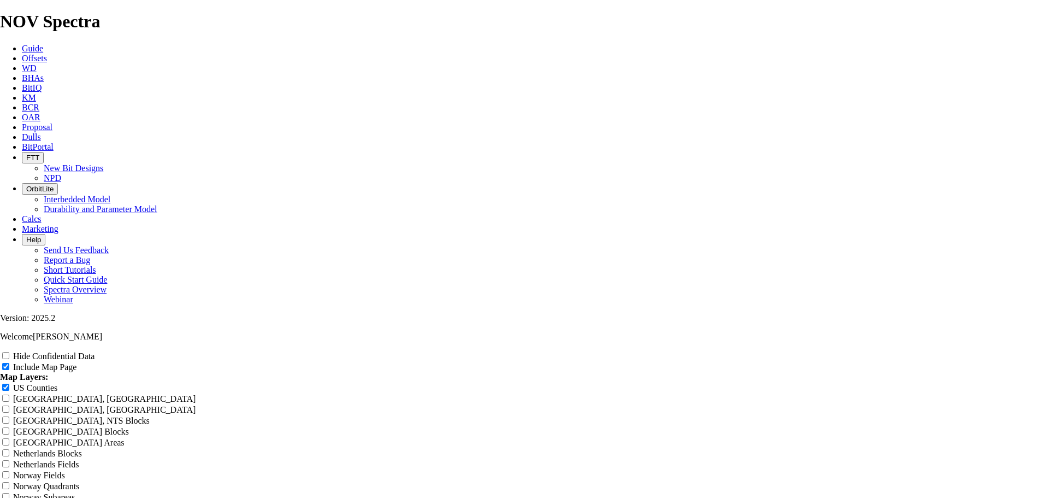
type input "TK53-U"
type input "TK53-U W"
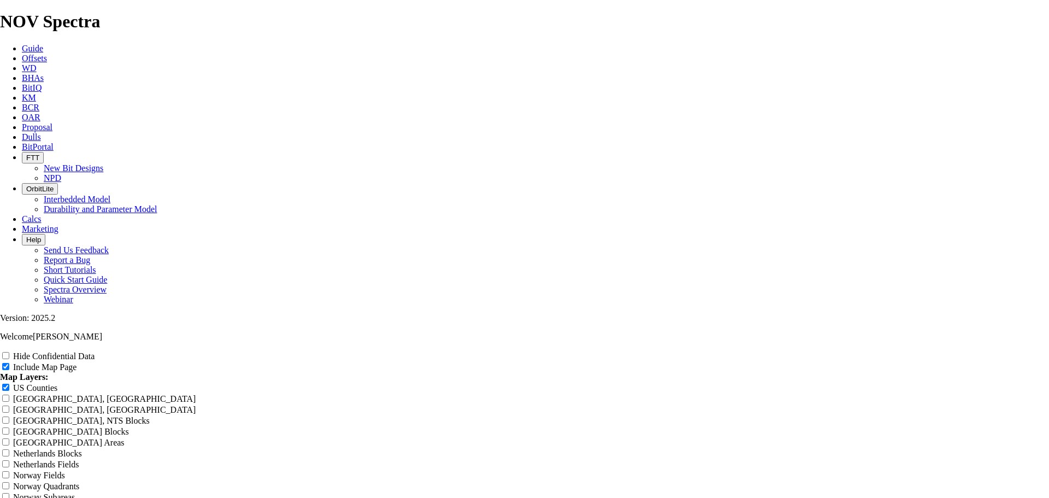
type input "TK53-U W"
type input "TK53-U Wo"
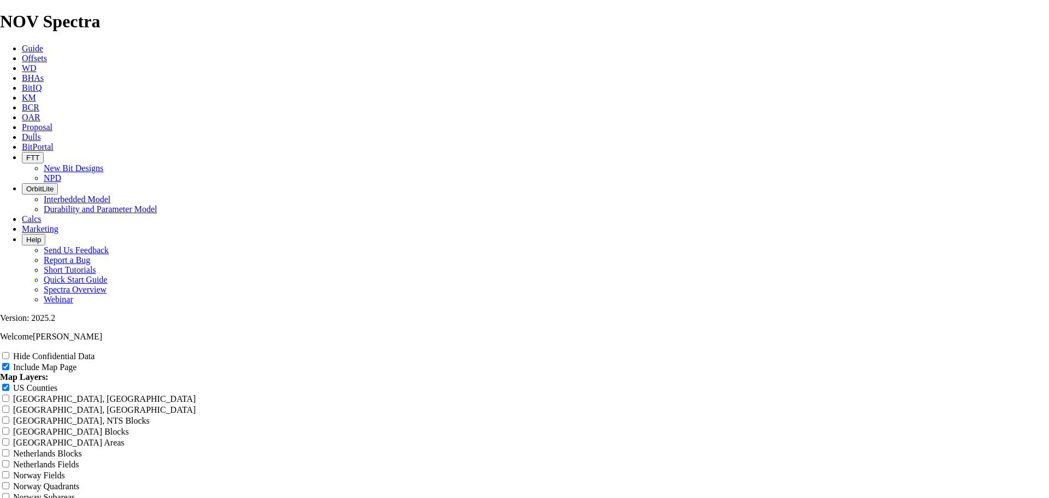
type input "TK53-U Wo"
type input "TK53-U Wol"
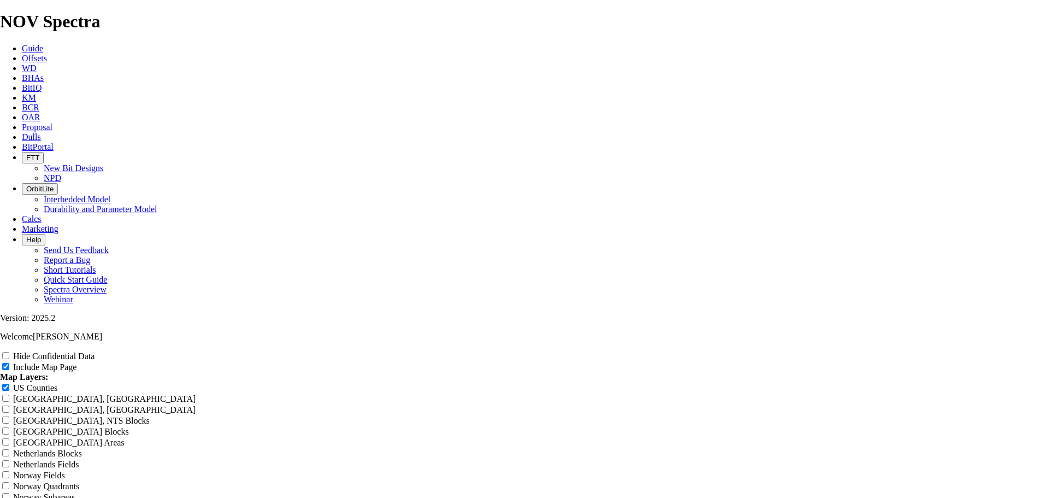
type input "TK53-U Wol"
type input "TK53-U Wolf"
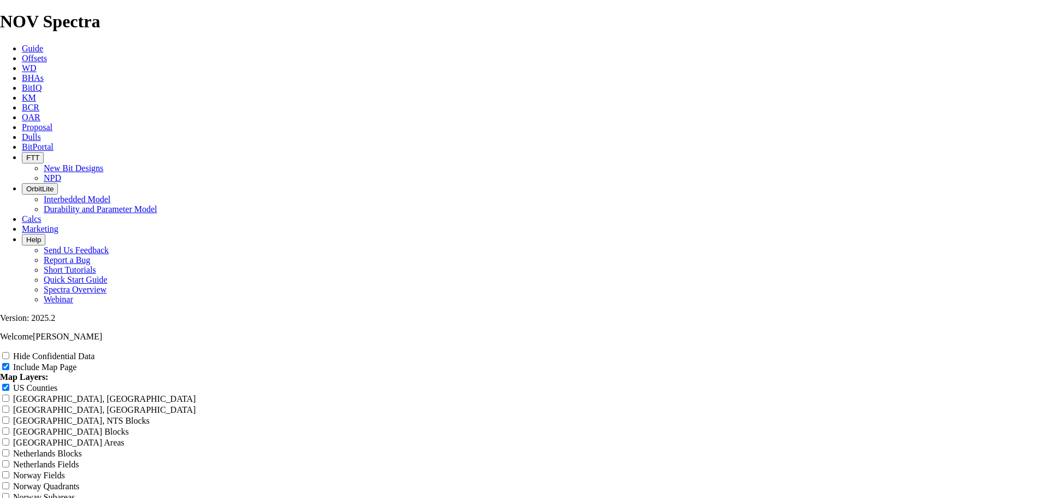
type input "TK53-U Wolf"
type input "TK53-U Wolfc"
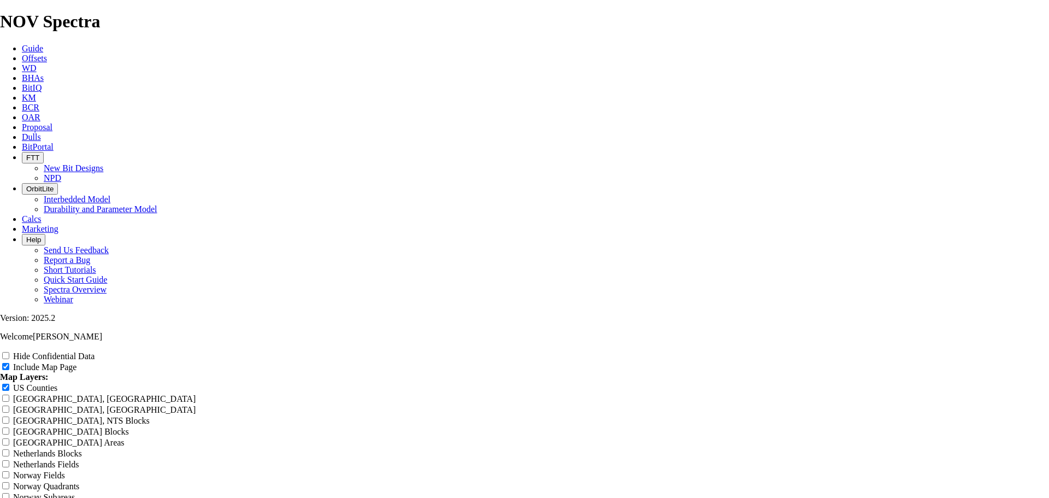
type input "TK53-U Wolfc"
type input "TK53-U Wolfca"
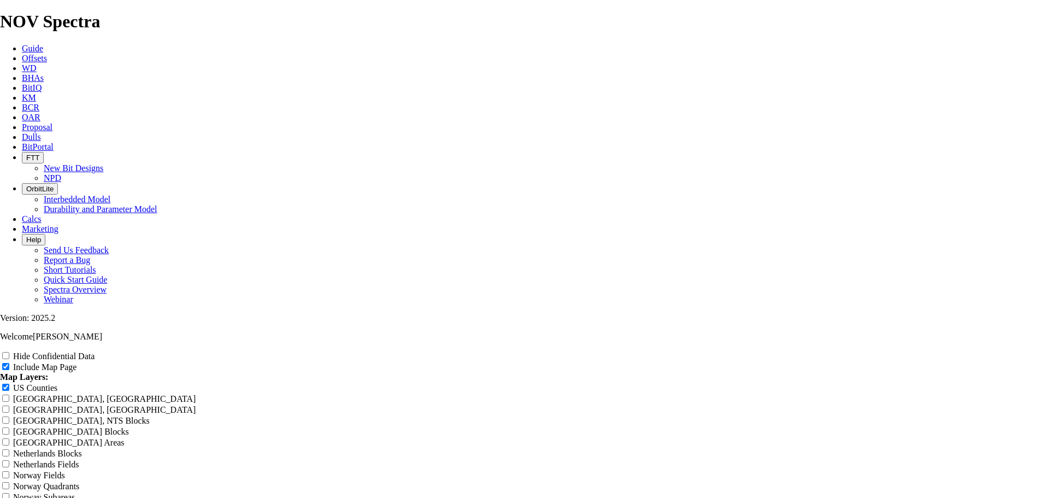
type input "TK53-U Wolfca"
type input "TK53-U Wolfcam"
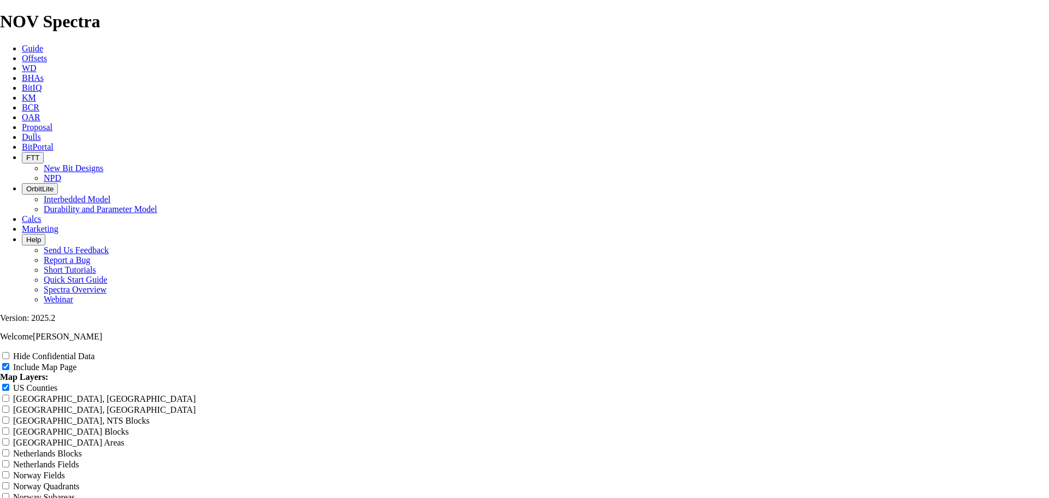
type input "TK53-U Wolfcam"
type input "TK53-U Wolfcamp"
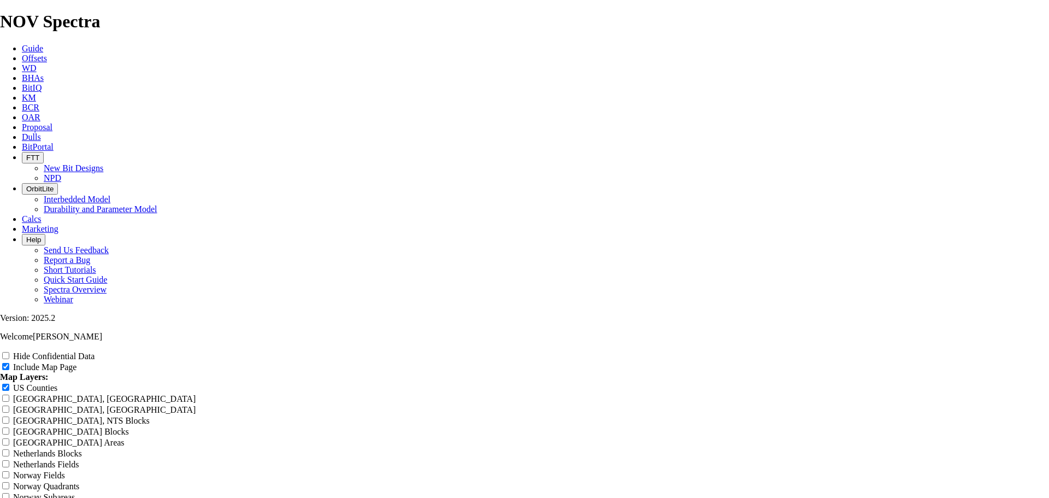
type input "TK53-U Wolfcamp"
type input "TK53-U Wolfcamp o"
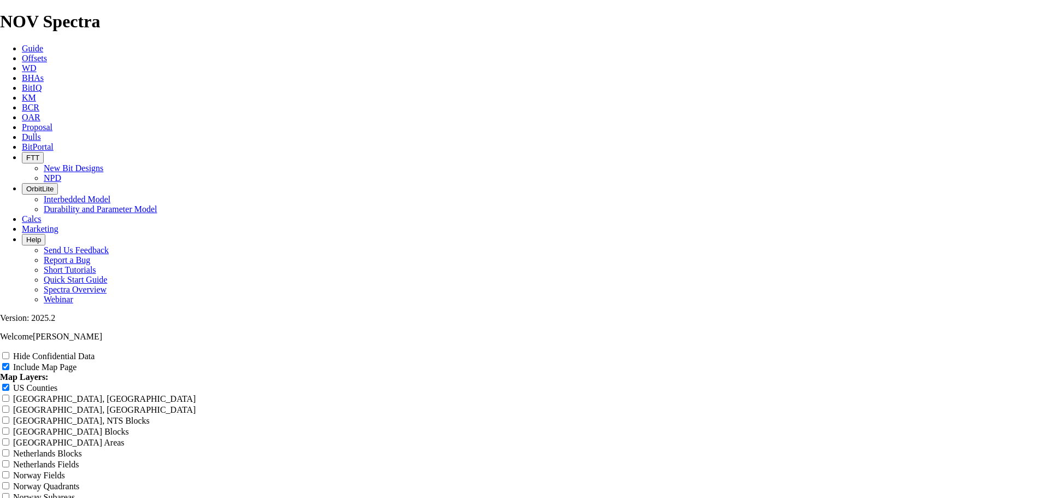
type input "TK53-U Wolfcamp o"
type input "TK53-U Wolfcamp of"
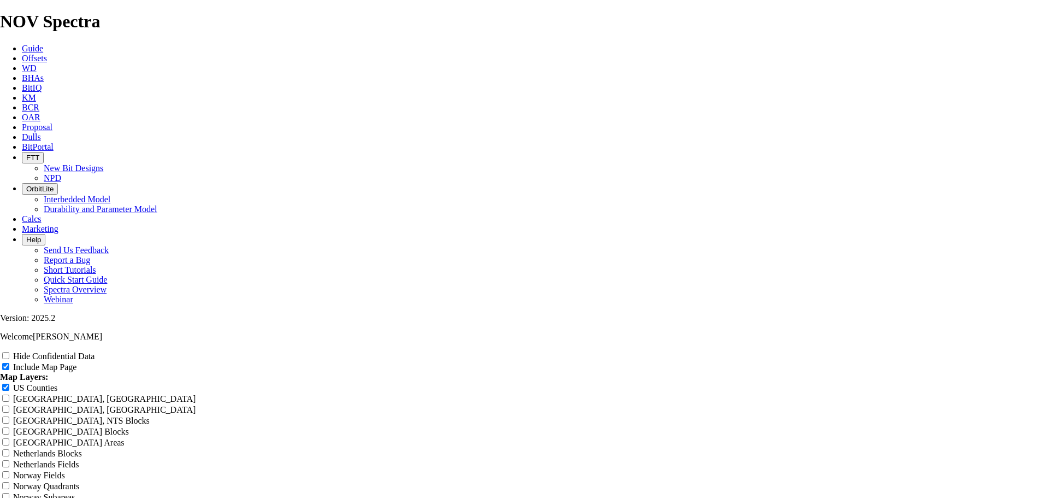
type input "TK53-U Wolfcamp of"
type input "TK53-U Wolfcamp off"
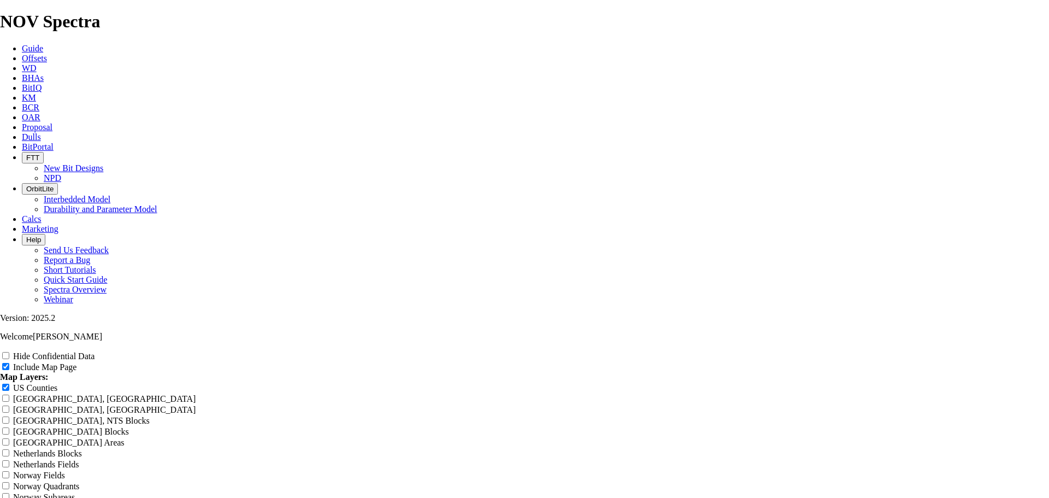
type input "TK53-U Wolfcamp off"
type input "TK53-U Wolfcamp offs"
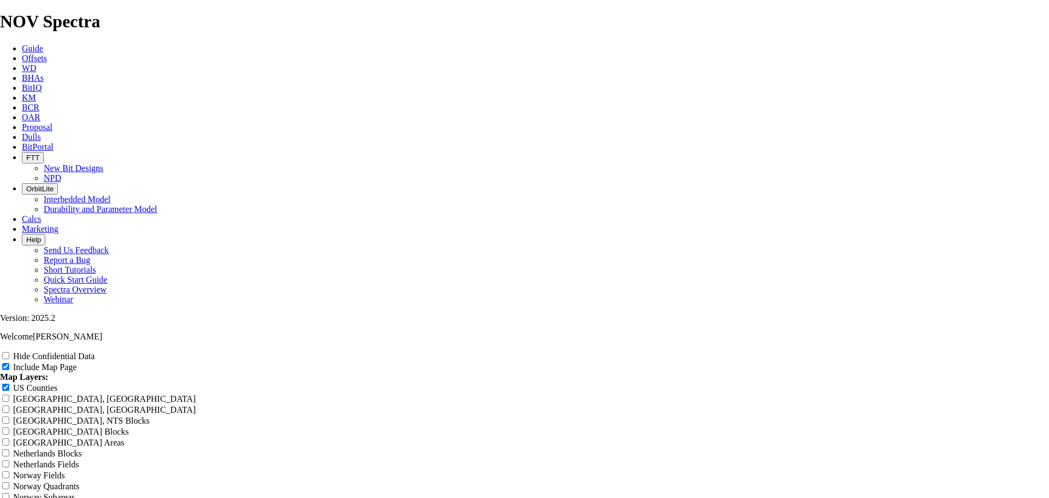
type input "TK53-U Wolfcamp offs"
type input "TK53-U Wolfcamp offse"
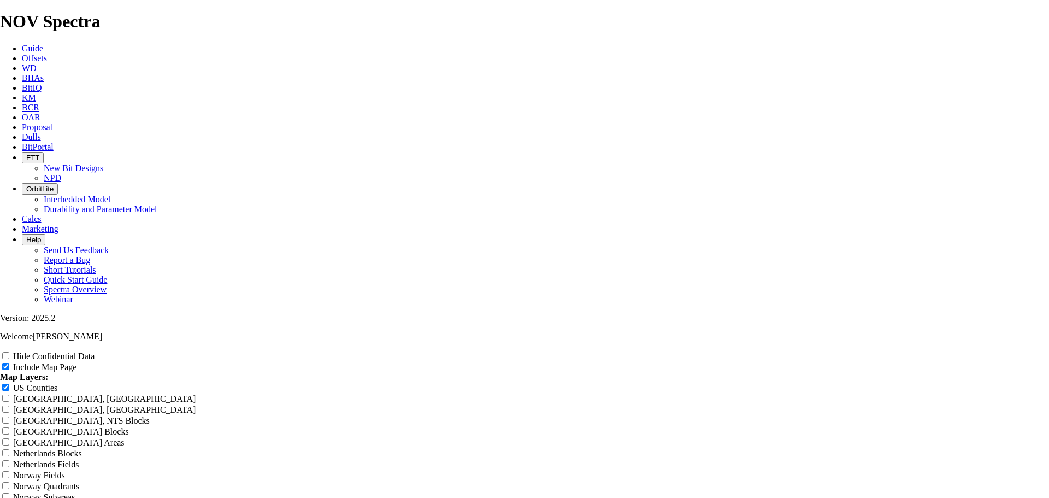
type input "TK53-U Wolfcamp offse"
type input "TK53-U Wolfcamp offset"
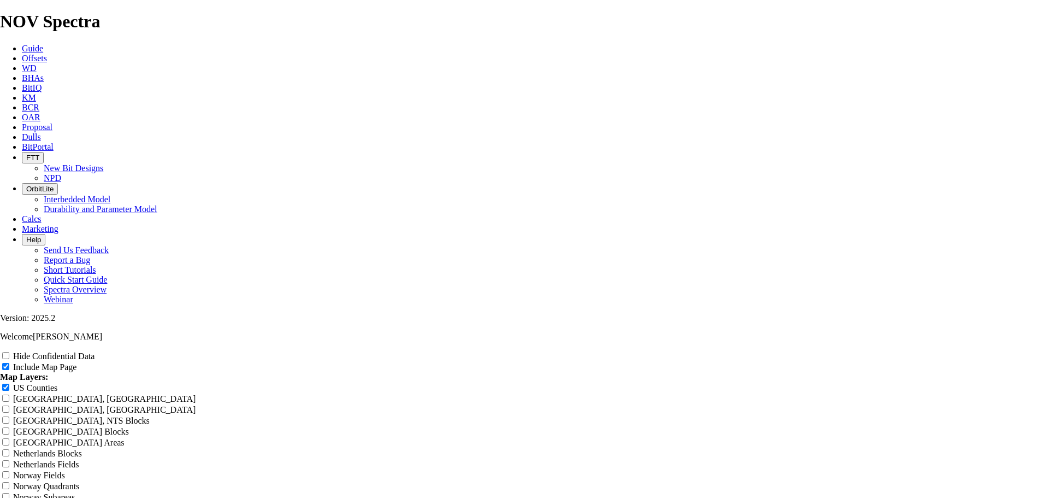
type input "TK53-U Wolfcamp offset"
type input "TK53-U Wolfcamp offsetw"
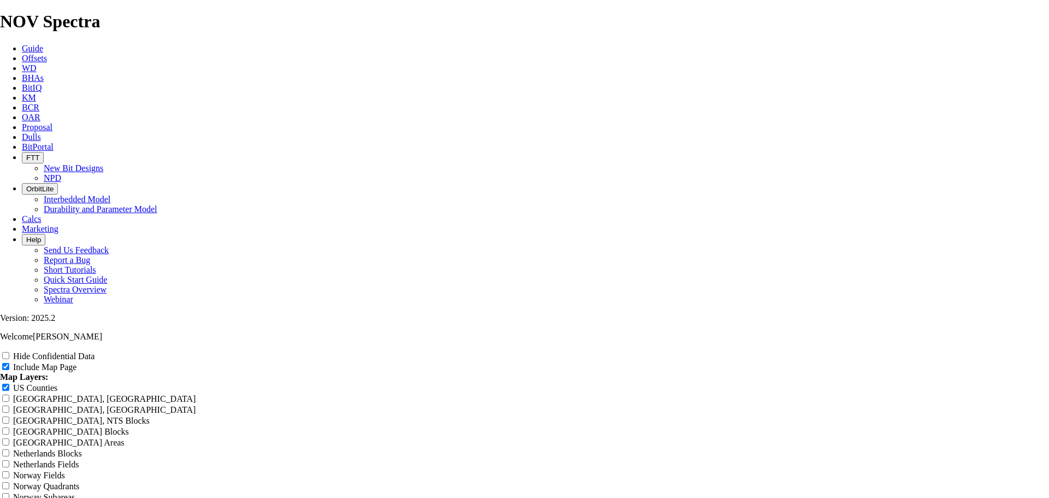
type input "TK53-U Wolfcamp offsetw"
type input "TK53-U Wolfcamp offset"
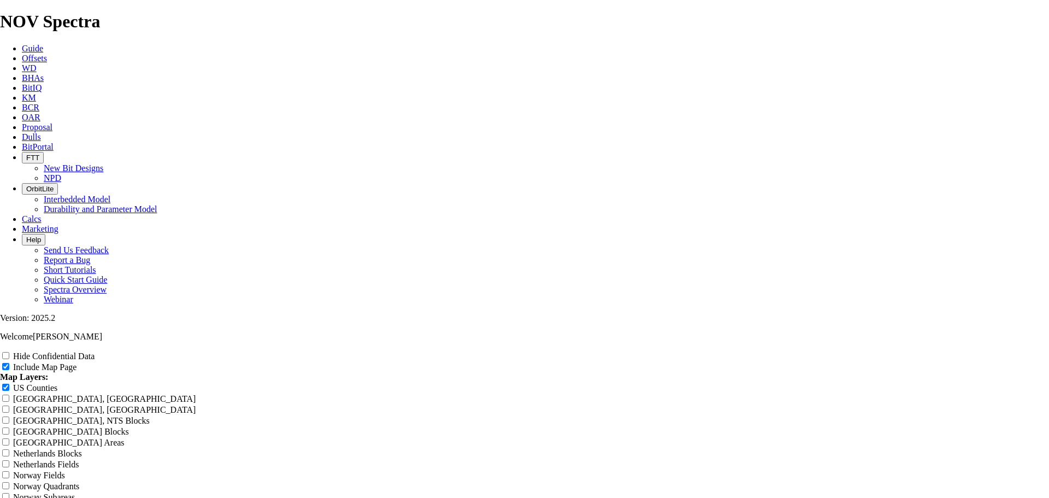
type input "TK53-U Wolfcamp offset"
type input "TK53-U Wolfcamp offsets"
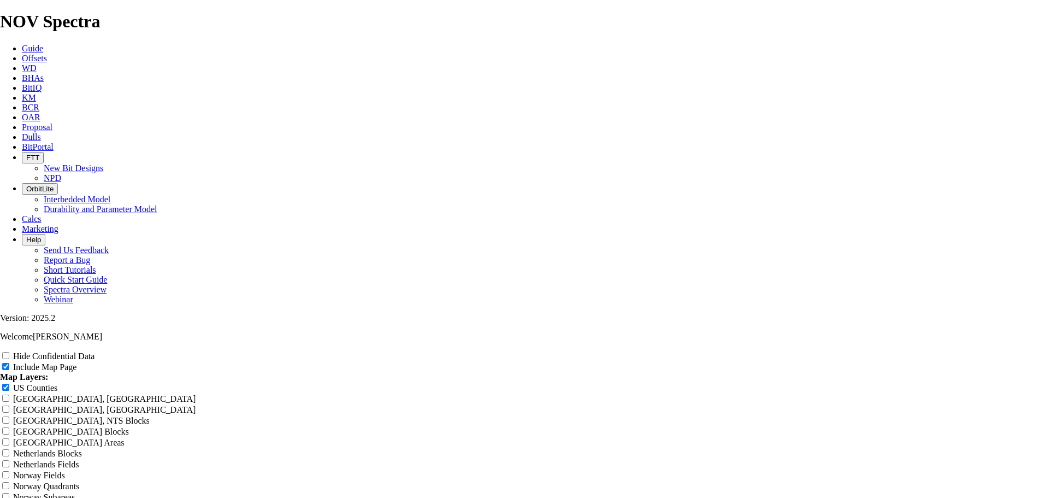
type input "TK53-U Wolfcamp offsets"
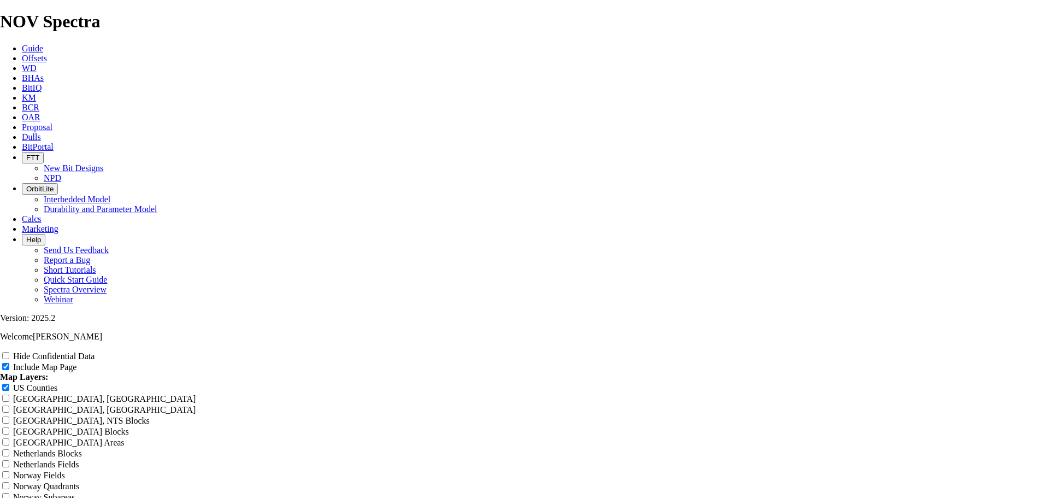
click at [991, 382] on div "US Counties" at bounding box center [524, 387] width 1049 height 11
click at [9, 384] on input "US Counties" at bounding box center [5, 387] width 7 height 7
drag, startPoint x: 985, startPoint y: 105, endPoint x: 571, endPoint y: 295, distance: 455.4
click at [9, 384] on input "US Counties" at bounding box center [5, 387] width 7 height 7
checkbox input "true"
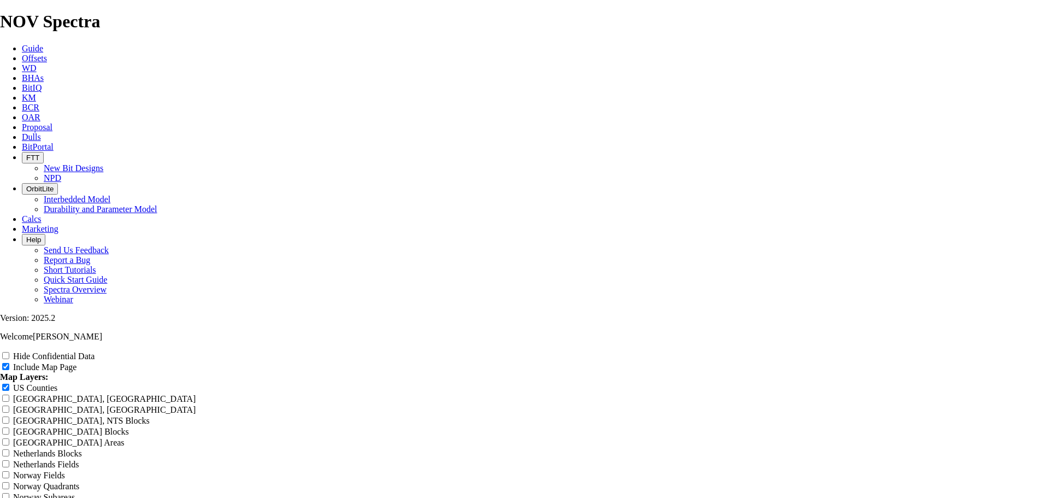
scroll to position [1694, 0]
